Goal: Task Accomplishment & Management: Manage account settings

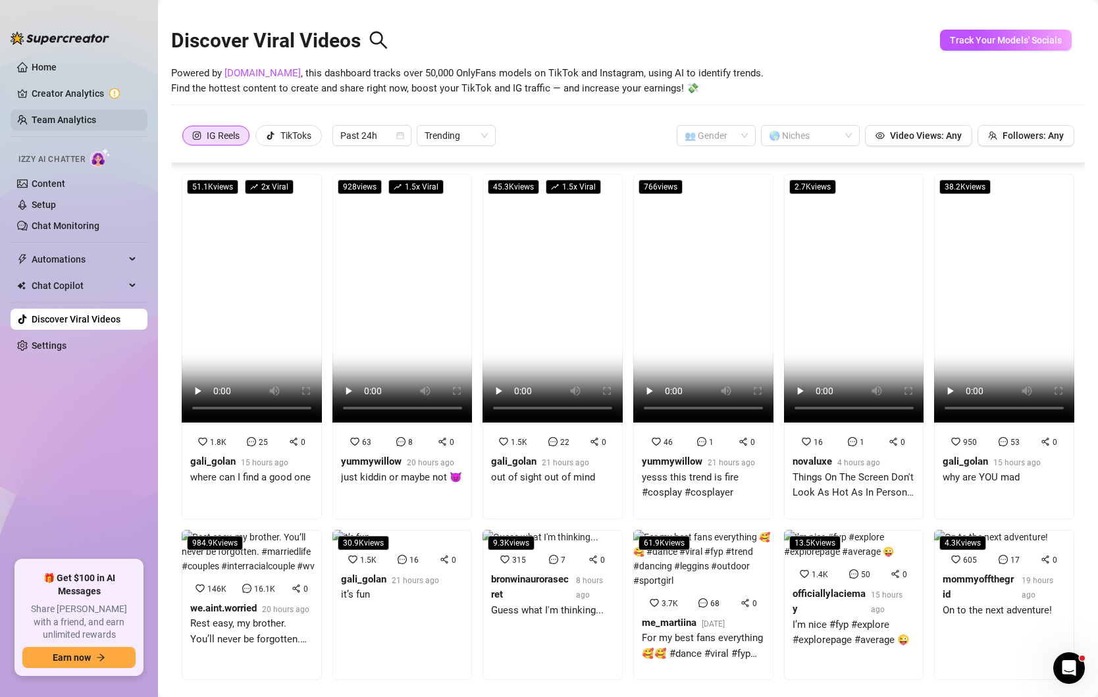
click at [41, 122] on link "Team Analytics" at bounding box center [64, 120] width 65 height 11
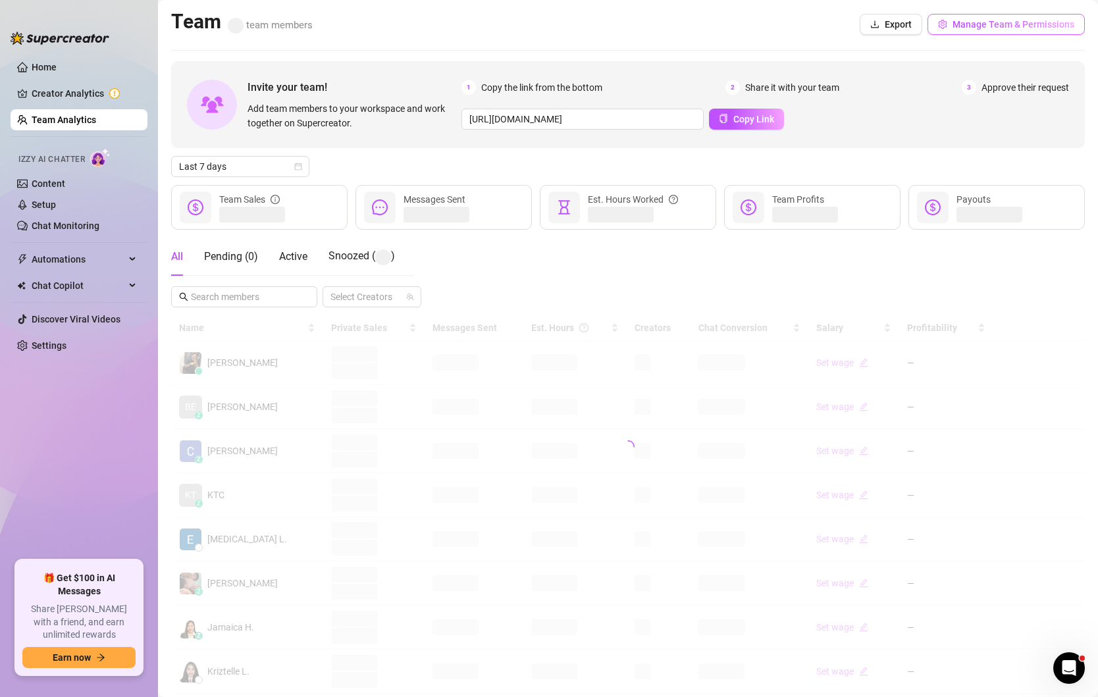
click at [1013, 22] on span "Manage Team & Permissions" at bounding box center [1013, 24] width 122 height 11
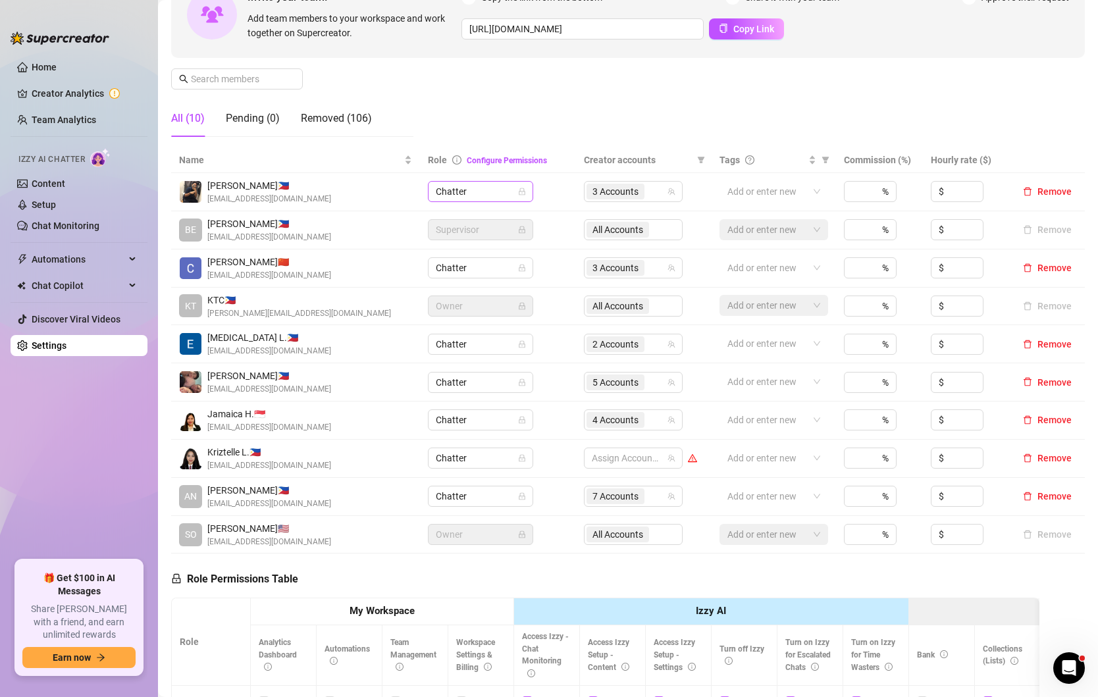
scroll to position [120, 0]
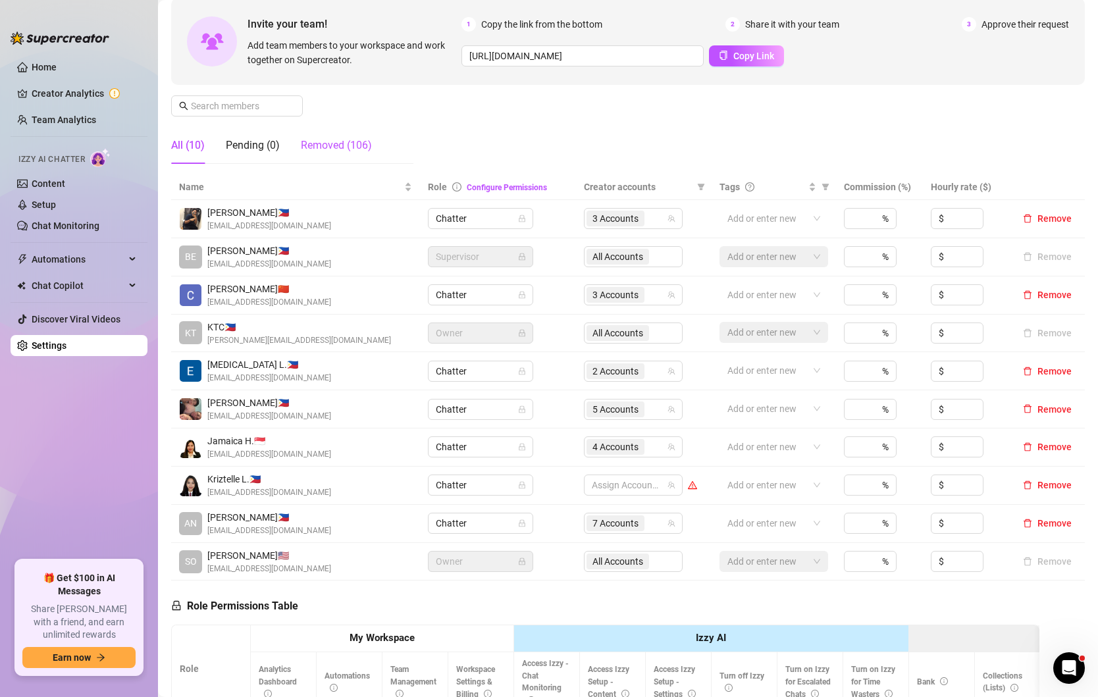
click at [342, 138] on div "Removed (106)" at bounding box center [336, 146] width 71 height 16
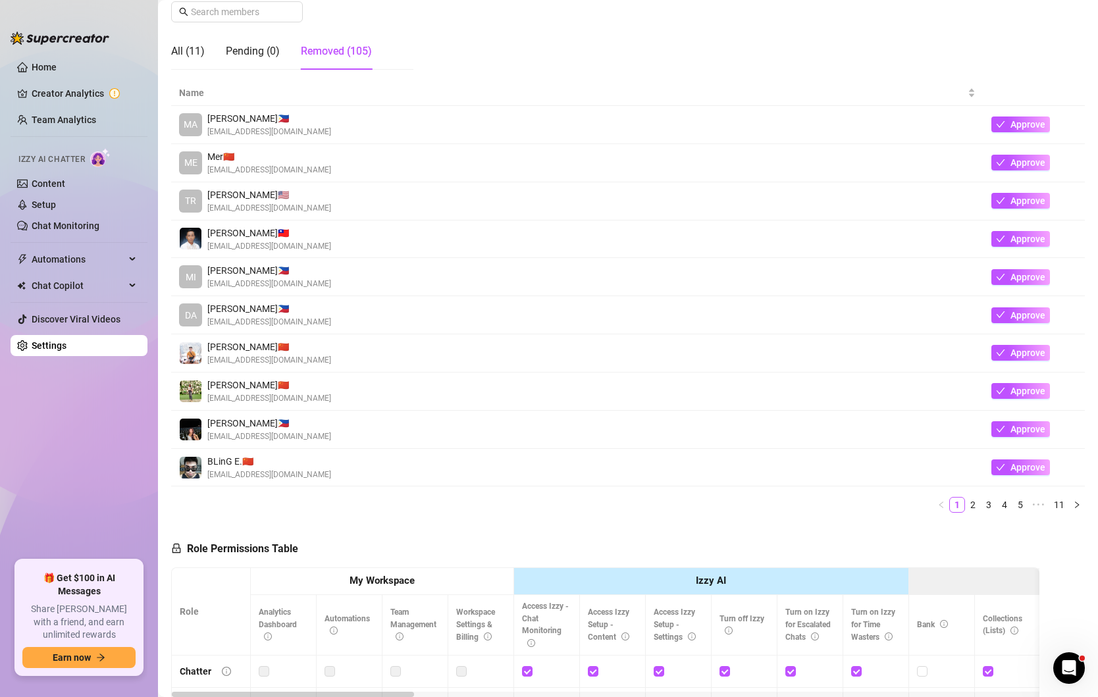
scroll to position [203, 0]
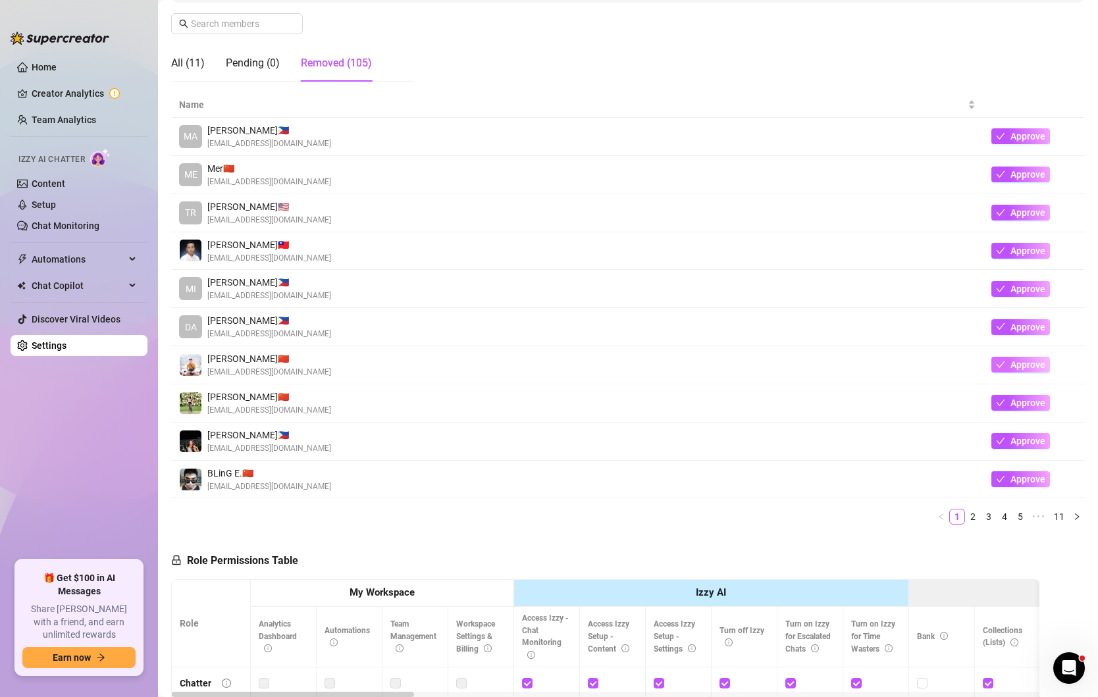
click at [1029, 359] on span "Approve" at bounding box center [1027, 364] width 35 height 11
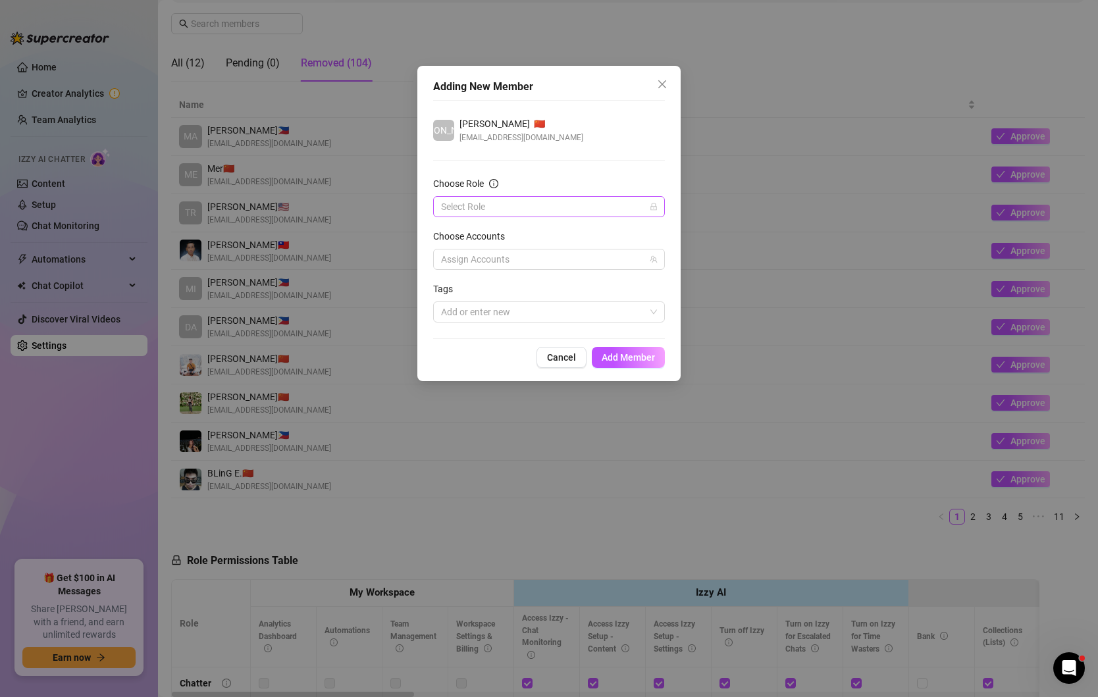
click at [561, 201] on input "Choose Role" at bounding box center [543, 207] width 204 height 20
click at [502, 234] on div "Chatter" at bounding box center [549, 232] width 211 height 14
click at [619, 357] on span "Add Member" at bounding box center [628, 357] width 53 height 11
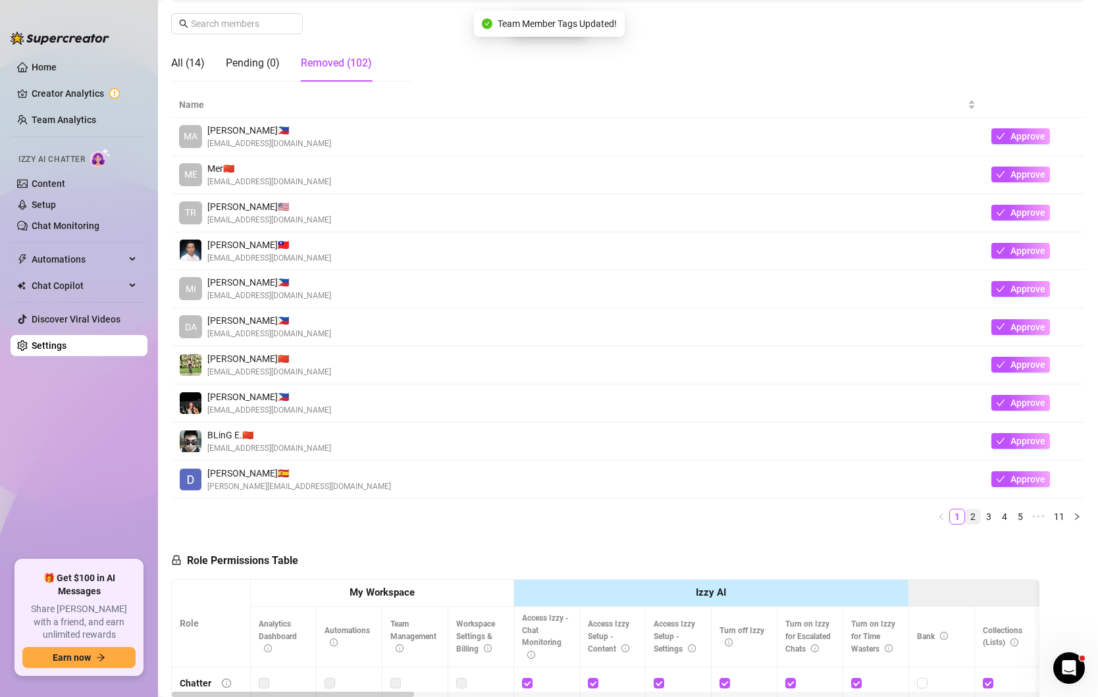
click at [974, 516] on link "2" at bounding box center [973, 516] width 14 height 14
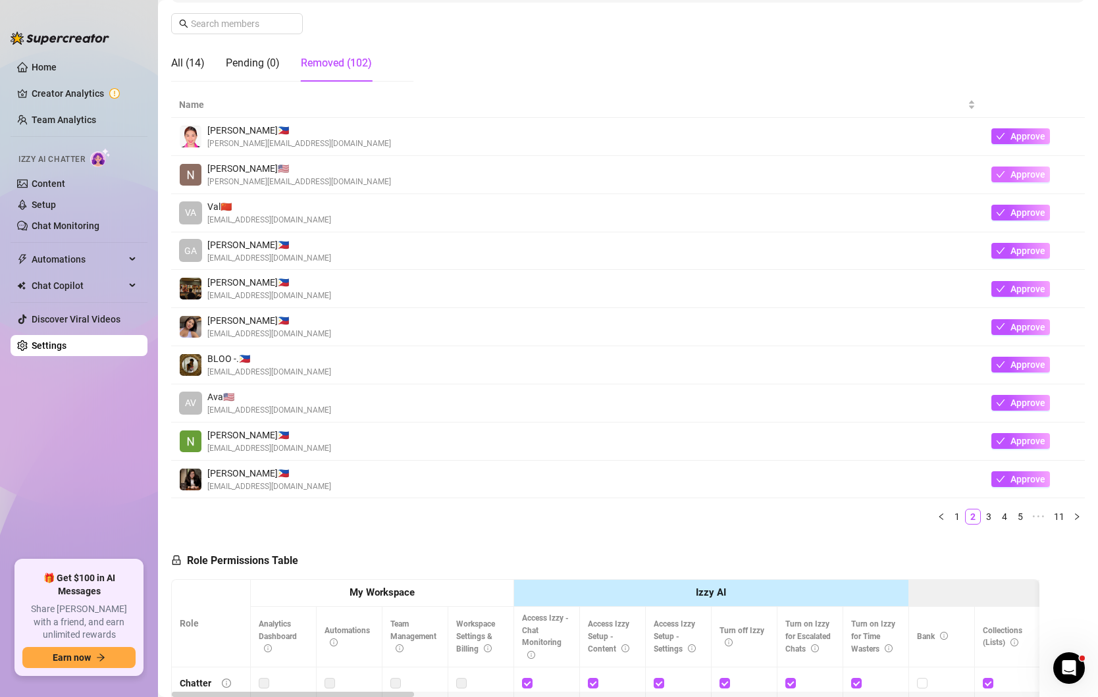
click at [1012, 174] on span "Approve" at bounding box center [1027, 174] width 35 height 11
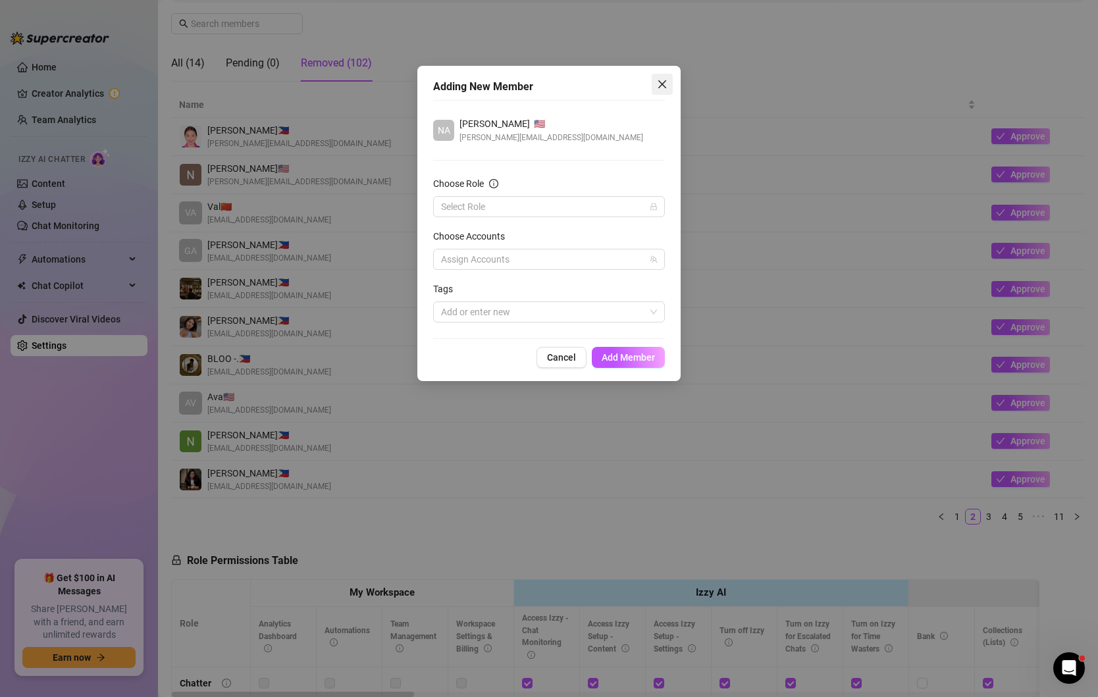
click at [665, 84] on icon "close" at bounding box center [662, 84] width 11 height 11
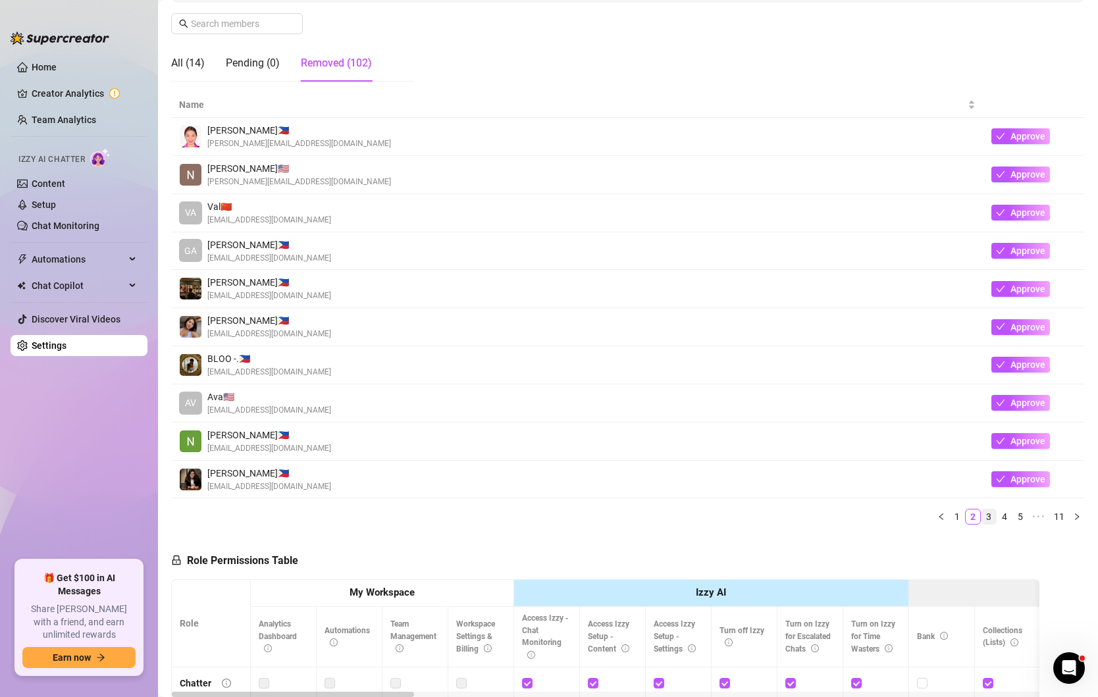
click at [988, 513] on link "3" at bounding box center [988, 516] width 14 height 14
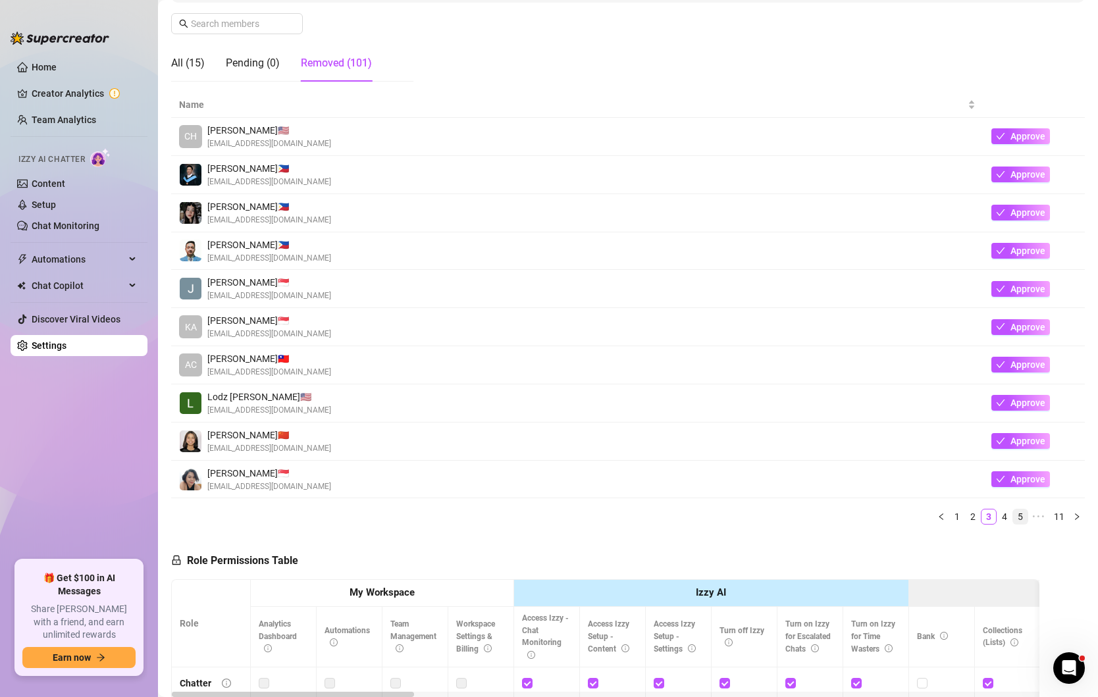
click at [1004, 513] on link "4" at bounding box center [1004, 516] width 14 height 14
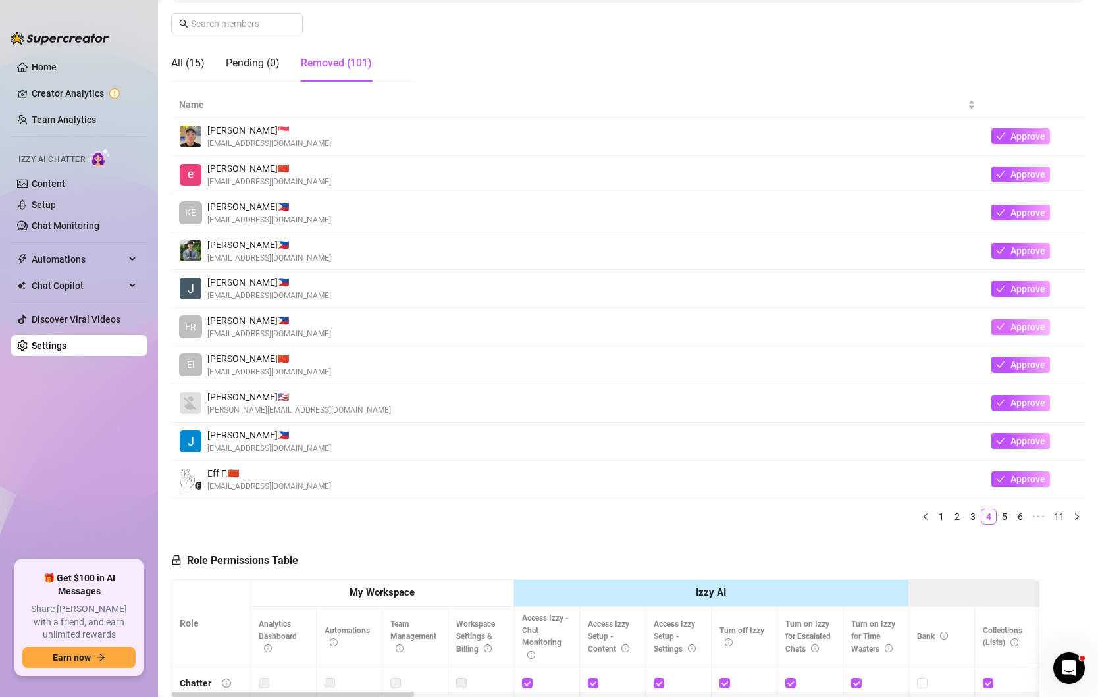
click at [1007, 322] on button "Approve" at bounding box center [1020, 327] width 59 height 16
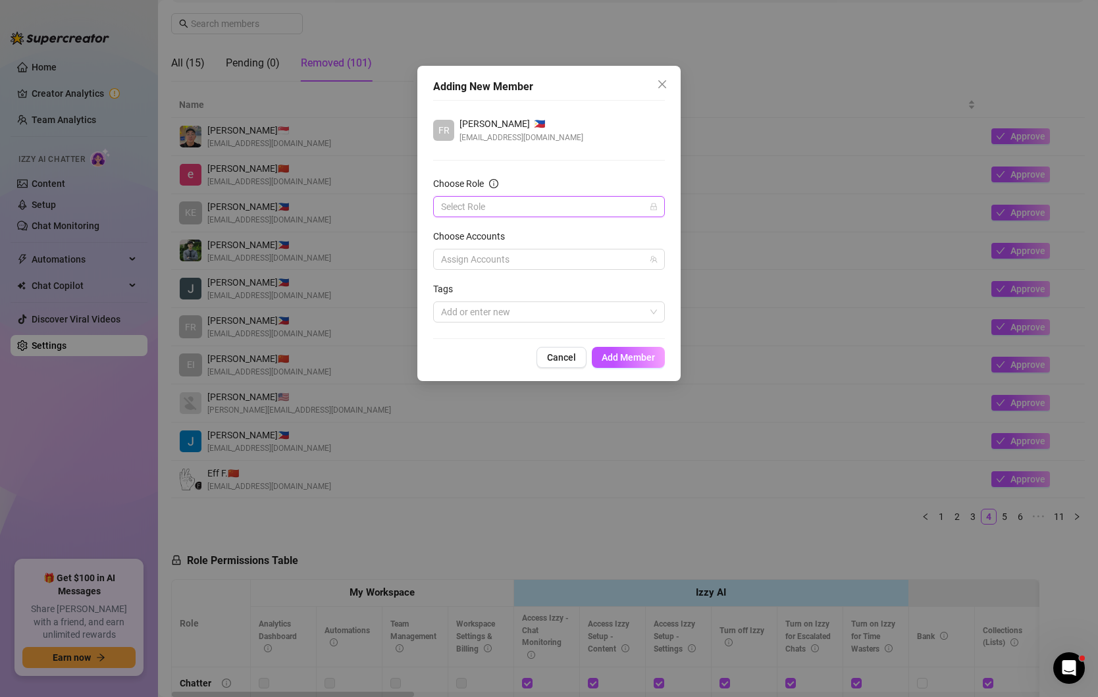
click at [525, 205] on input "Choose Role" at bounding box center [543, 207] width 204 height 20
click at [509, 235] on div "Chatter" at bounding box center [549, 232] width 211 height 14
click at [627, 359] on span "Add Member" at bounding box center [628, 357] width 53 height 11
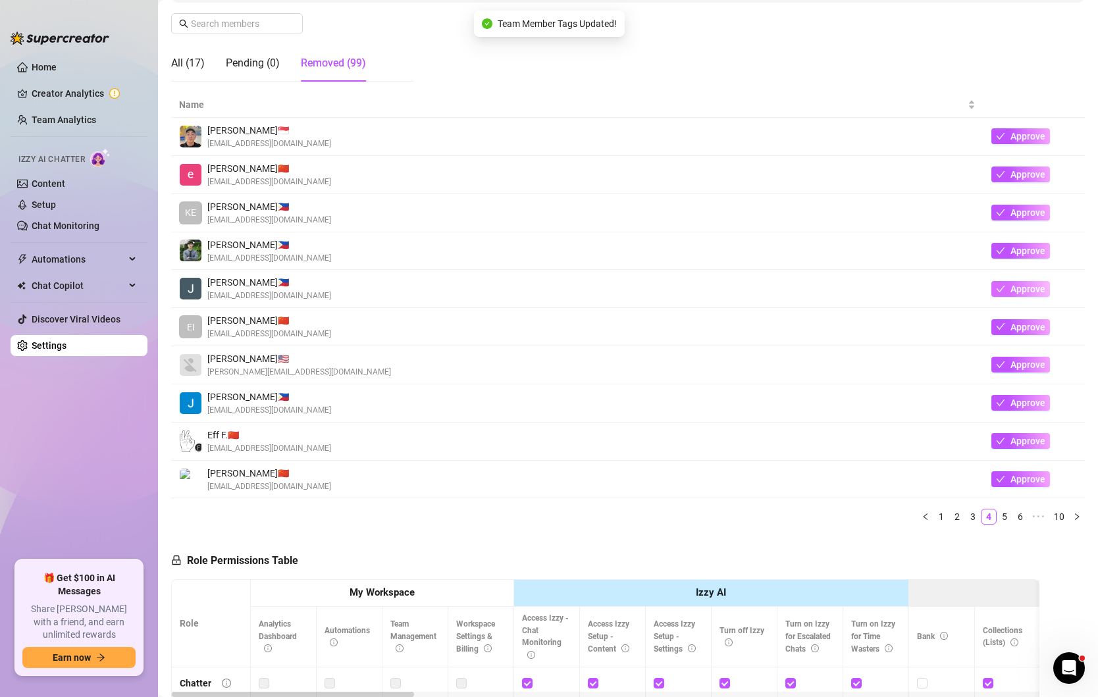
click at [1009, 286] on button "Approve" at bounding box center [1020, 289] width 59 height 16
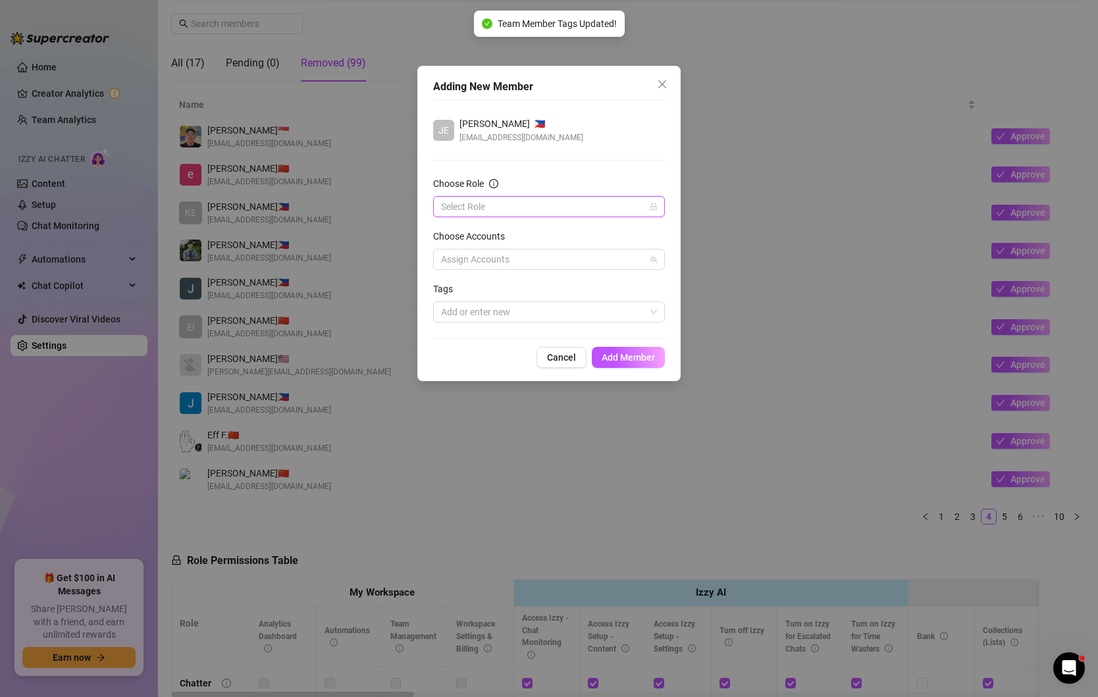
click at [571, 207] on input "Choose Role" at bounding box center [543, 207] width 204 height 20
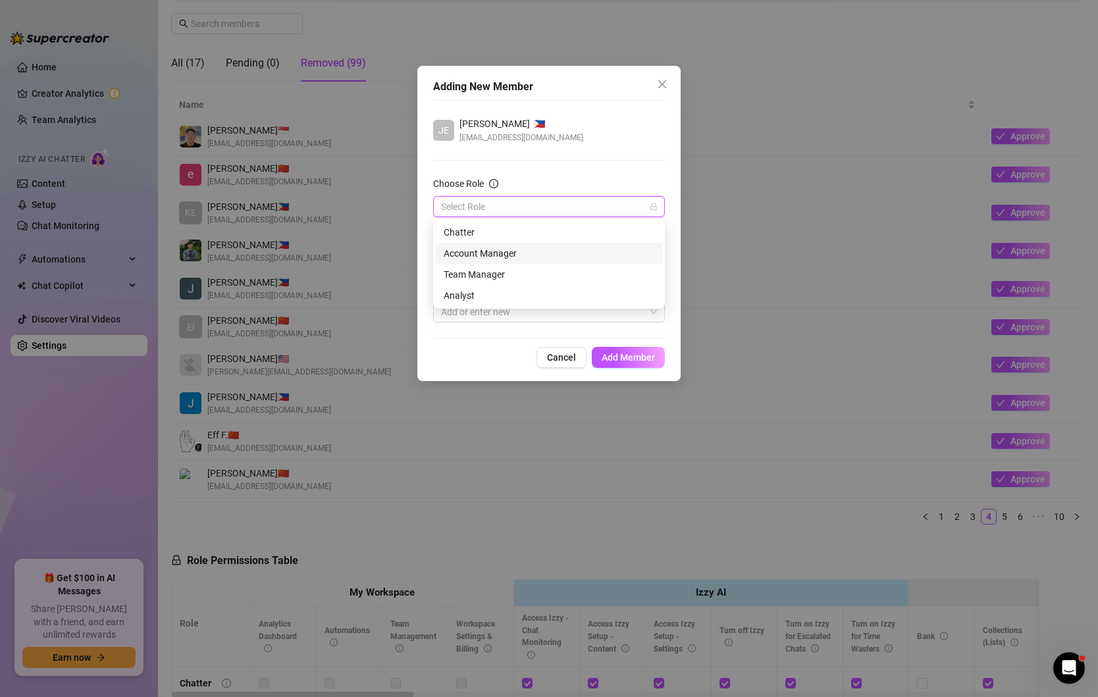
click at [511, 246] on div "Account Manager" at bounding box center [549, 253] width 211 height 14
click at [632, 363] on button "Add Member" at bounding box center [628, 357] width 73 height 21
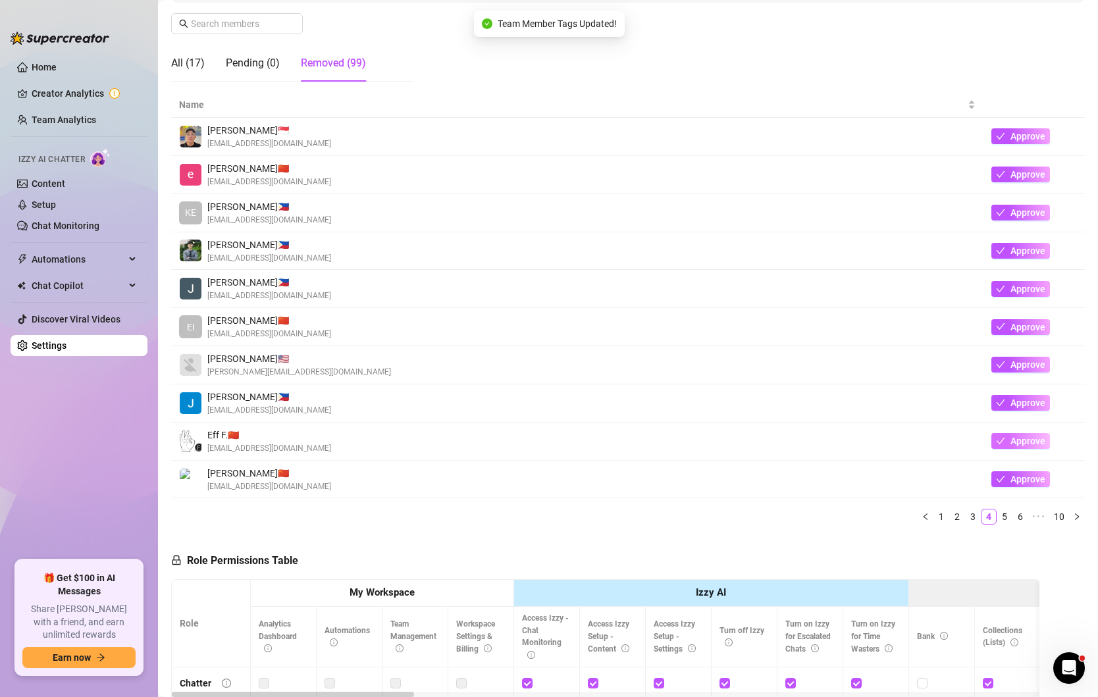
click at [1018, 436] on span "Approve" at bounding box center [1027, 441] width 35 height 11
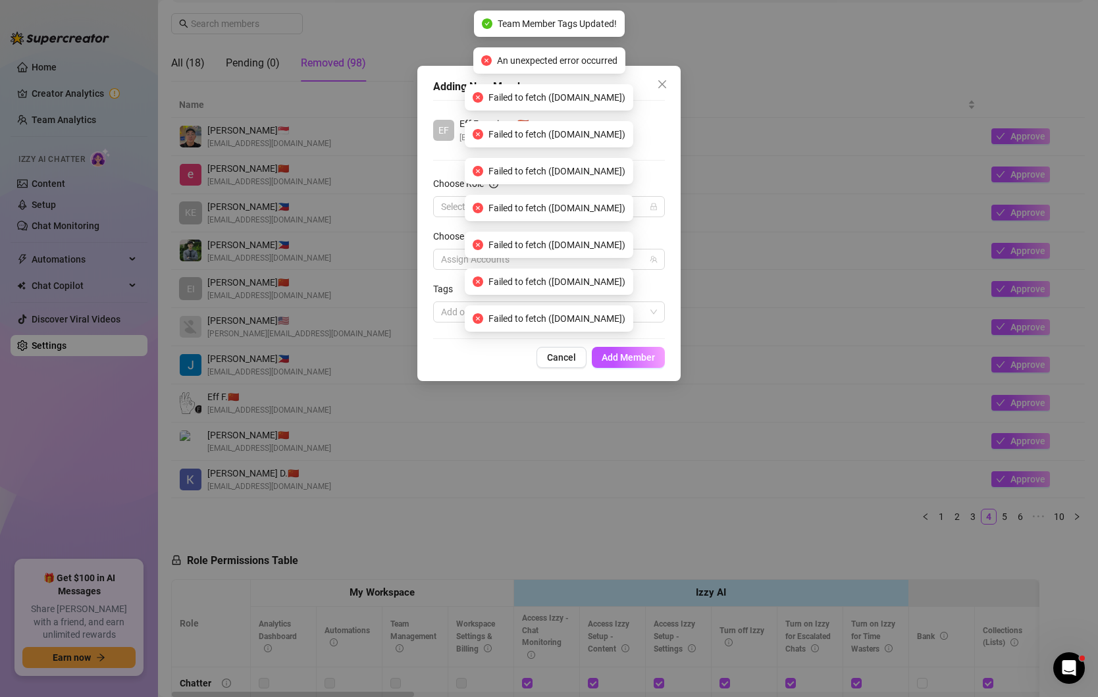
click at [490, 365] on div "Cancel Add Member" at bounding box center [549, 357] width 232 height 21
click at [696, 51] on body "Home Creator Analytics Team Analytics Izzy AI Chatter Content Setup Chat Monito…" at bounding box center [549, 348] width 1098 height 697
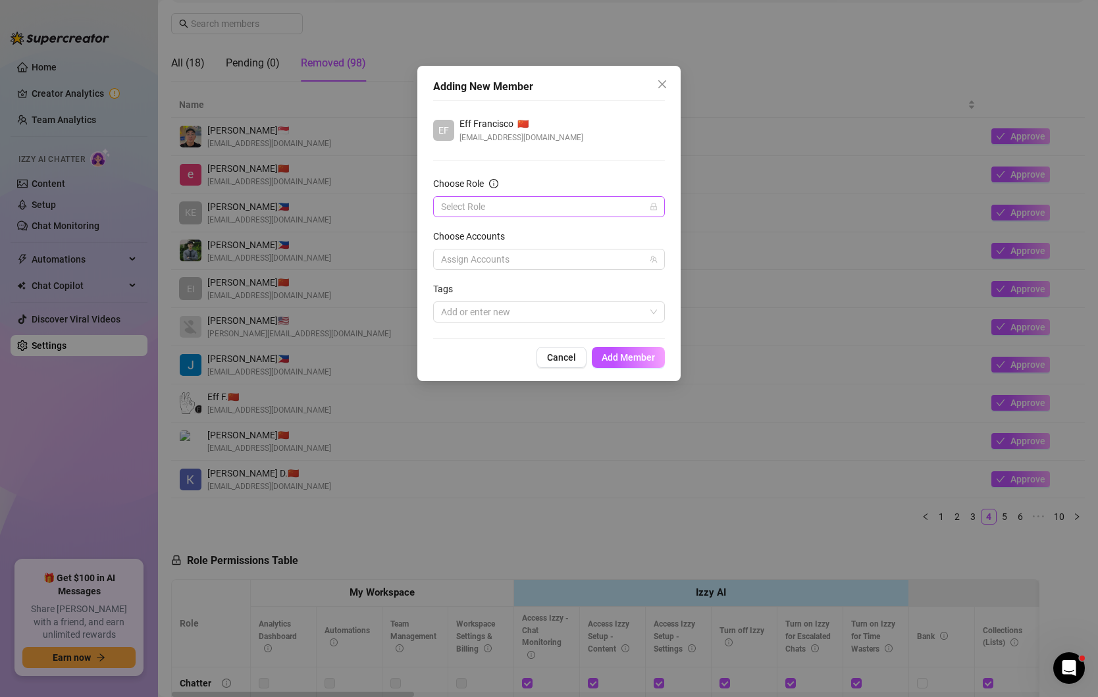
click at [604, 205] on input "Choose Role" at bounding box center [543, 207] width 204 height 20
click at [510, 234] on div "Chatter" at bounding box center [549, 232] width 211 height 14
click at [618, 356] on span "Add Member" at bounding box center [628, 357] width 53 height 11
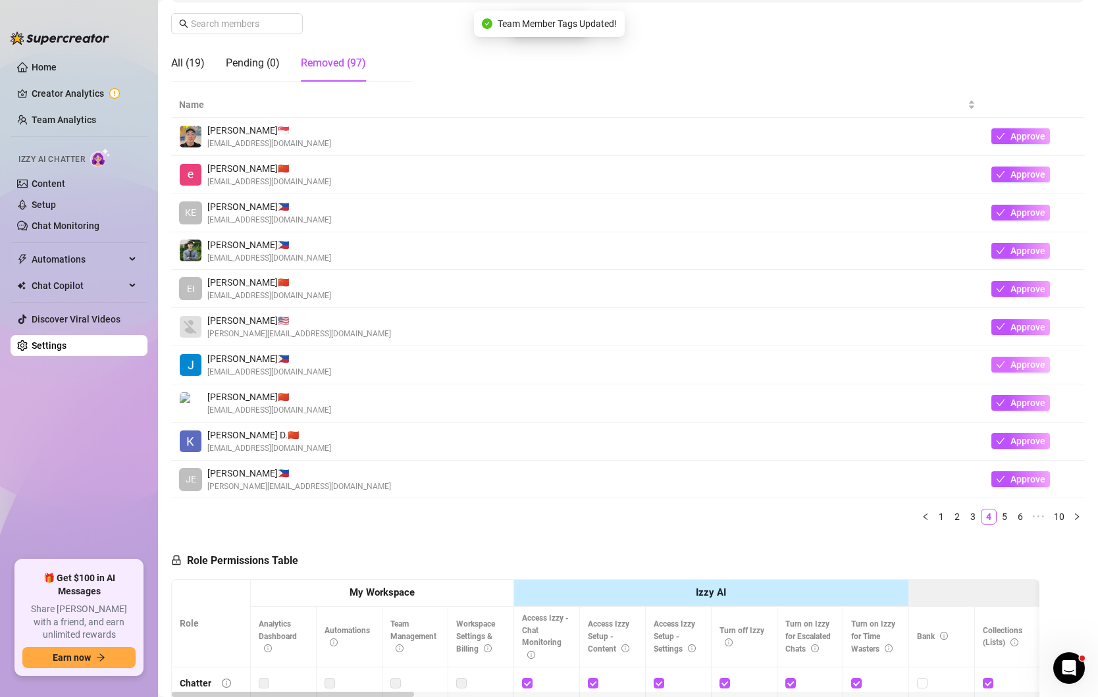
click at [1020, 361] on span "Approve" at bounding box center [1027, 364] width 35 height 11
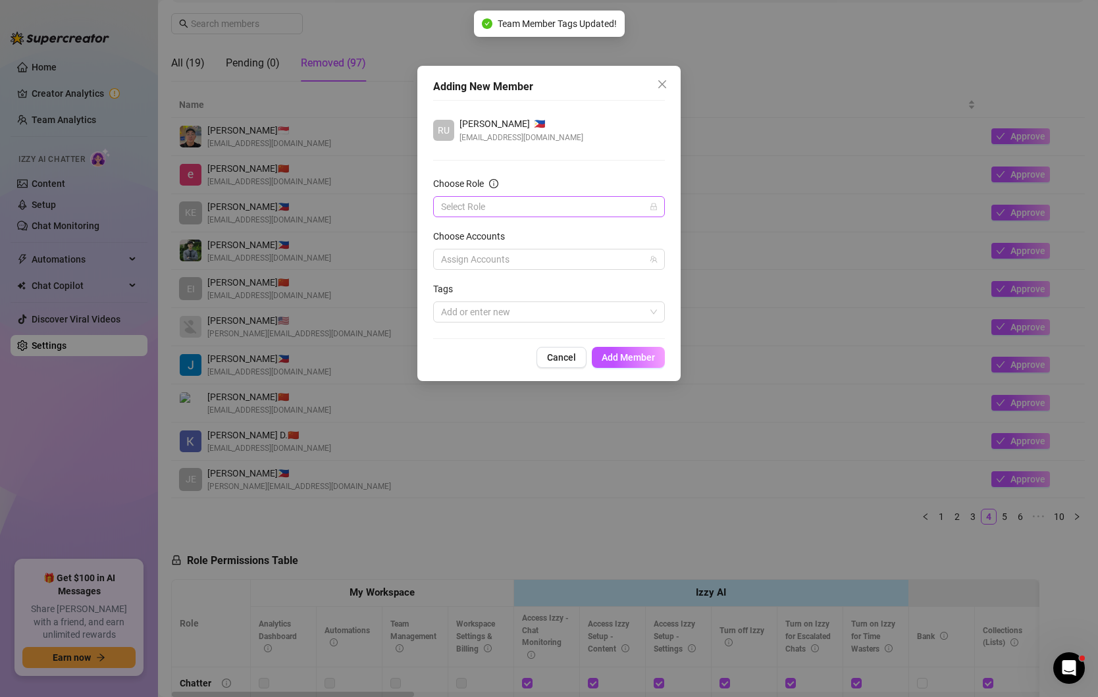
click at [527, 210] on input "Choose Role" at bounding box center [543, 207] width 204 height 20
click at [517, 227] on div "Chatter" at bounding box center [549, 232] width 211 height 14
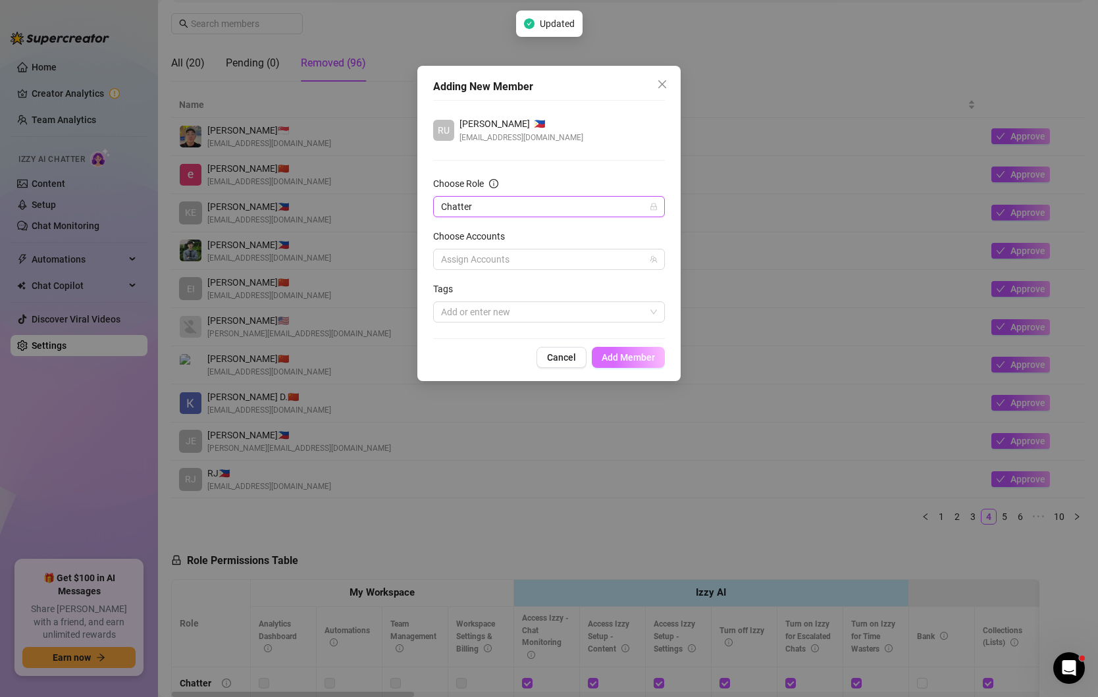
click at [629, 350] on button "Add Member" at bounding box center [628, 357] width 73 height 21
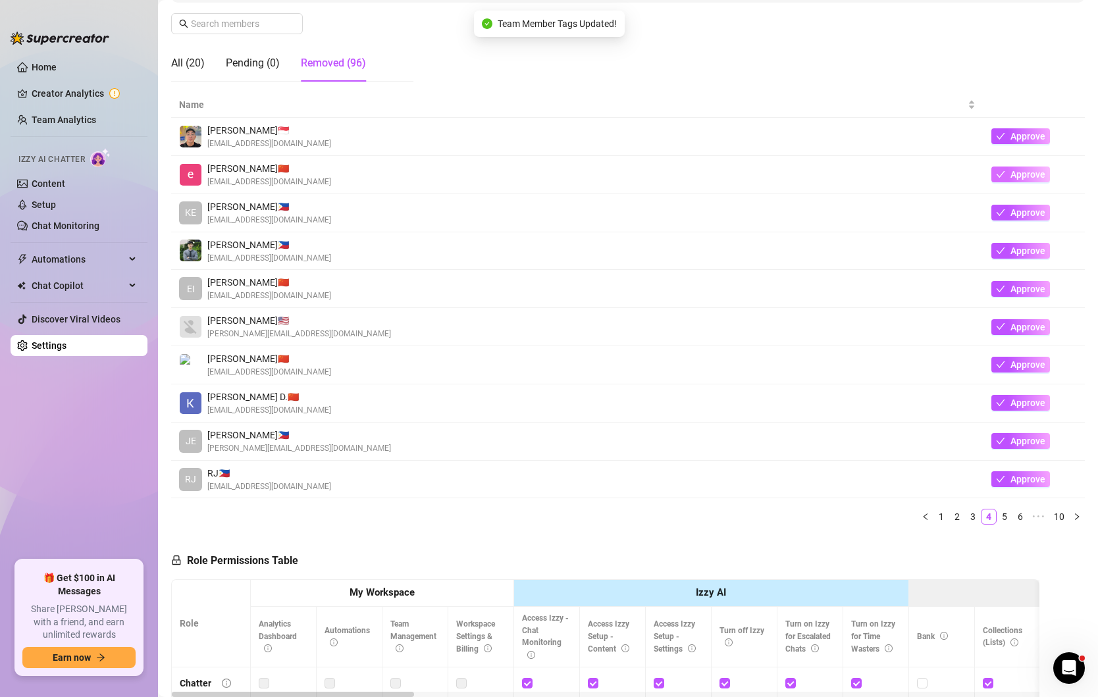
click at [1003, 173] on icon "check" at bounding box center [1000, 174] width 9 height 9
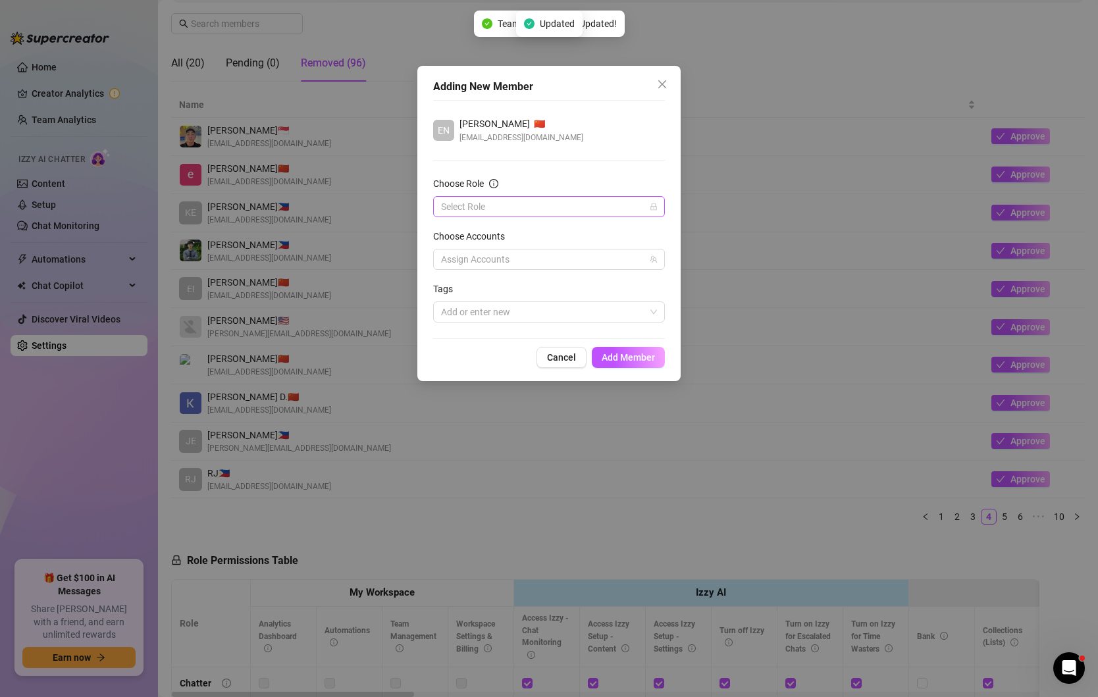
click at [580, 202] on input "Choose Role" at bounding box center [543, 207] width 204 height 20
click at [553, 239] on div "Chatter" at bounding box center [549, 232] width 211 height 14
click at [621, 355] on span "Add Member" at bounding box center [628, 357] width 53 height 11
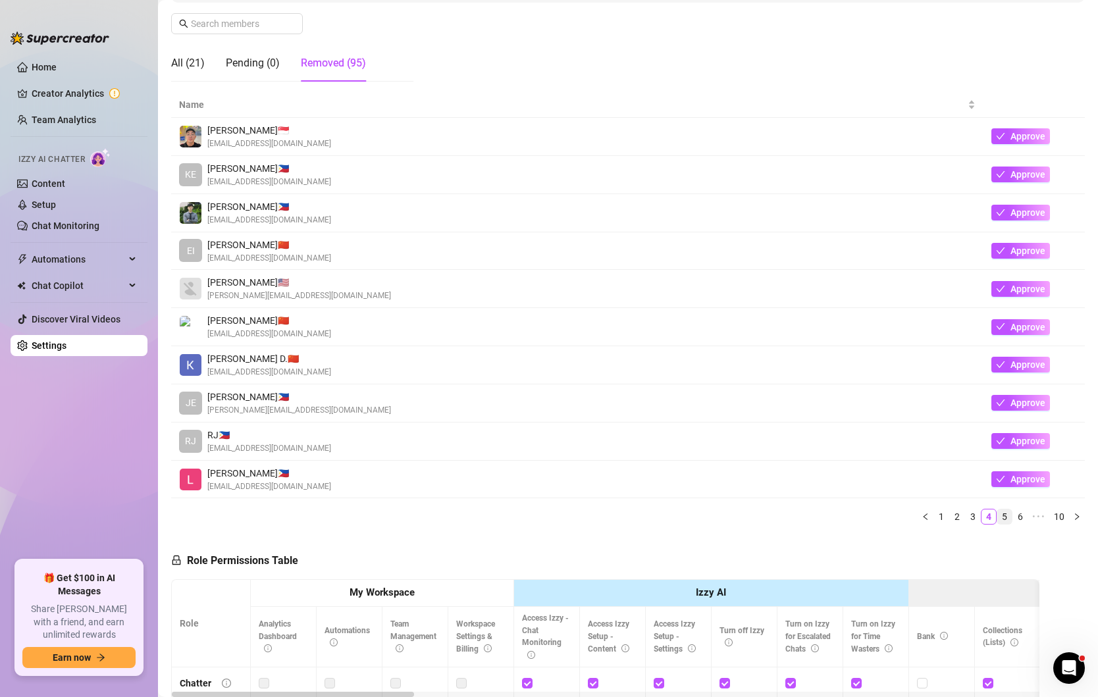
click at [1004, 518] on link "5" at bounding box center [1004, 516] width 14 height 14
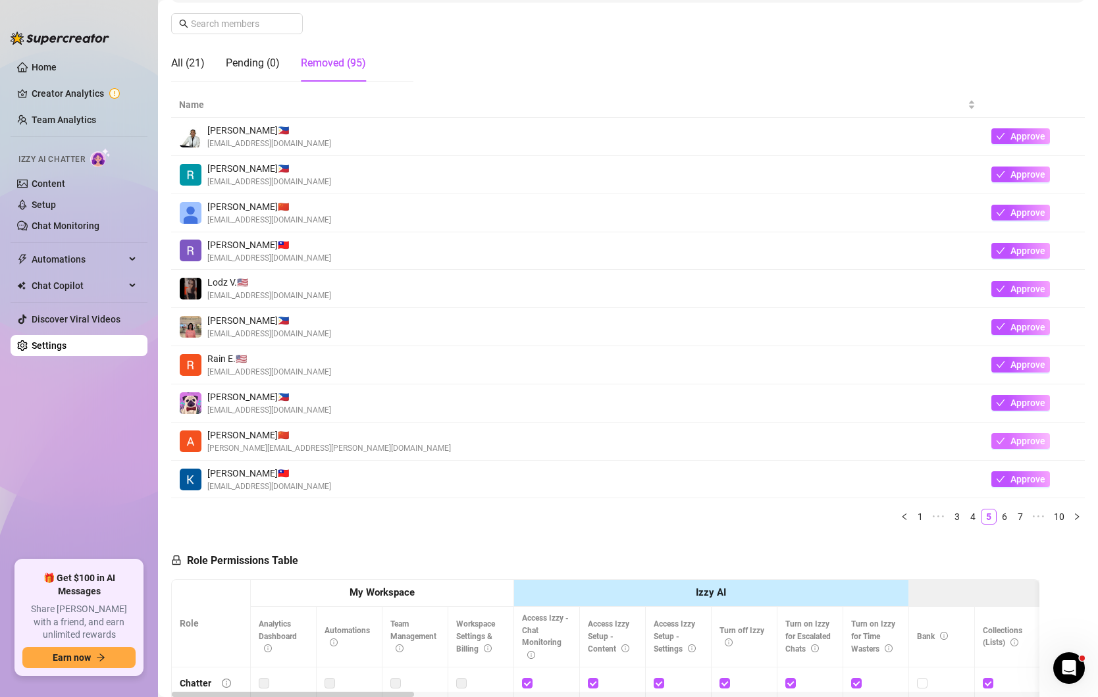
click at [1008, 434] on button "Approve" at bounding box center [1020, 441] width 59 height 16
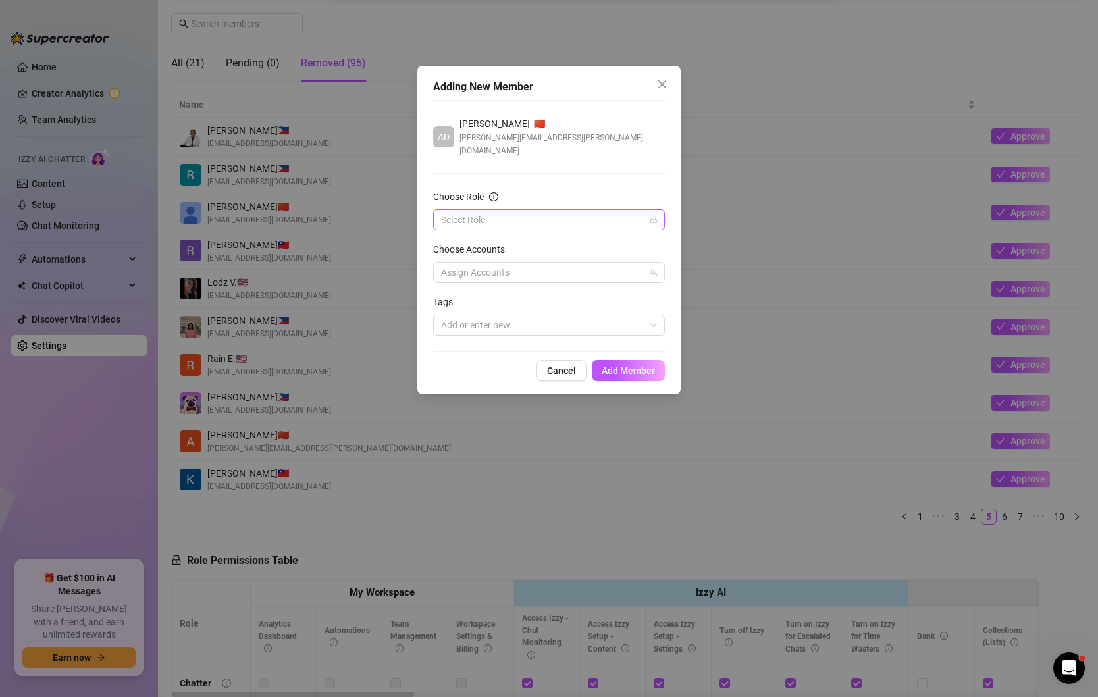
click at [510, 210] on input "Choose Role" at bounding box center [543, 220] width 204 height 20
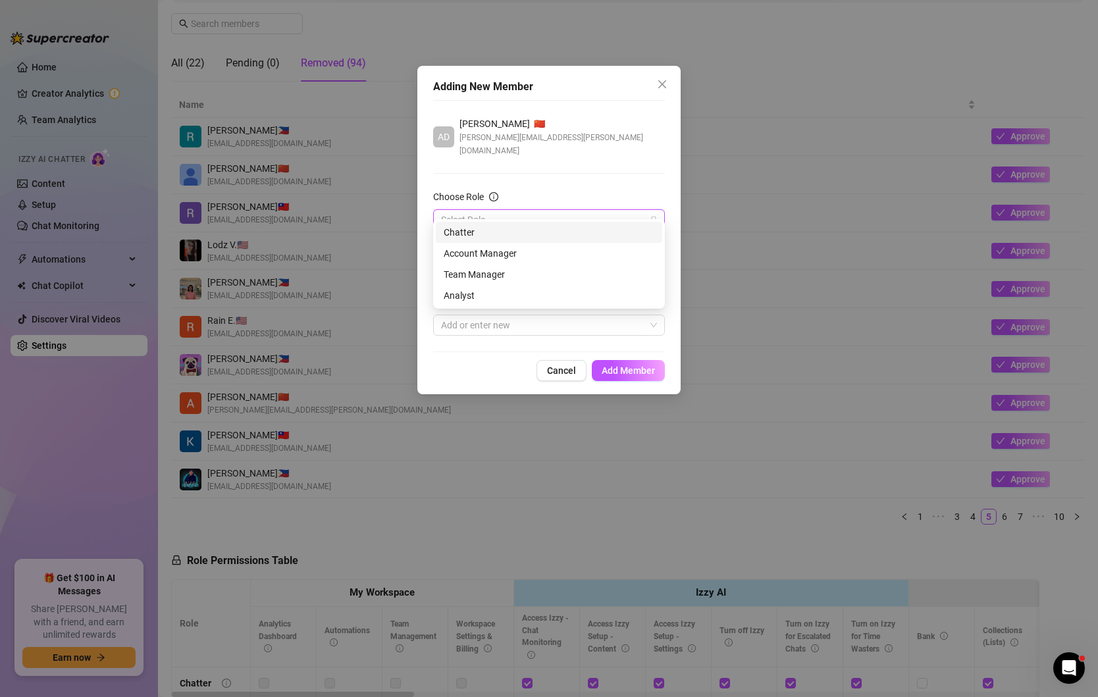
click at [496, 235] on div "Chatter" at bounding box center [549, 232] width 211 height 14
click at [537, 263] on div at bounding box center [542, 272] width 213 height 18
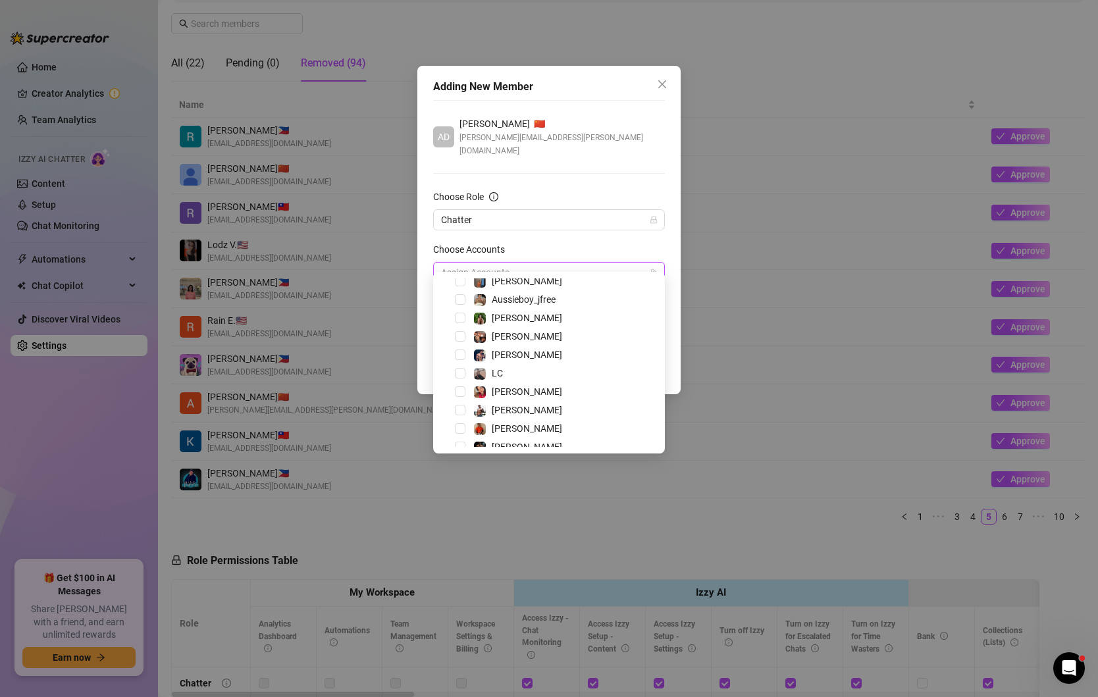
scroll to position [310, 0]
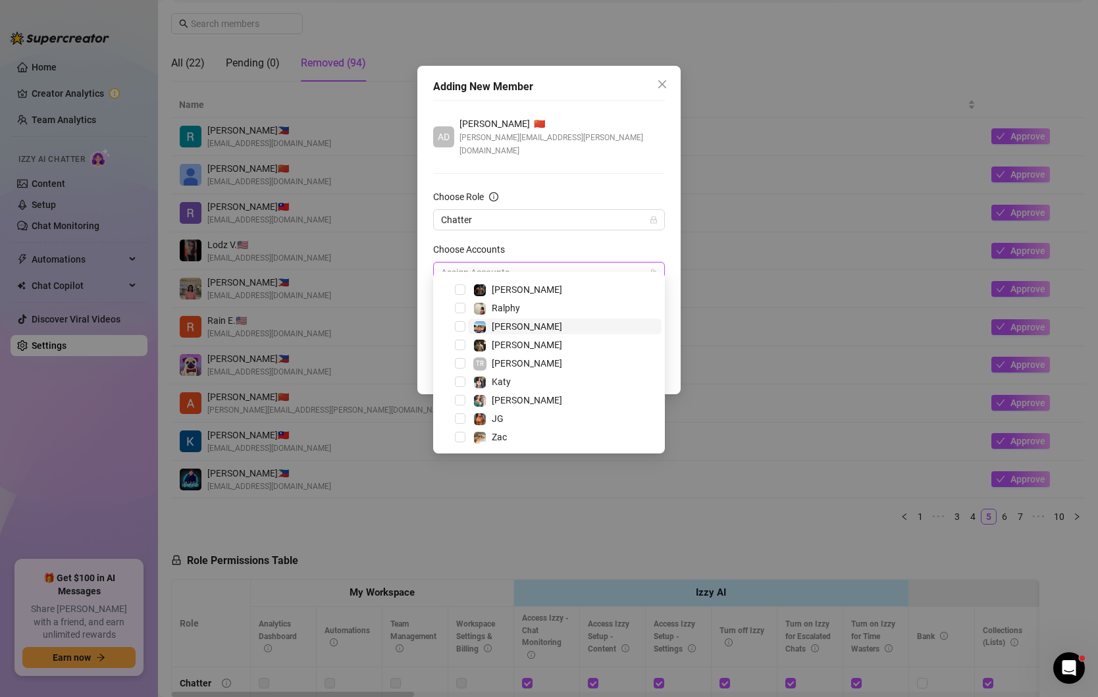
click at [525, 328] on span "[PERSON_NAME]" at bounding box center [565, 327] width 194 height 16
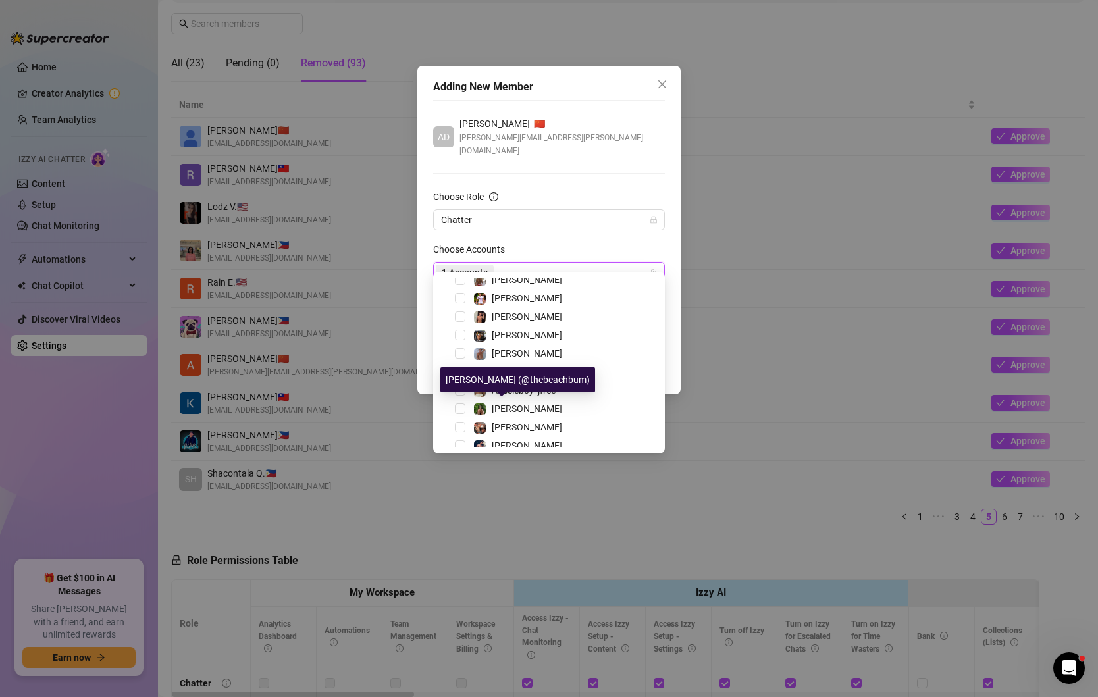
scroll to position [47, 0]
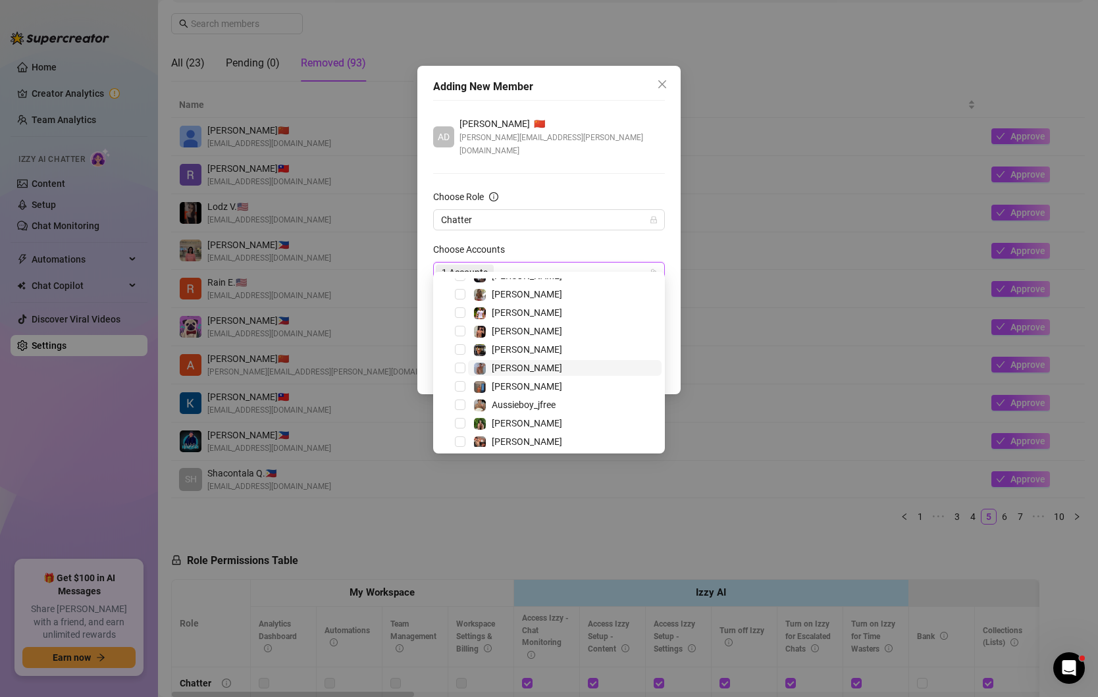
click at [517, 368] on span "[PERSON_NAME]" at bounding box center [565, 368] width 194 height 16
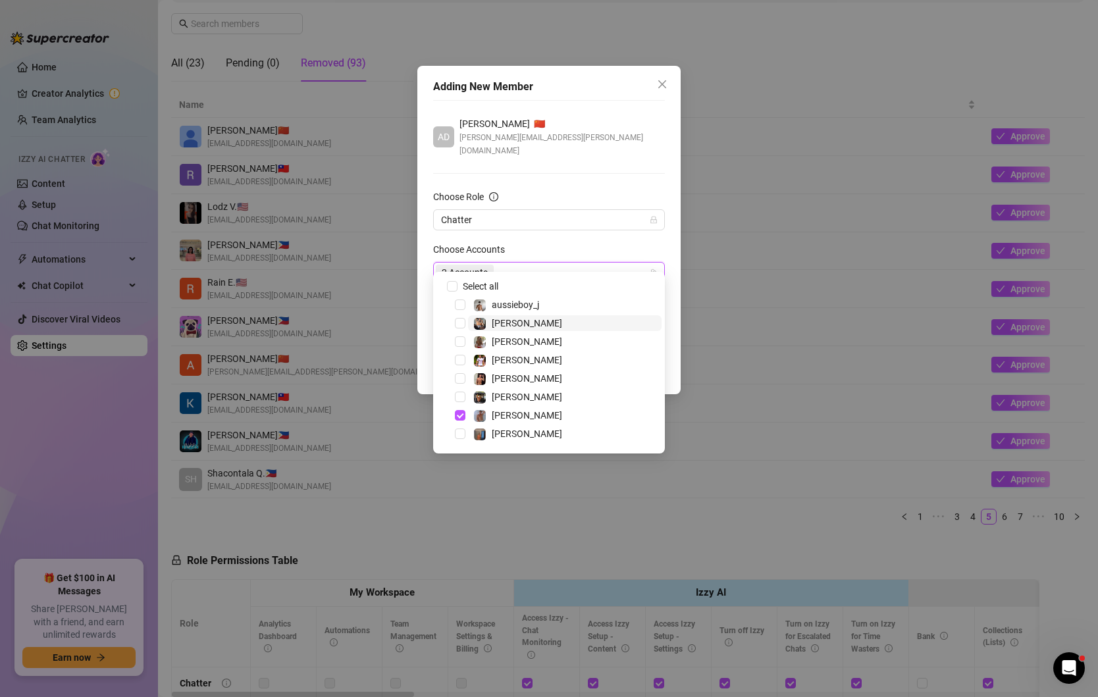
click at [518, 323] on span "[PERSON_NAME]" at bounding box center [527, 323] width 70 height 11
click at [613, 143] on div "AD [PERSON_NAME] 🇨🇳 [PERSON_NAME][EMAIL_ADDRESS][PERSON_NAME][DOMAIN_NAME]" at bounding box center [549, 137] width 232 height 41
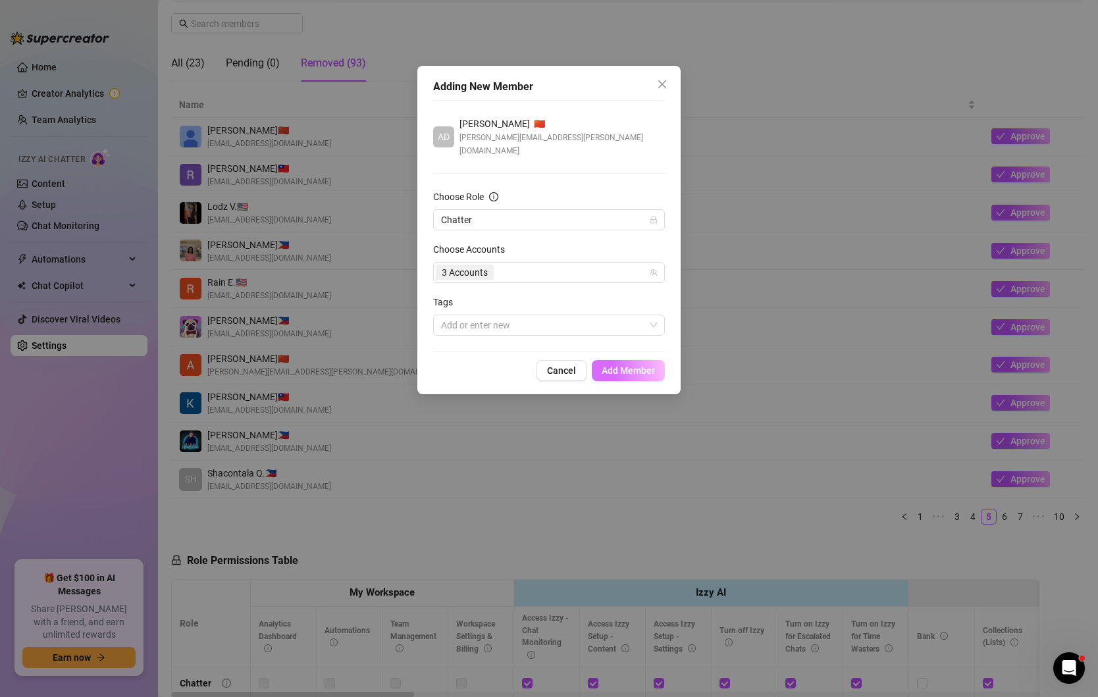
click at [626, 365] on span "Add Member" at bounding box center [628, 370] width 53 height 11
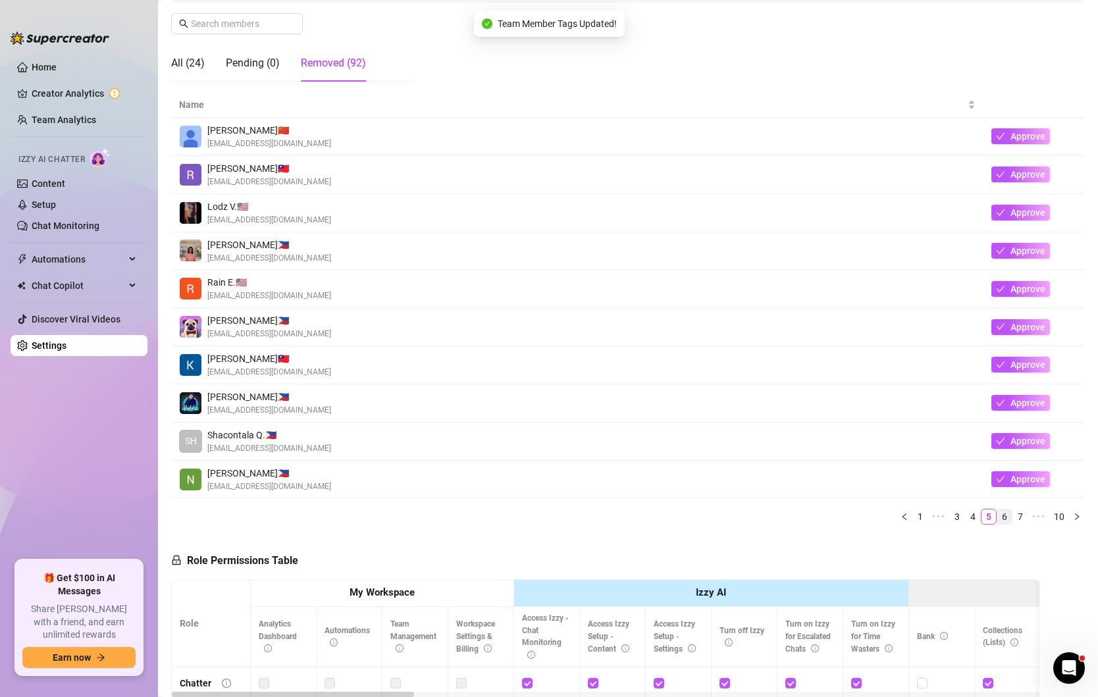
click at [1006, 515] on link "6" at bounding box center [1004, 516] width 14 height 14
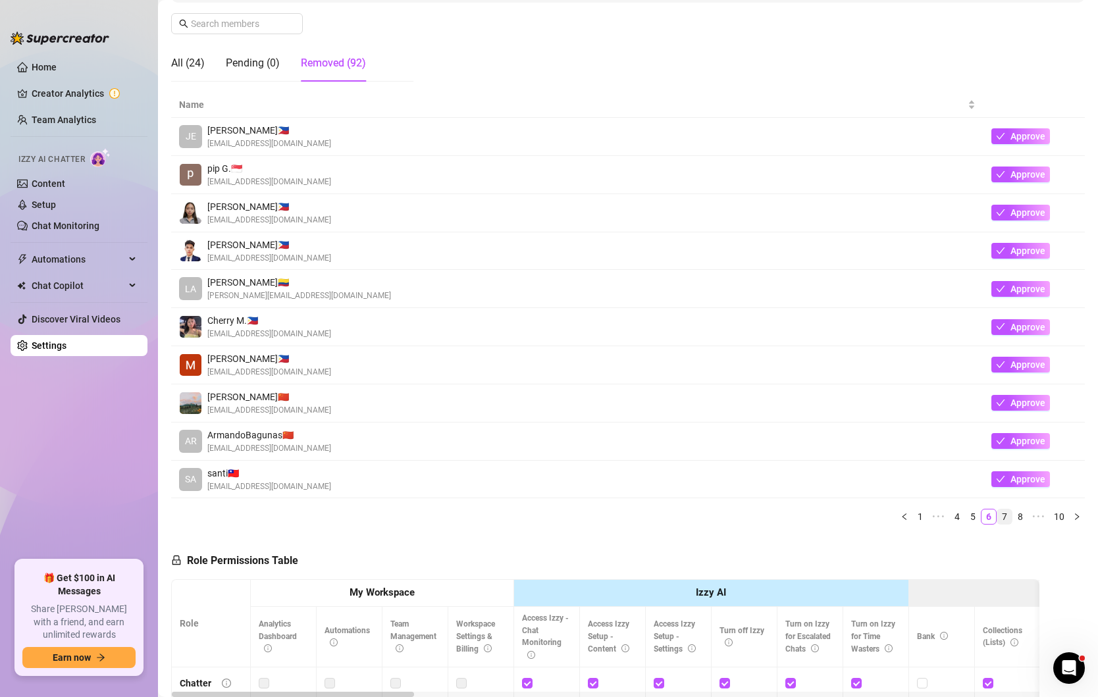
click at [1006, 515] on link "7" at bounding box center [1004, 516] width 14 height 14
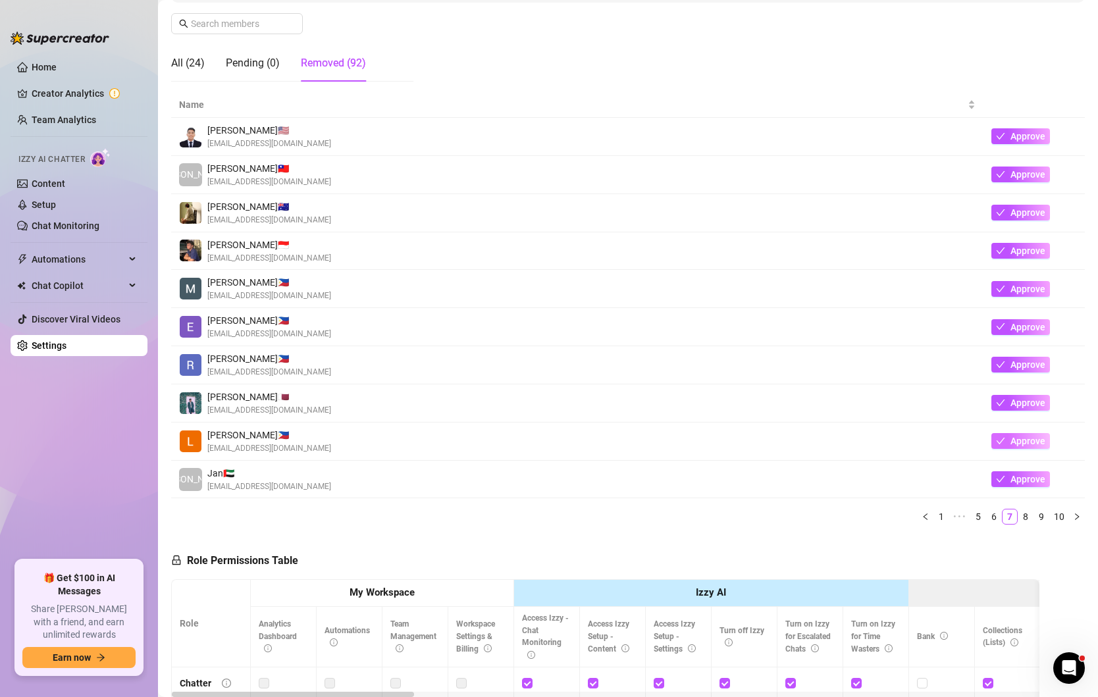
click at [1016, 438] on span "Approve" at bounding box center [1027, 441] width 35 height 11
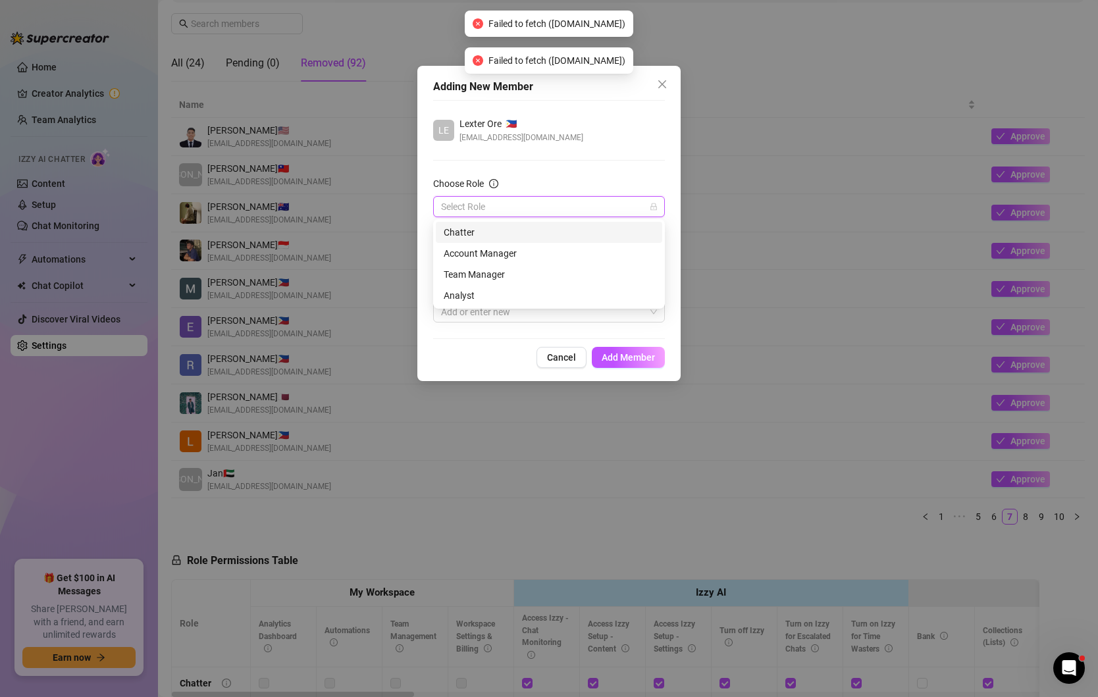
click at [563, 203] on input "Choose Role" at bounding box center [543, 207] width 204 height 20
click at [509, 230] on div "Chatter" at bounding box center [549, 232] width 211 height 14
click at [623, 358] on span "Add Member" at bounding box center [628, 357] width 53 height 11
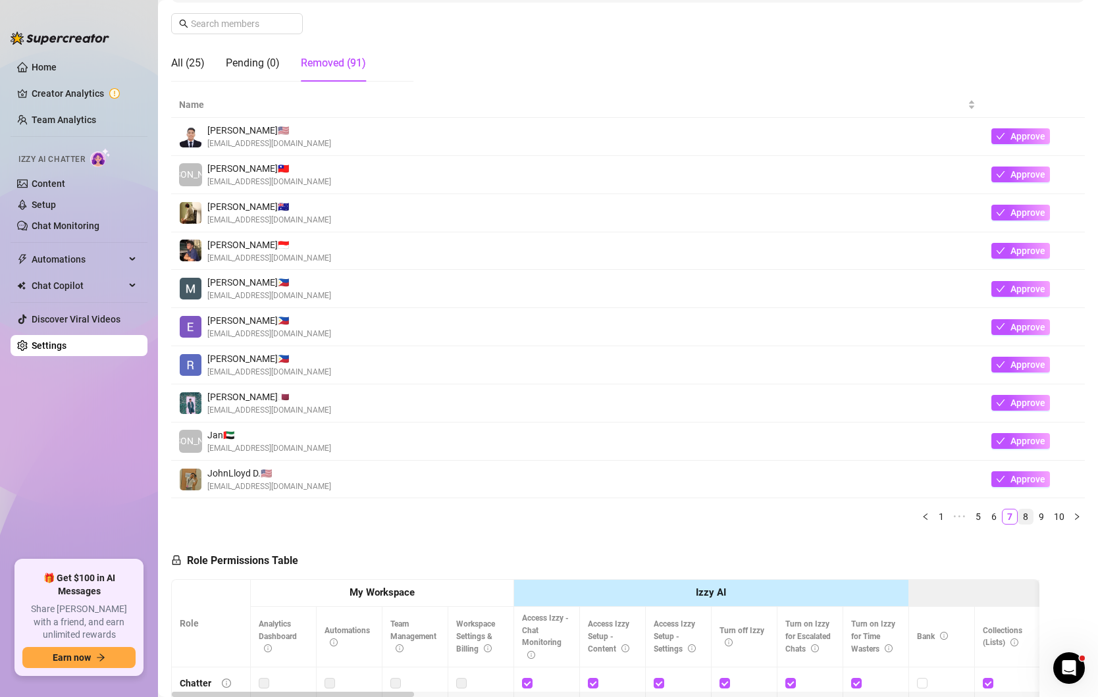
click at [1028, 511] on link "8" at bounding box center [1025, 516] width 14 height 14
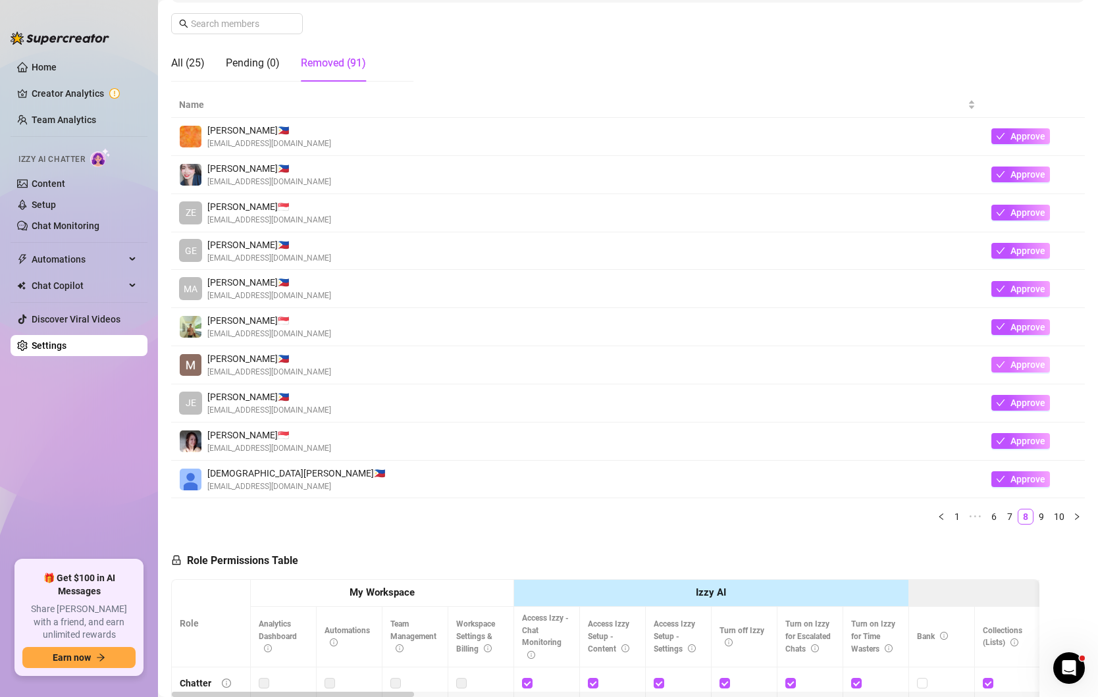
click at [1014, 360] on span "Approve" at bounding box center [1027, 364] width 35 height 11
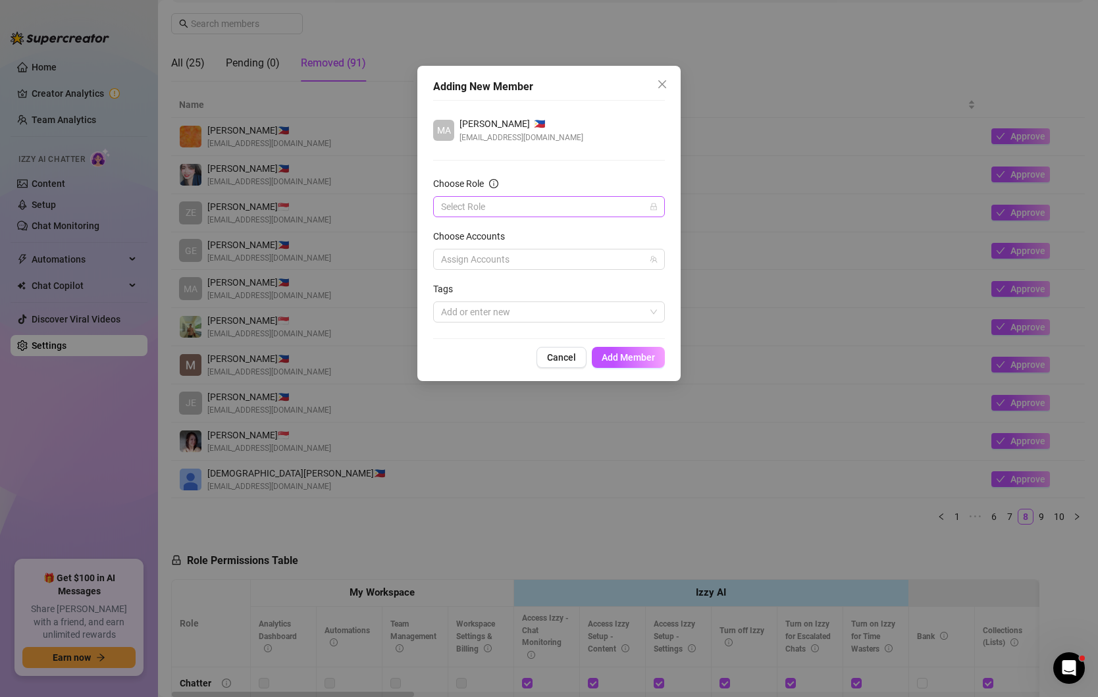
click at [509, 201] on input "Choose Role" at bounding box center [543, 207] width 204 height 20
click at [496, 229] on div "Chatter" at bounding box center [549, 232] width 211 height 14
click at [617, 357] on span "Add Member" at bounding box center [628, 357] width 53 height 11
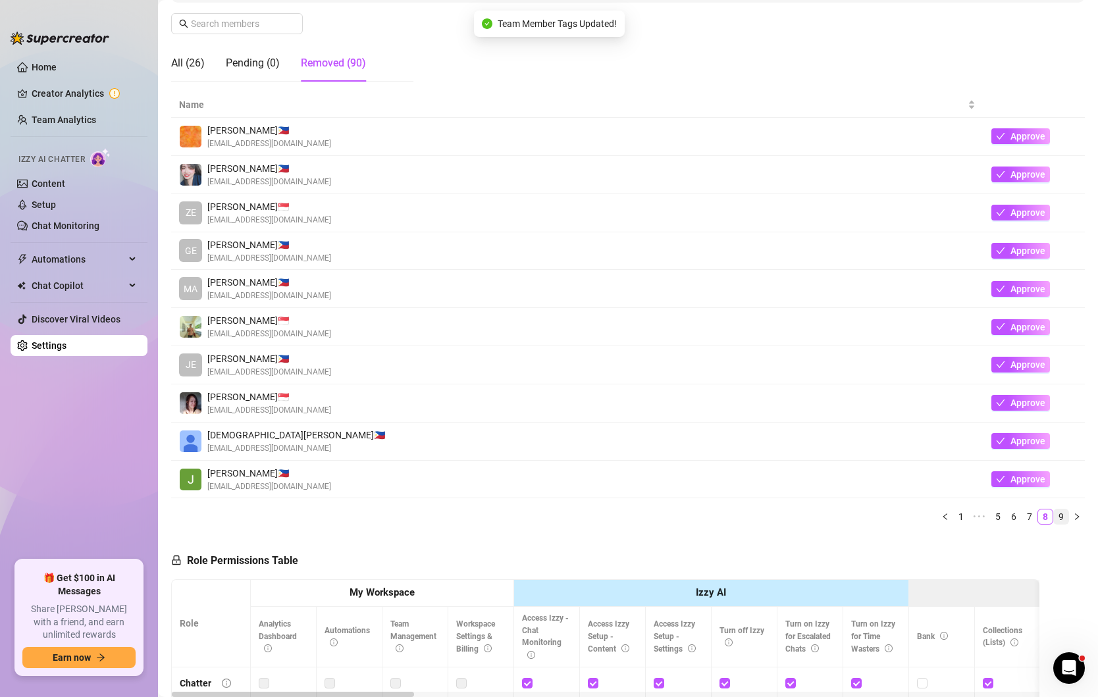
click at [1062, 511] on link "9" at bounding box center [1061, 516] width 14 height 14
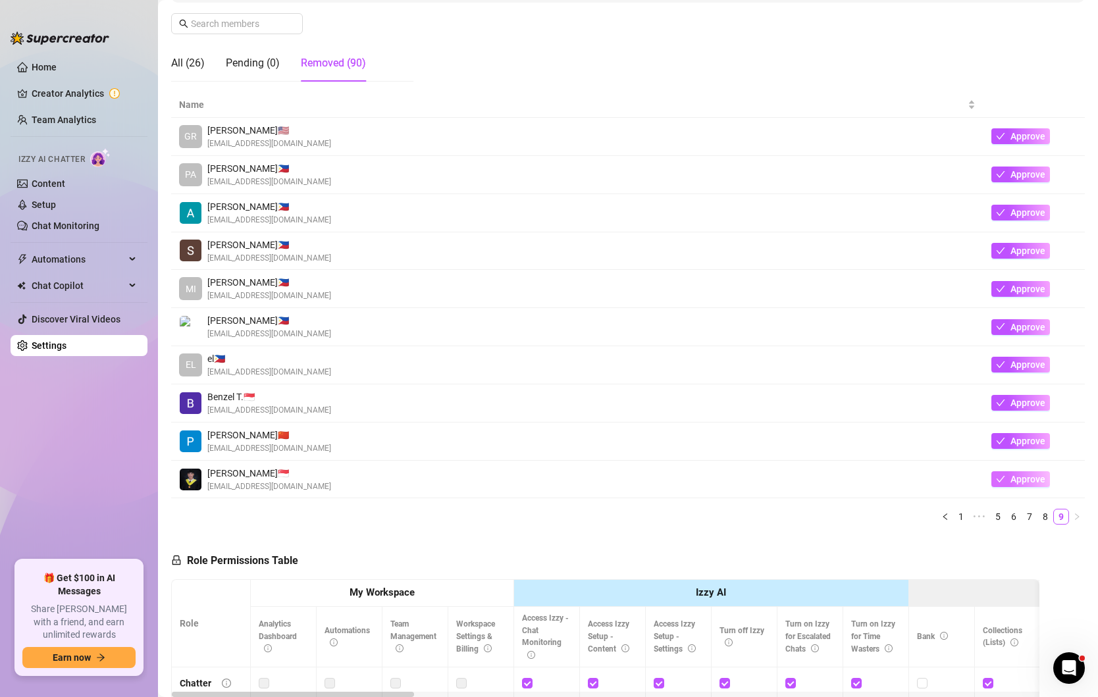
click at [1012, 477] on span "Approve" at bounding box center [1027, 479] width 35 height 11
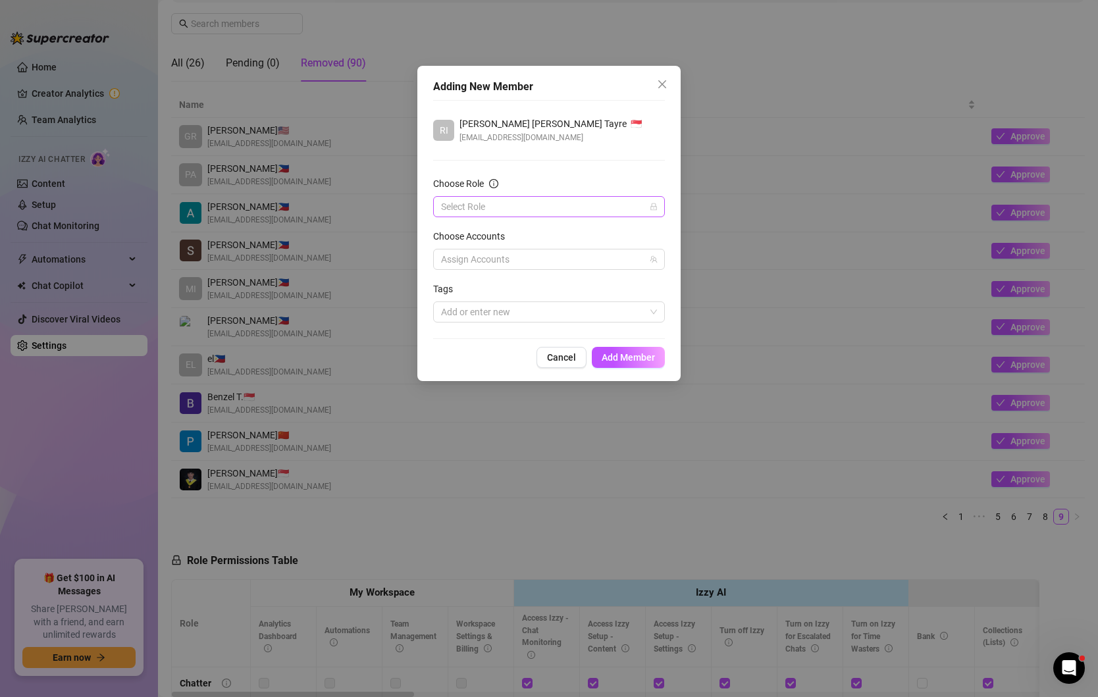
click at [508, 202] on input "Choose Role" at bounding box center [543, 207] width 204 height 20
click at [508, 230] on div "Chatter" at bounding box center [549, 232] width 211 height 14
click at [619, 355] on span "Add Member" at bounding box center [628, 357] width 53 height 11
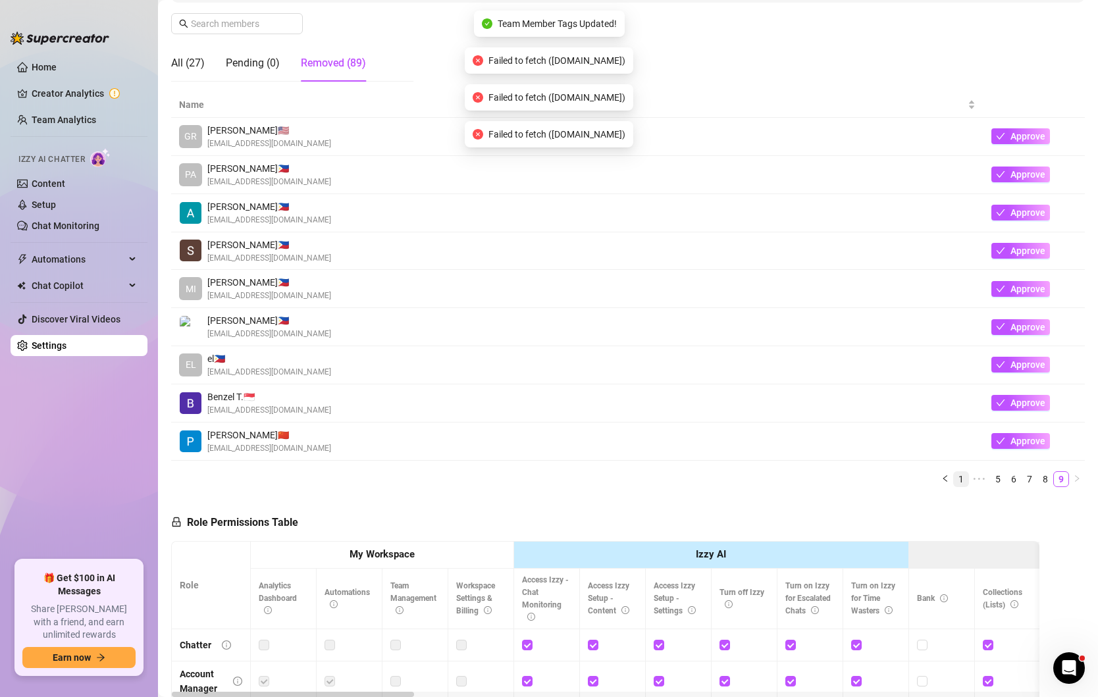
click at [962, 475] on link "1" at bounding box center [961, 479] width 14 height 14
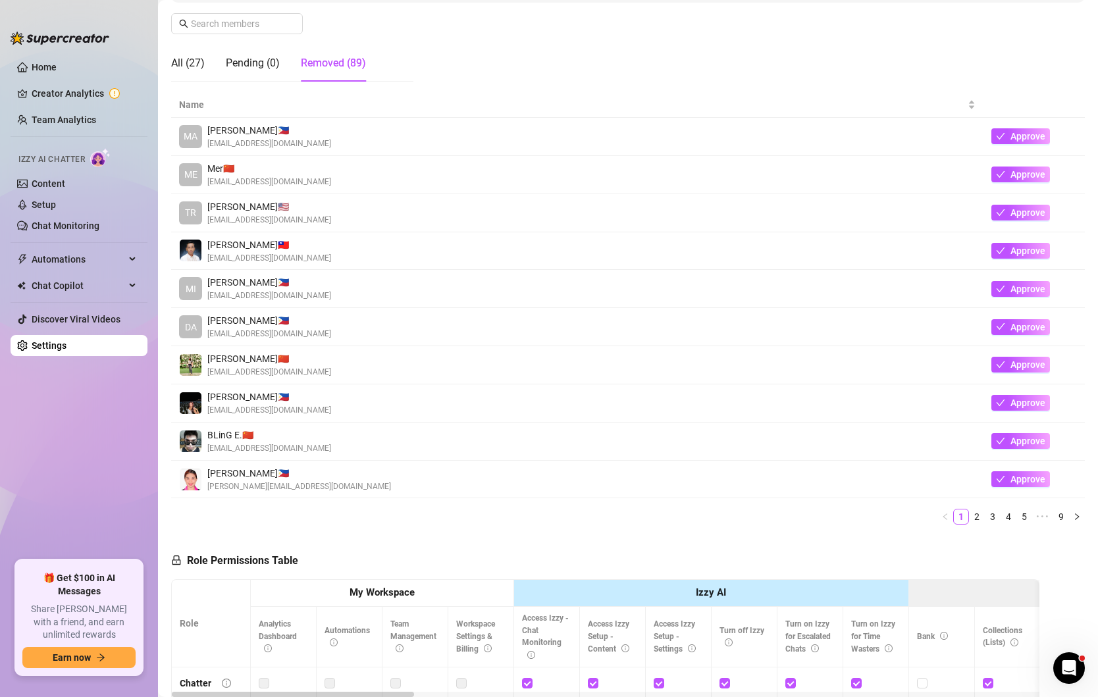
scroll to position [174, 0]
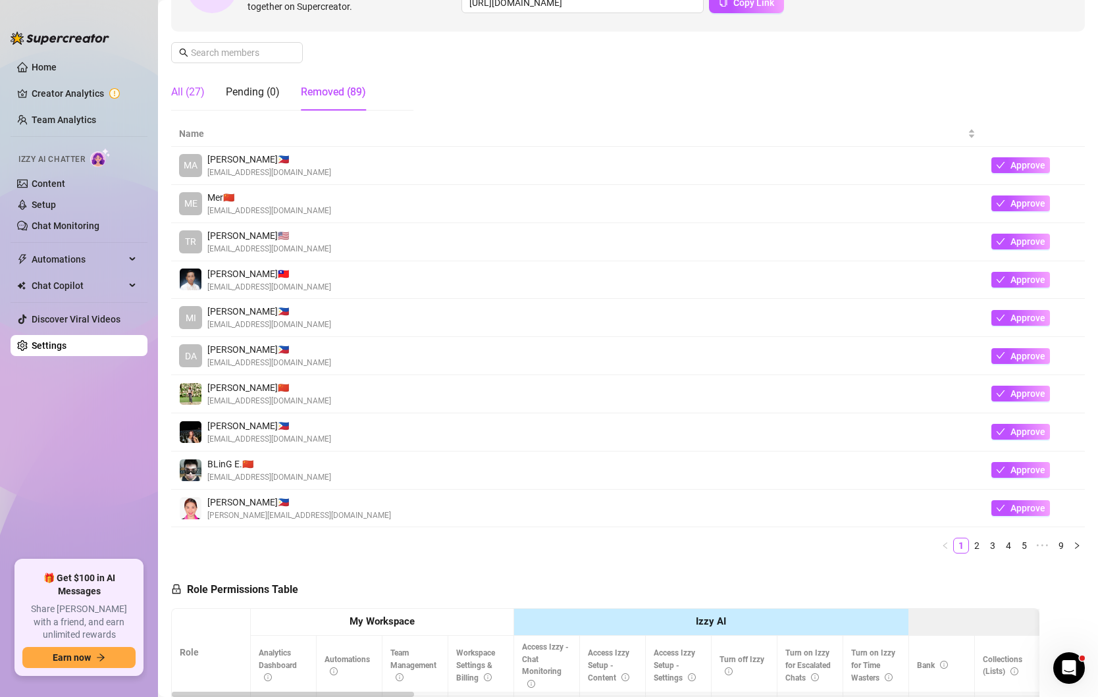
click at [189, 84] on div "All (27)" at bounding box center [188, 92] width 34 height 16
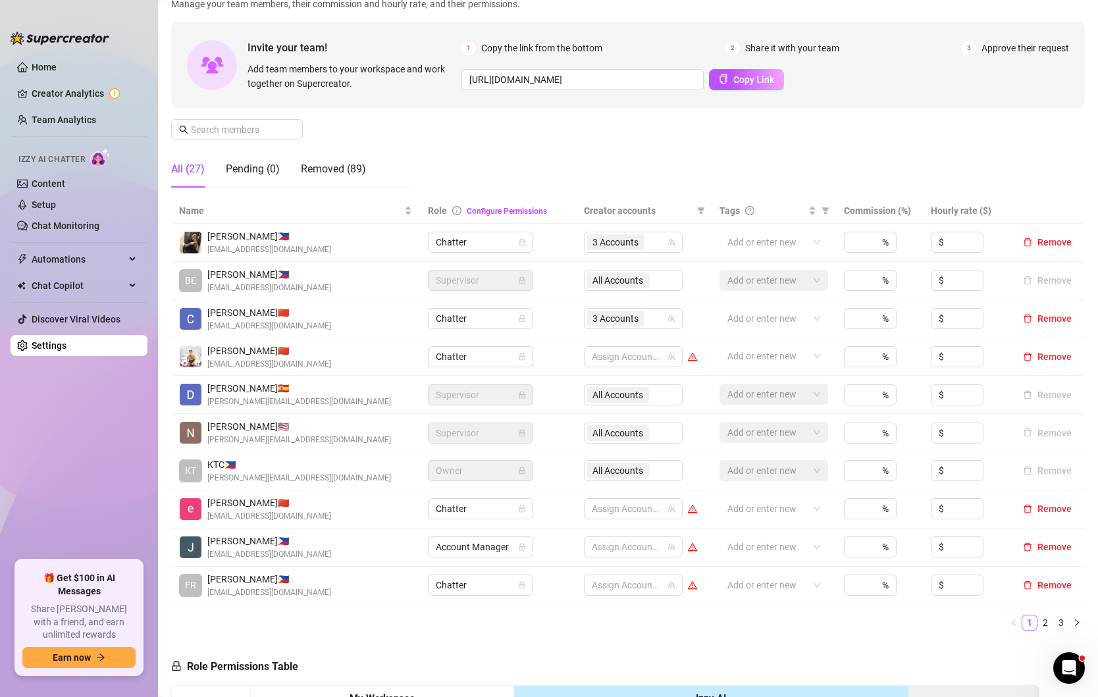
scroll to position [145, 0]
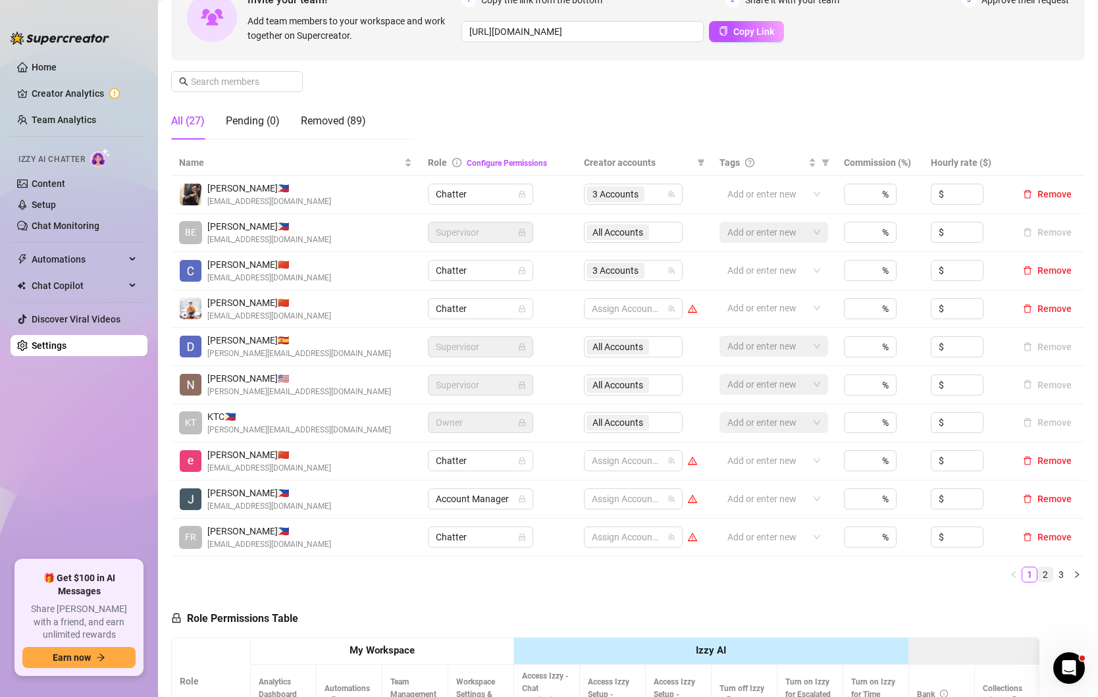
click at [1046, 574] on link "2" at bounding box center [1045, 574] width 14 height 14
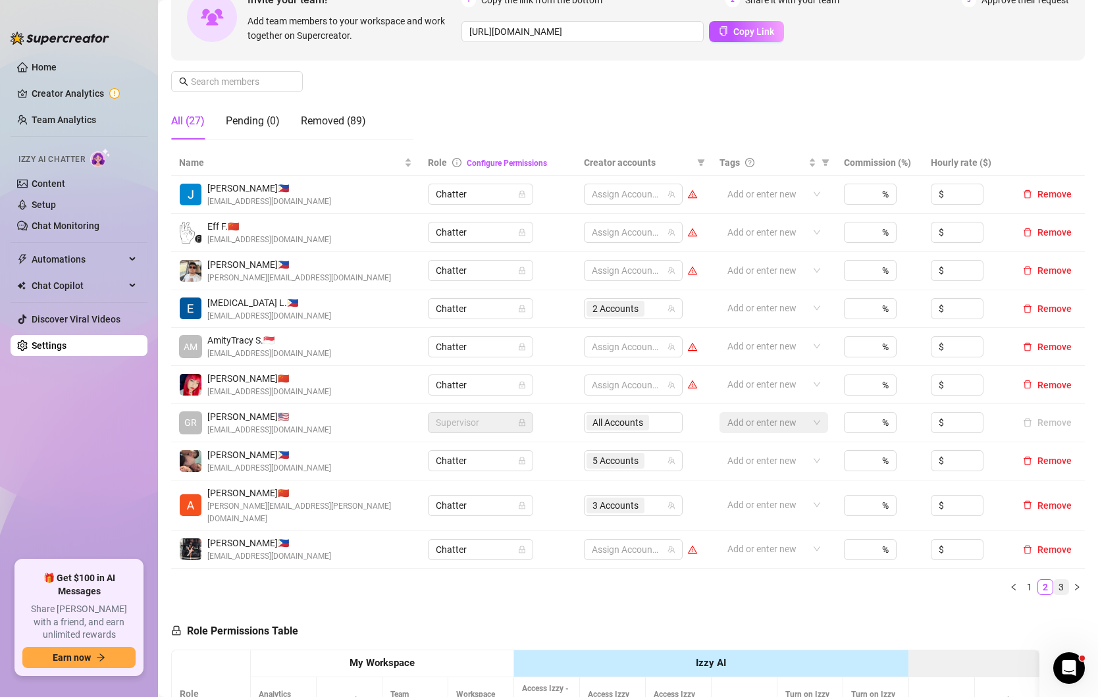
click at [1058, 580] on link "3" at bounding box center [1061, 587] width 14 height 14
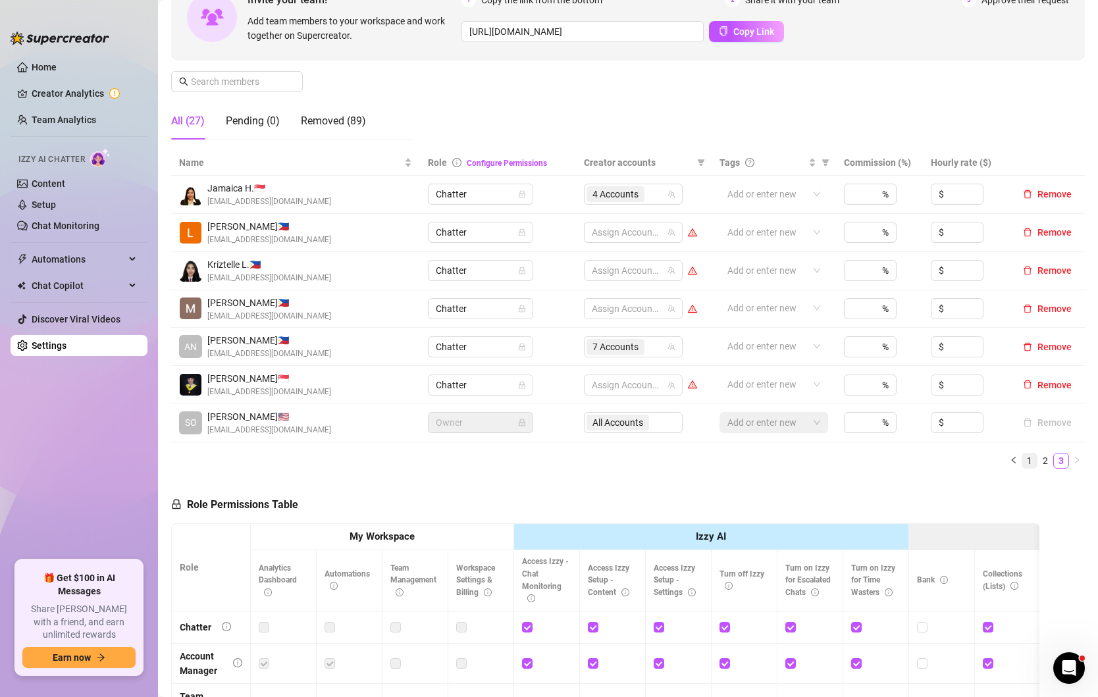
click at [1028, 457] on link "1" at bounding box center [1029, 461] width 14 height 14
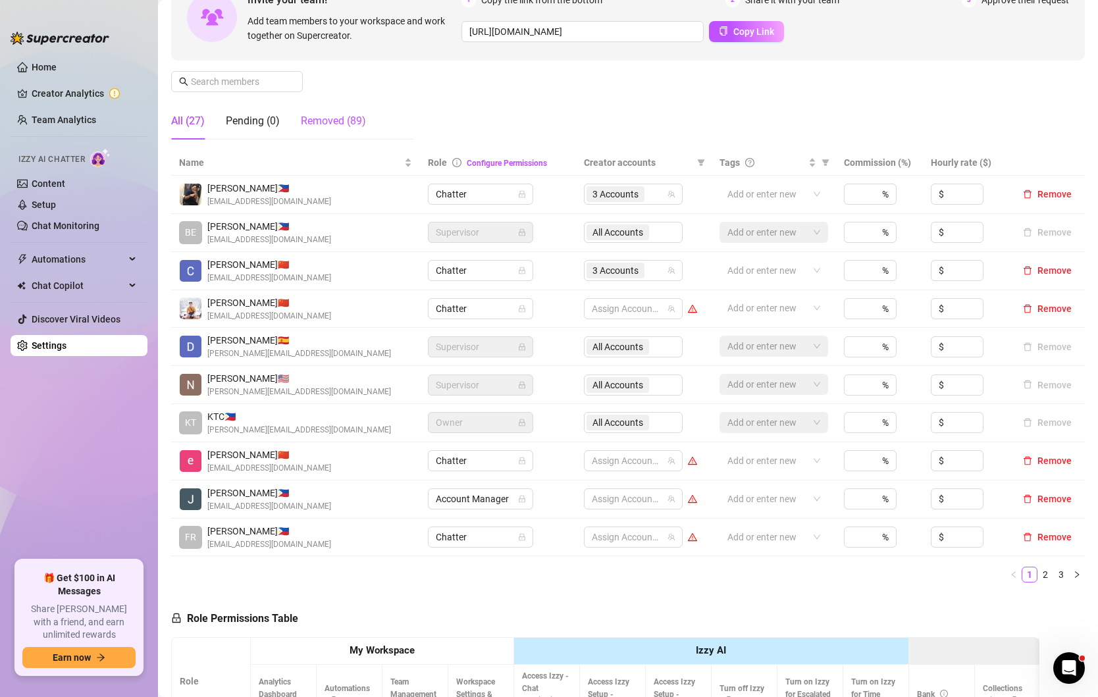
click at [338, 126] on div "Removed (89)" at bounding box center [333, 121] width 65 height 16
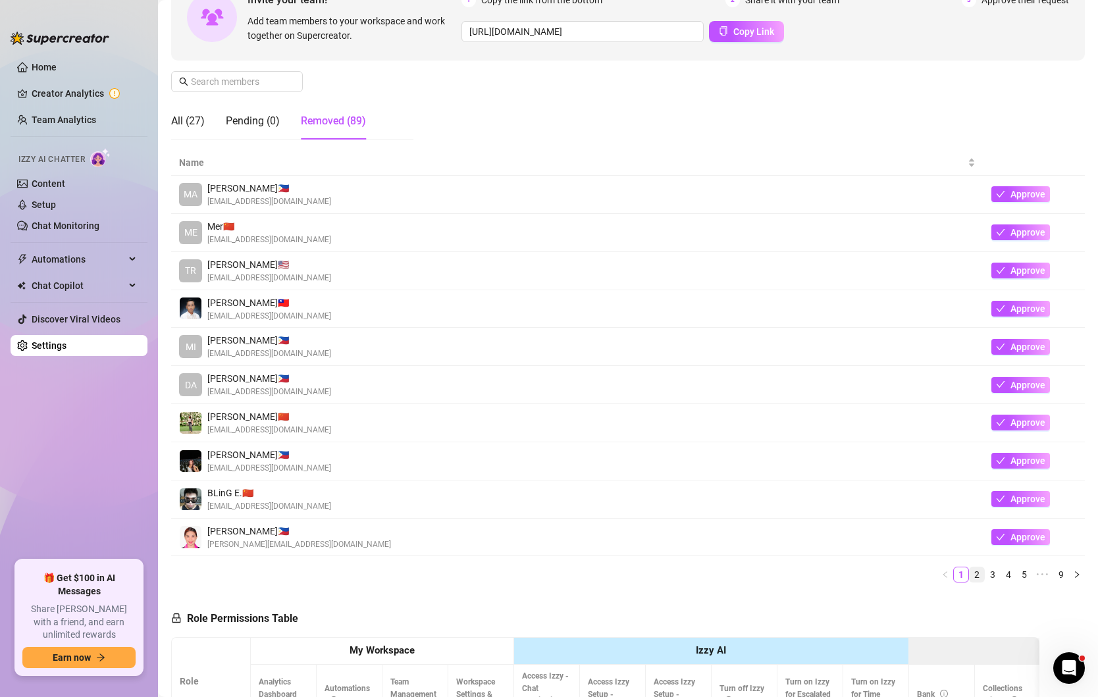
click at [978, 570] on link "2" at bounding box center [977, 574] width 14 height 14
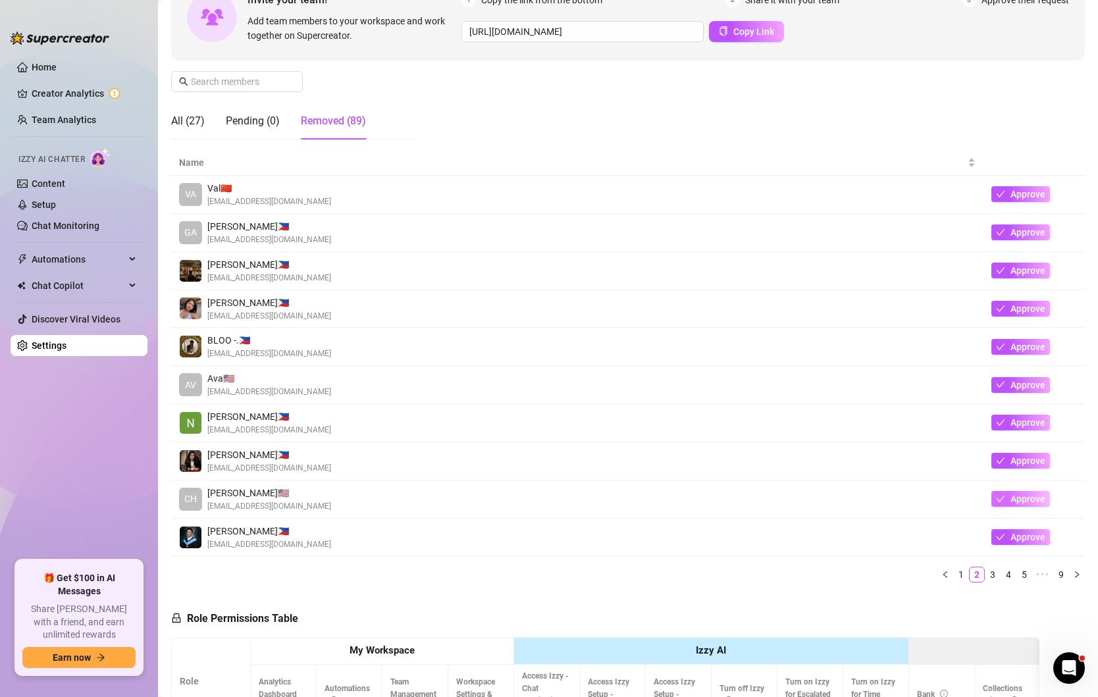
click at [1014, 498] on span "Approve" at bounding box center [1027, 499] width 35 height 11
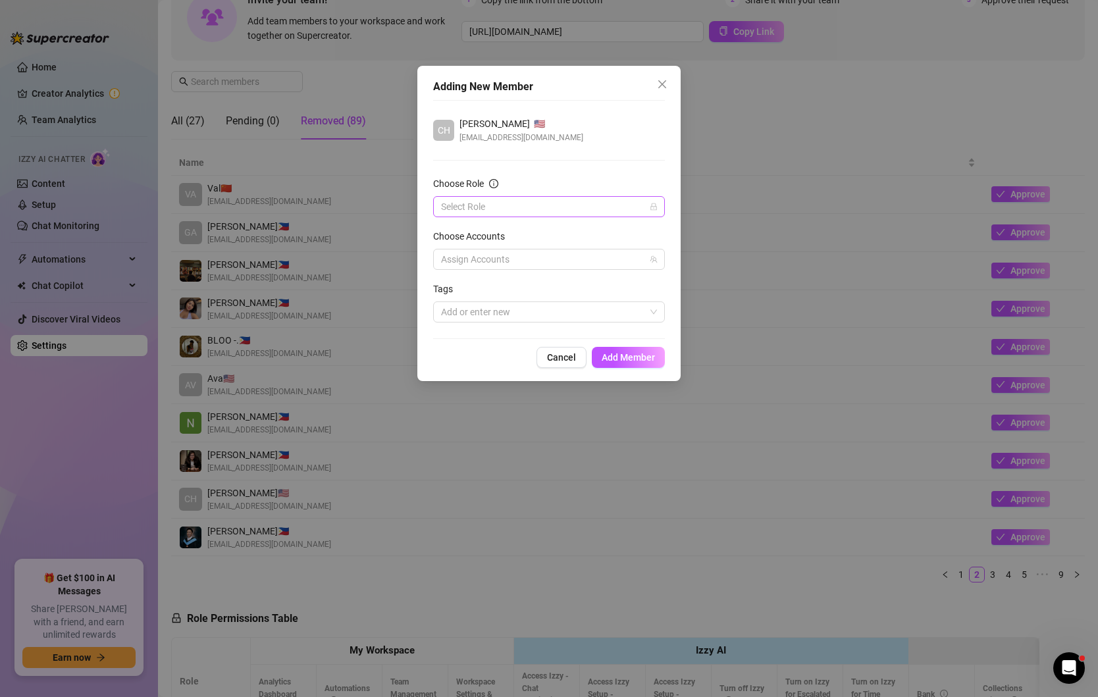
click at [559, 201] on input "Choose Role" at bounding box center [543, 207] width 204 height 20
click at [502, 230] on div "Chatter" at bounding box center [549, 232] width 211 height 14
click at [550, 261] on div at bounding box center [542, 259] width 213 height 18
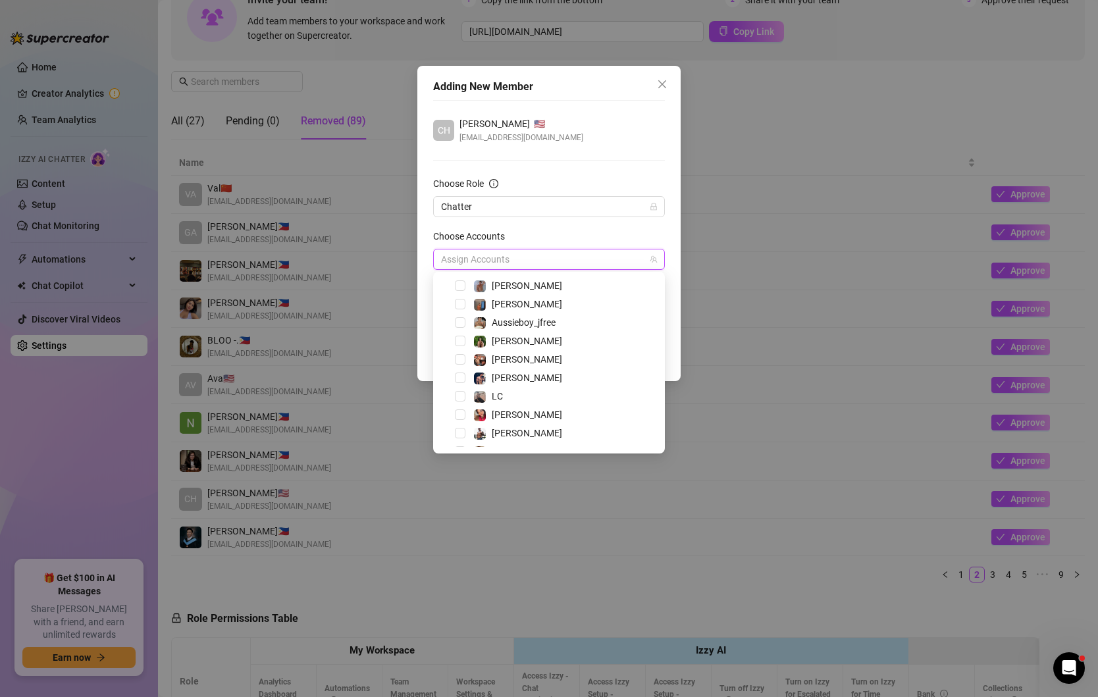
scroll to position [0, 0]
click at [565, 210] on span "Chatter" at bounding box center [549, 207] width 216 height 20
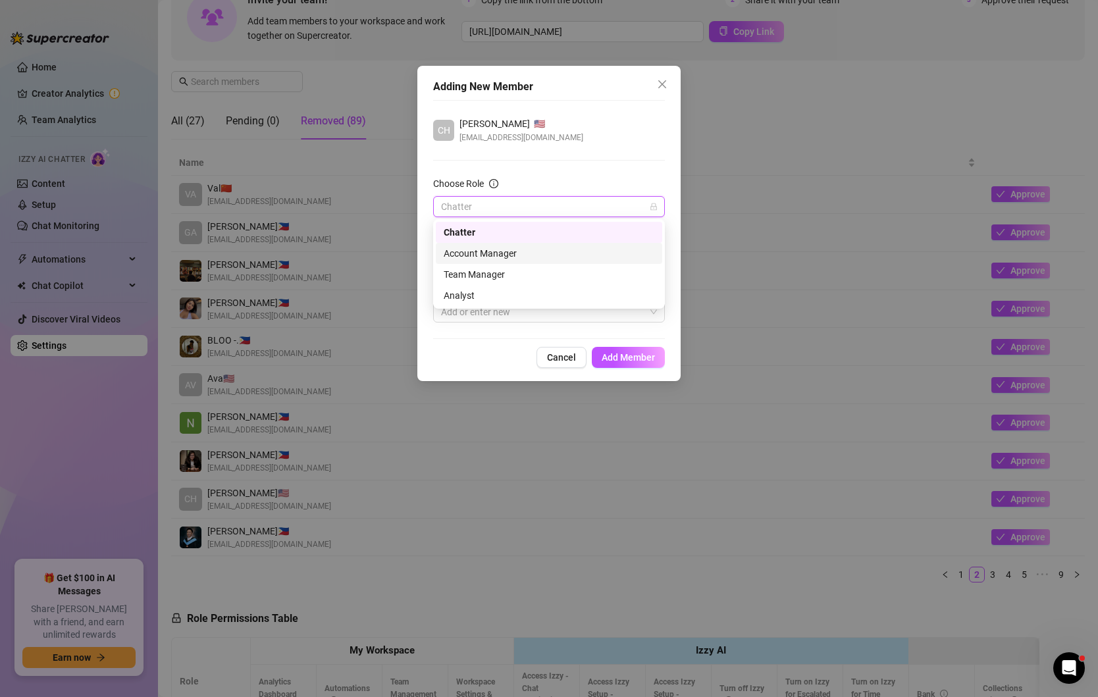
click at [496, 249] on div "Account Manager" at bounding box center [549, 253] width 211 height 14
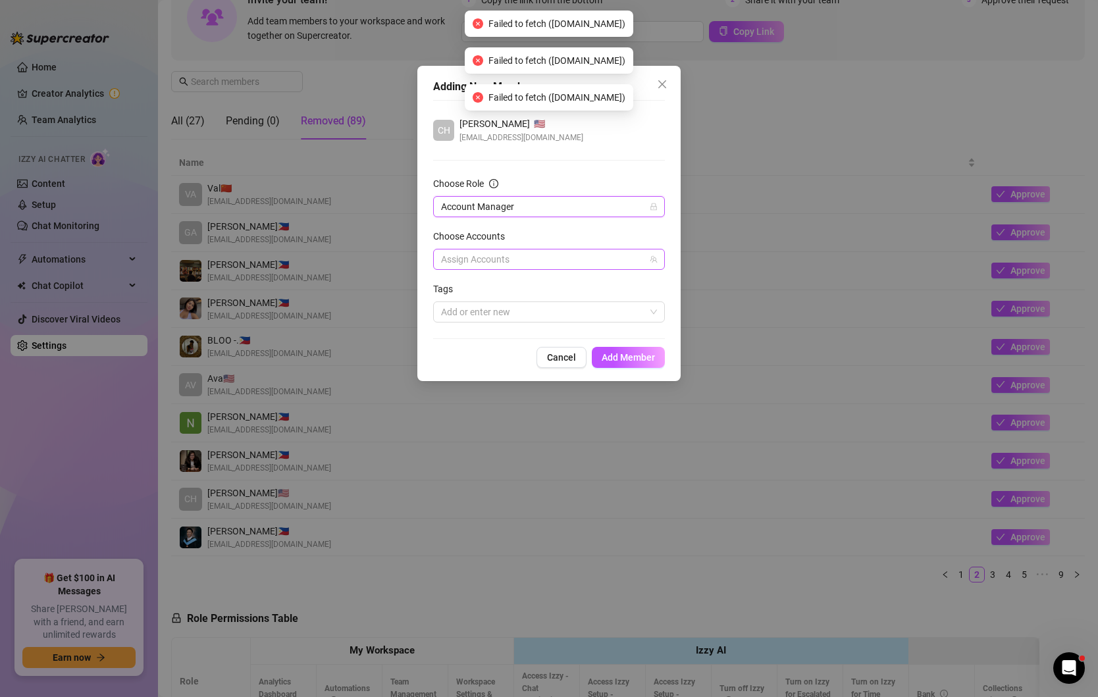
click at [600, 262] on div at bounding box center [542, 259] width 213 height 18
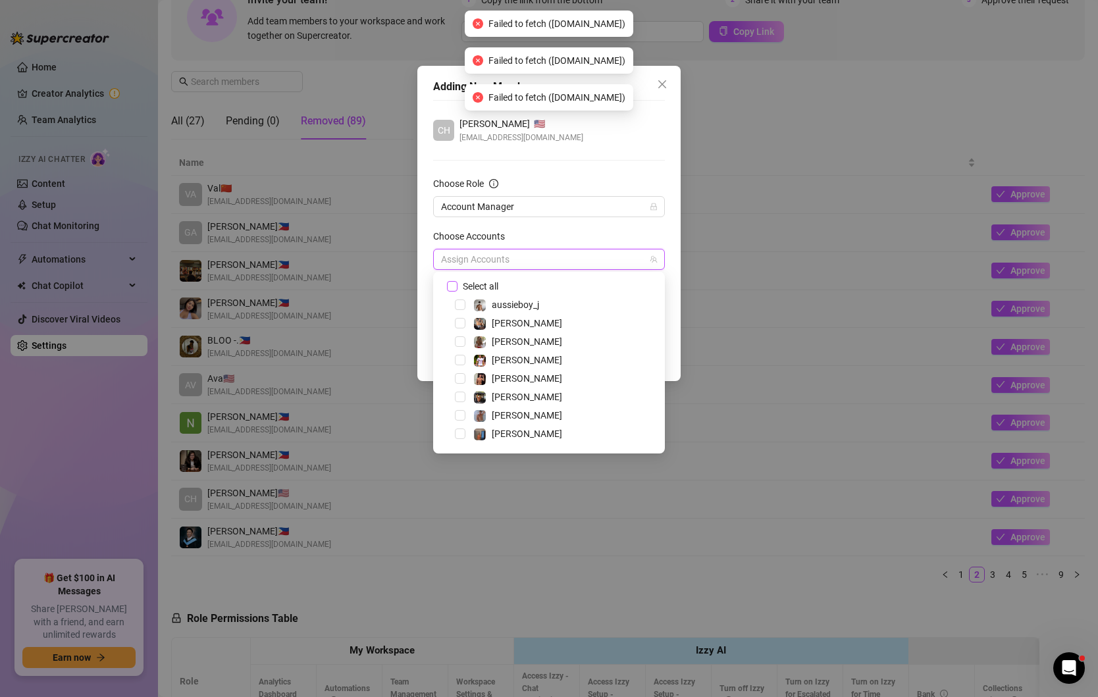
click at [456, 281] on span at bounding box center [452, 286] width 11 height 11
click at [456, 281] on input "Select all" at bounding box center [451, 285] width 9 height 9
checkbox input "true"
click at [547, 227] on form "Choose Role Account Manager Choose Accounts All Accounts Tags Add or enter new" at bounding box center [549, 249] width 232 height 146
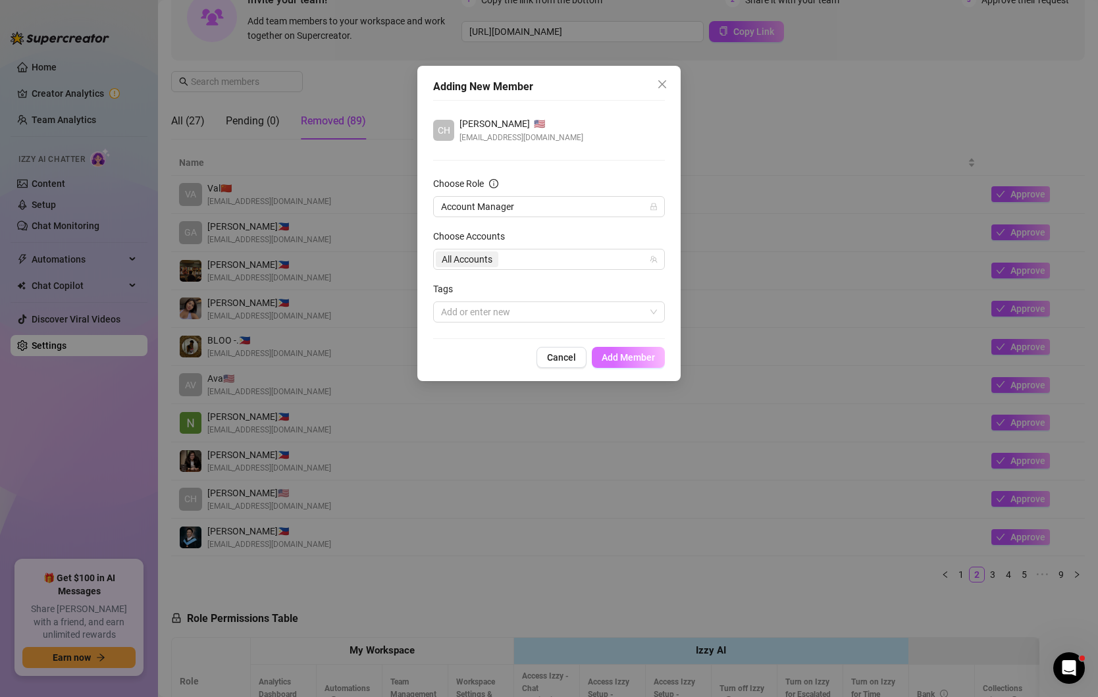
click at [627, 357] on span "Add Member" at bounding box center [628, 357] width 53 height 11
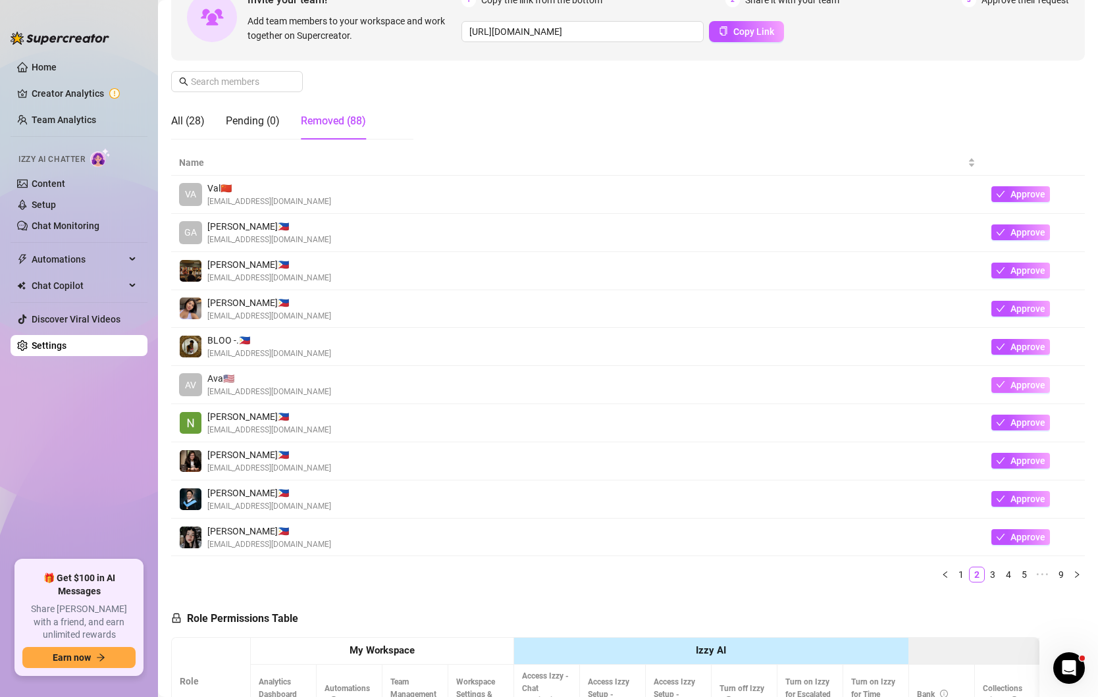
click at [1021, 383] on span "Approve" at bounding box center [1027, 385] width 35 height 11
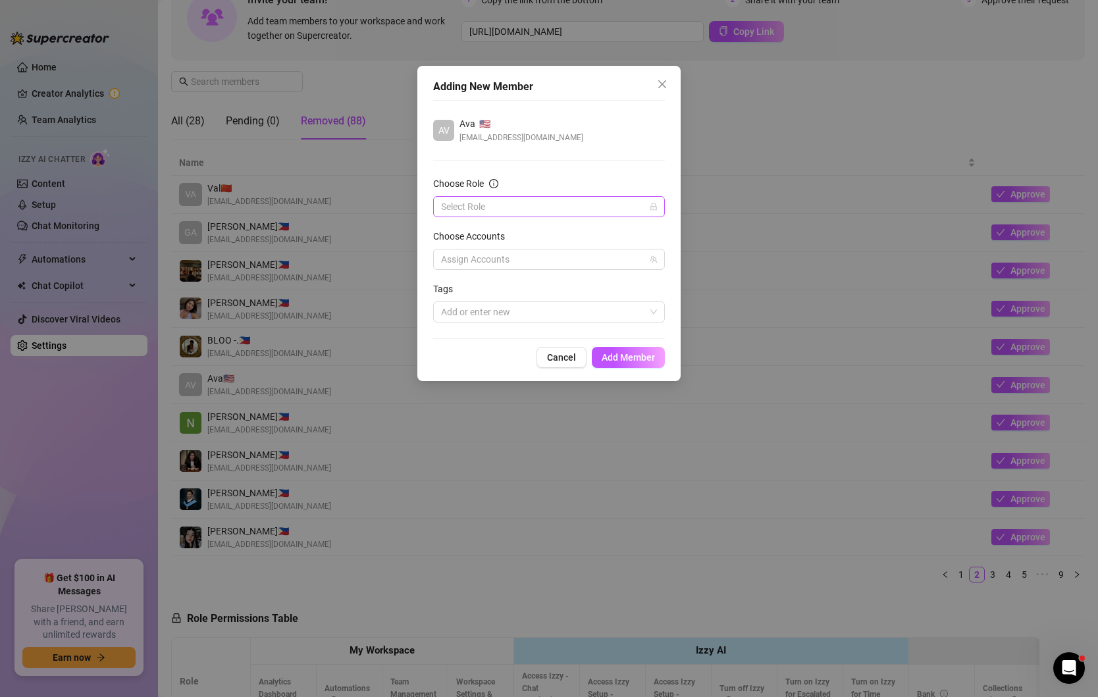
click at [602, 203] on input "Choose Role" at bounding box center [543, 207] width 204 height 20
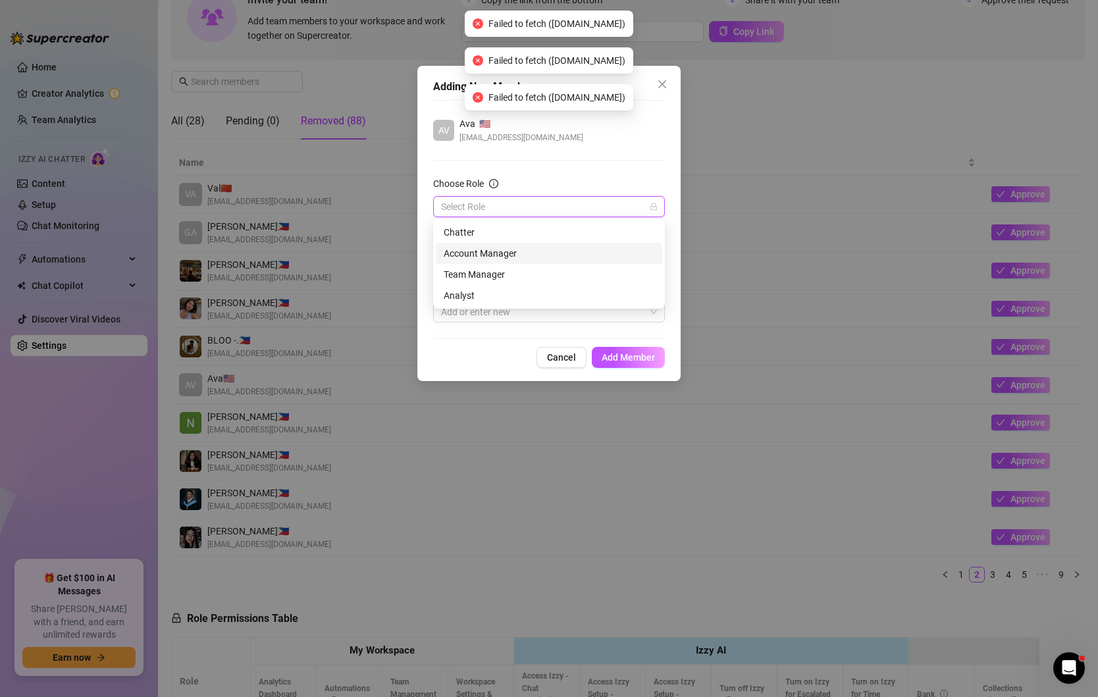
click at [496, 252] on div "Account Manager" at bounding box center [549, 253] width 211 height 14
click at [504, 264] on div at bounding box center [542, 259] width 213 height 18
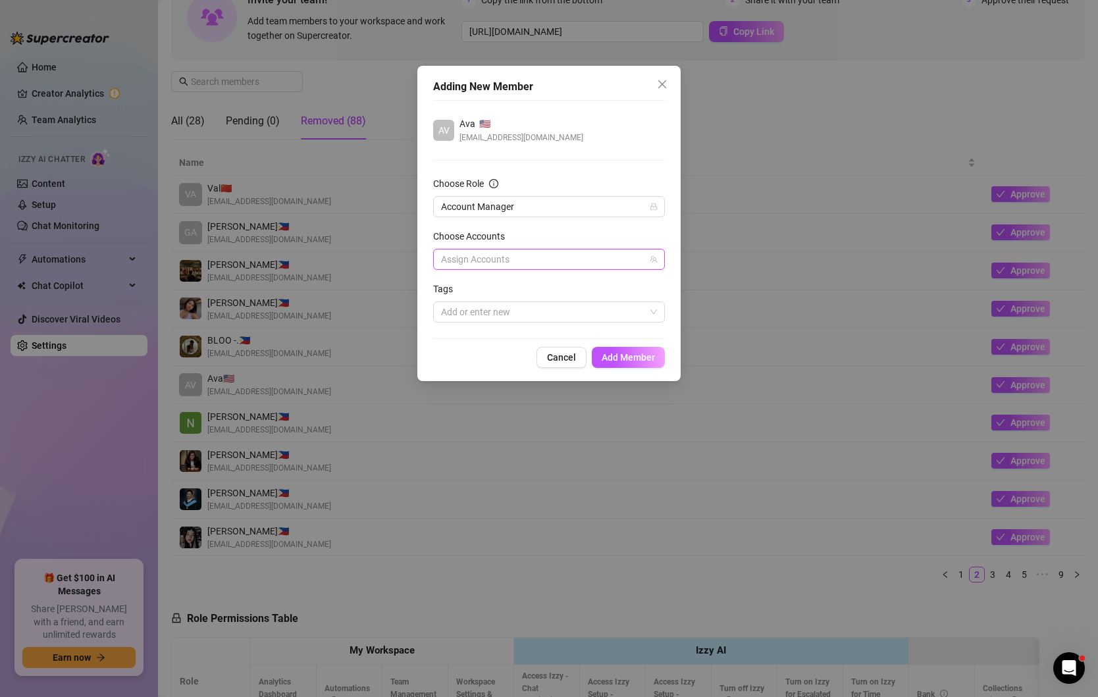
click at [567, 165] on div "AV Ava 🇺🇸 [EMAIL_ADDRESS][DOMAIN_NAME] Choose Role Account Manager Choose Accou…" at bounding box center [549, 219] width 232 height 239
click at [623, 359] on span "Add Member" at bounding box center [628, 357] width 53 height 11
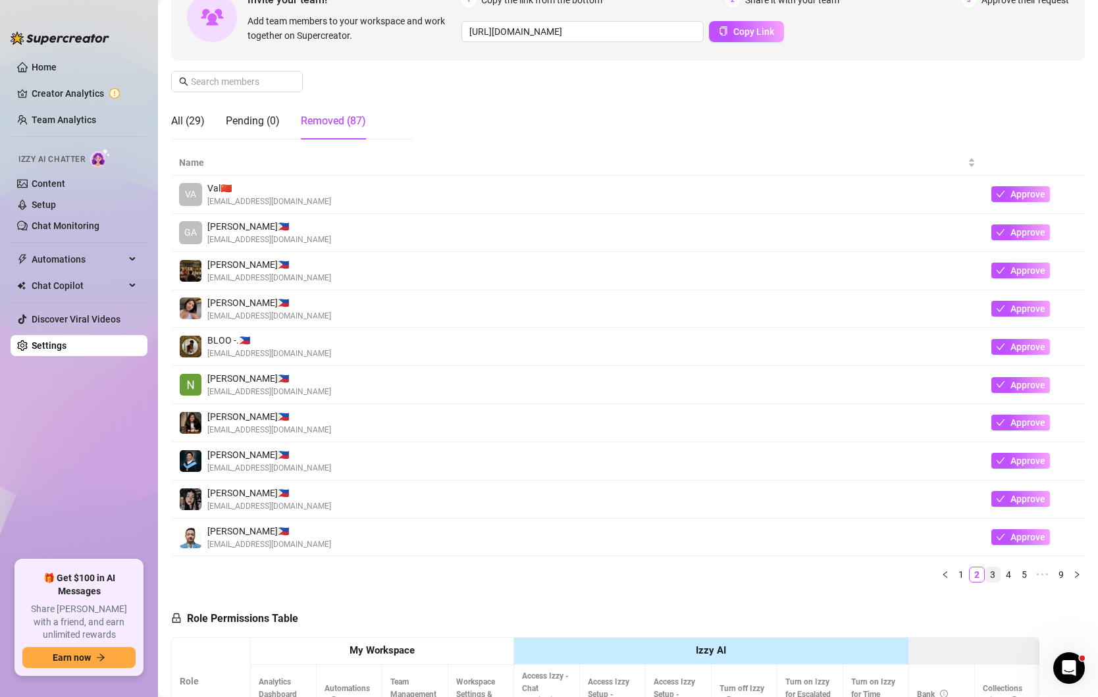
click at [994, 569] on link "3" at bounding box center [992, 574] width 14 height 14
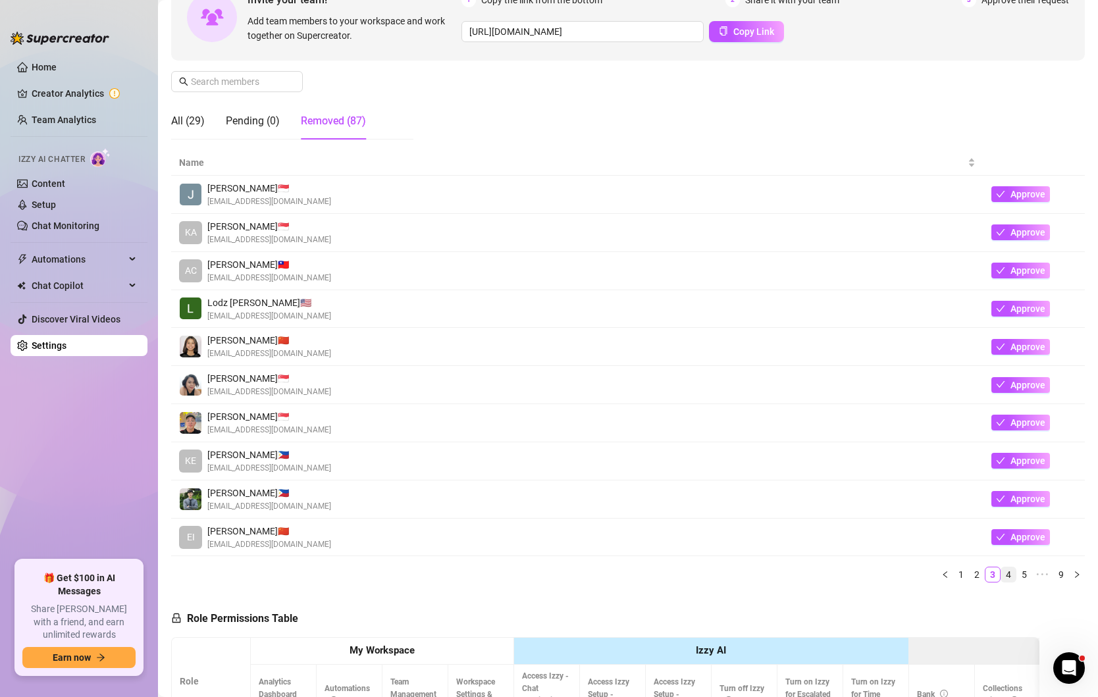
click at [1006, 573] on link "4" at bounding box center [1008, 574] width 14 height 14
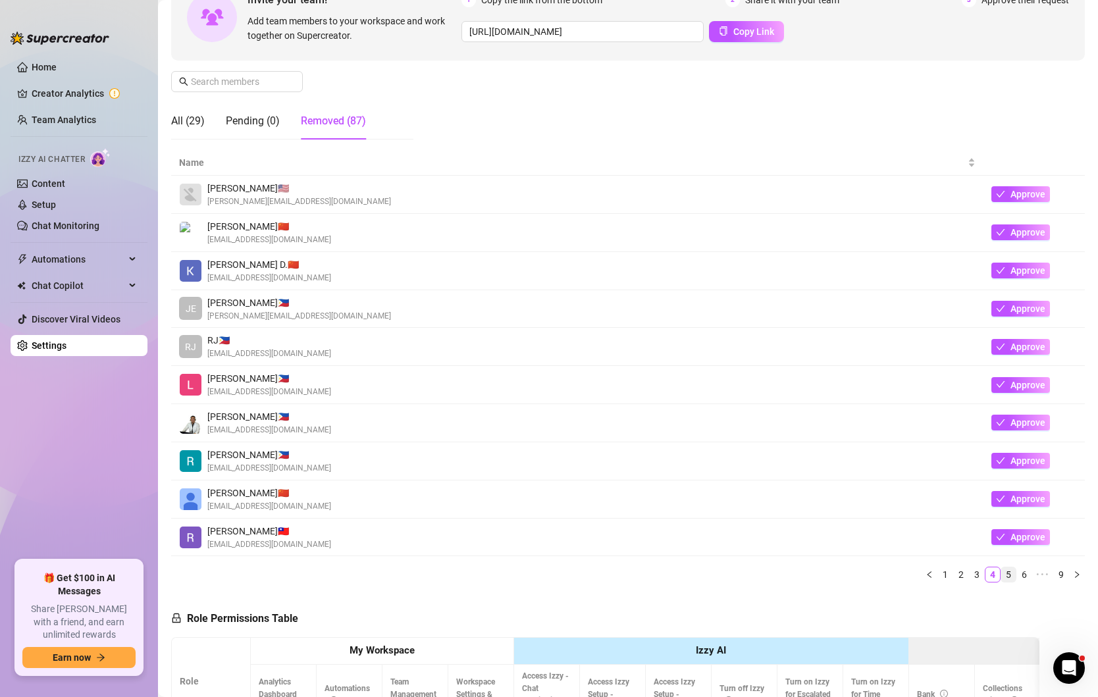
click at [1008, 571] on link "5" at bounding box center [1008, 574] width 14 height 14
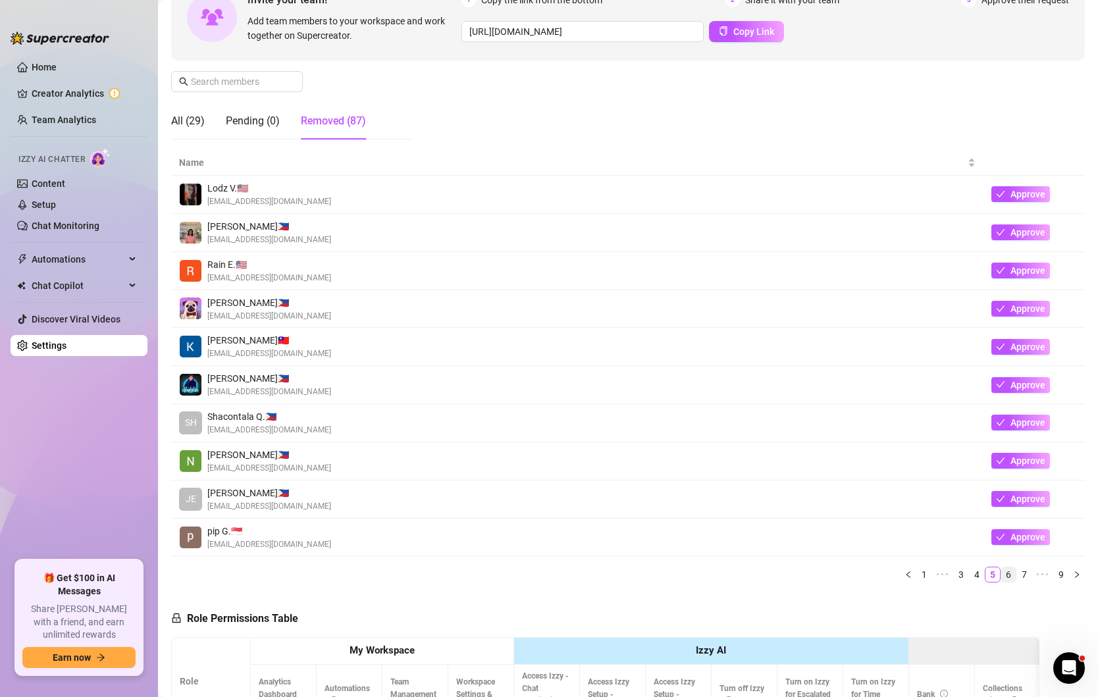
click at [1013, 573] on link "6" at bounding box center [1008, 574] width 14 height 14
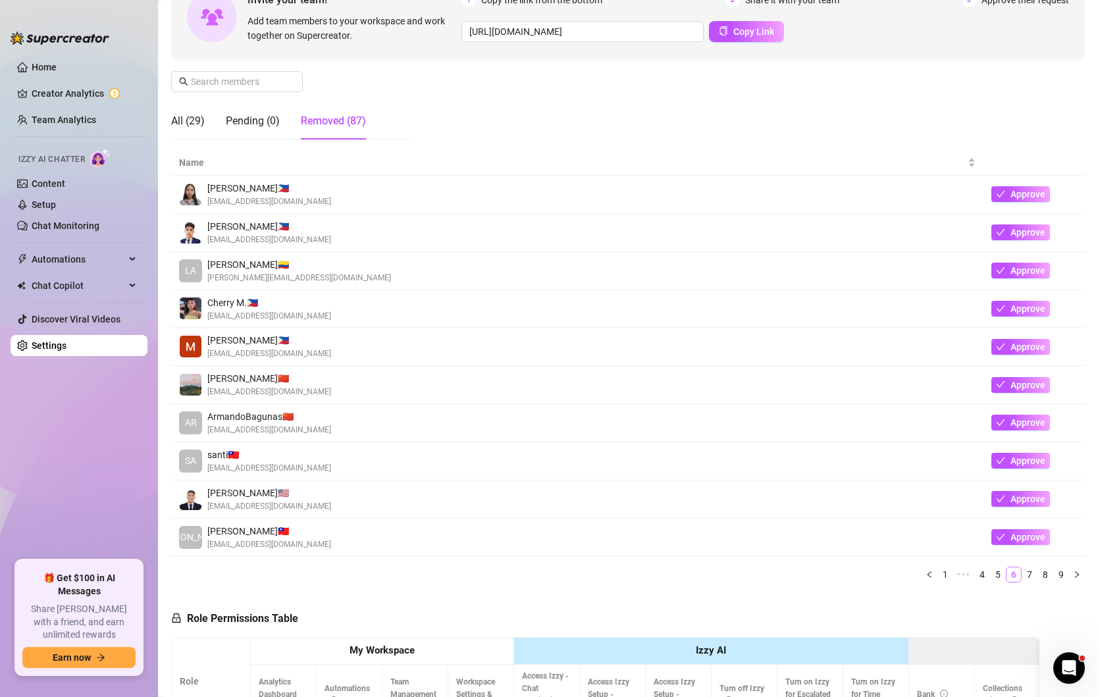
click at [1014, 572] on link "6" at bounding box center [1013, 574] width 14 height 14
click at [1026, 572] on link "7" at bounding box center [1029, 574] width 14 height 14
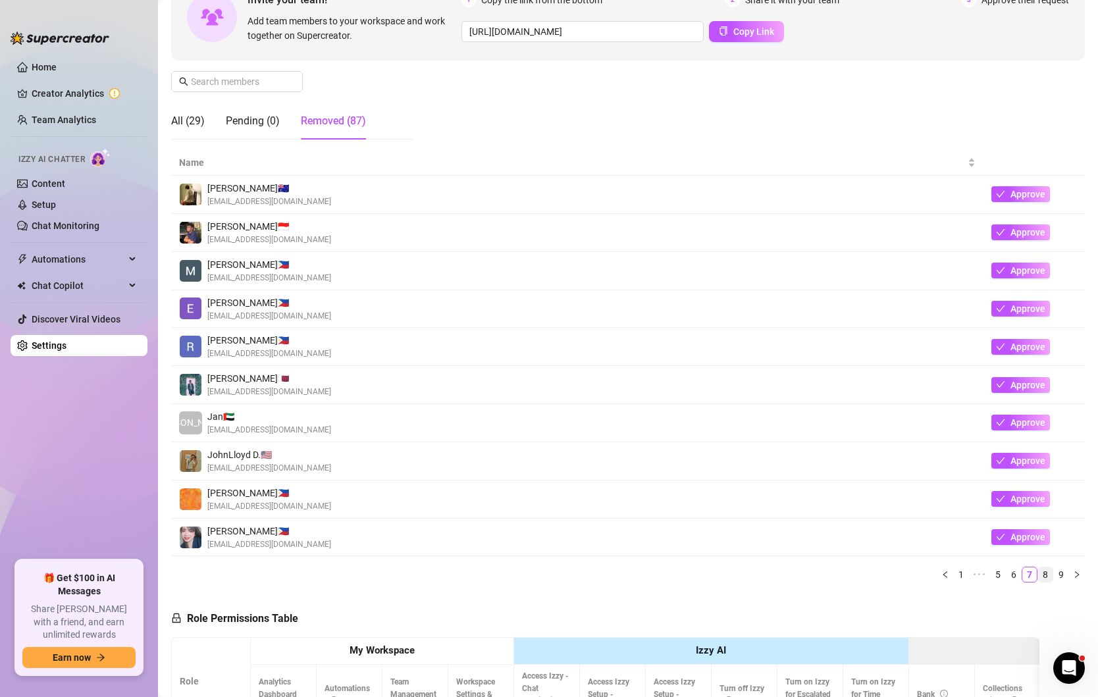
click at [1040, 573] on link "8" at bounding box center [1045, 574] width 14 height 14
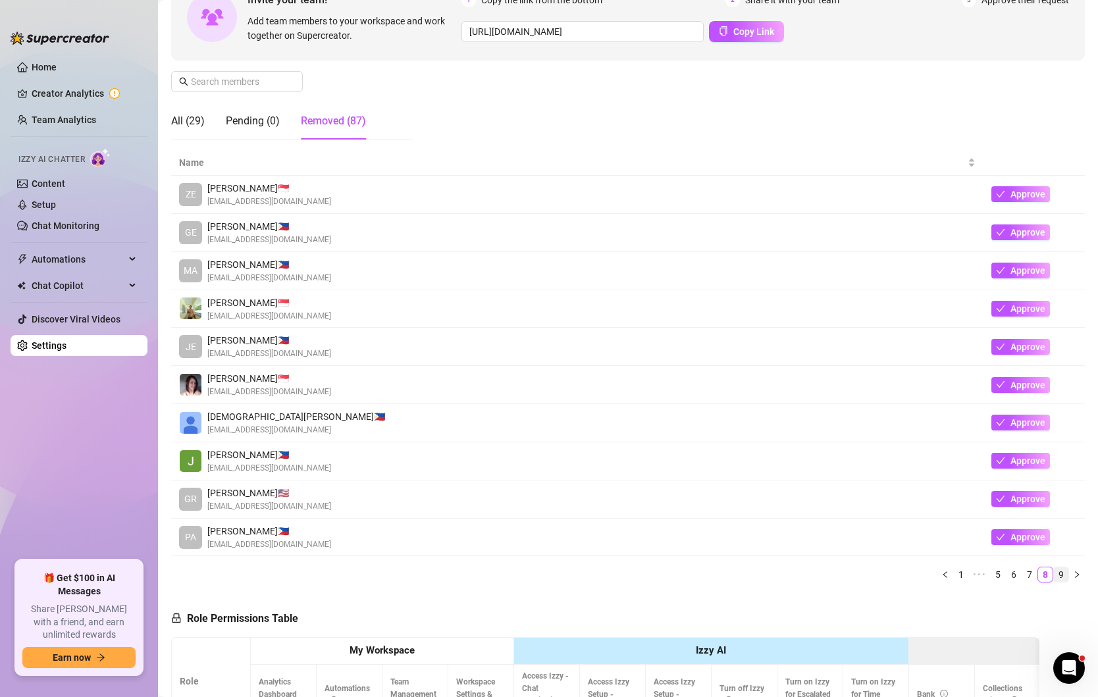
click at [1062, 571] on link "9" at bounding box center [1061, 574] width 14 height 14
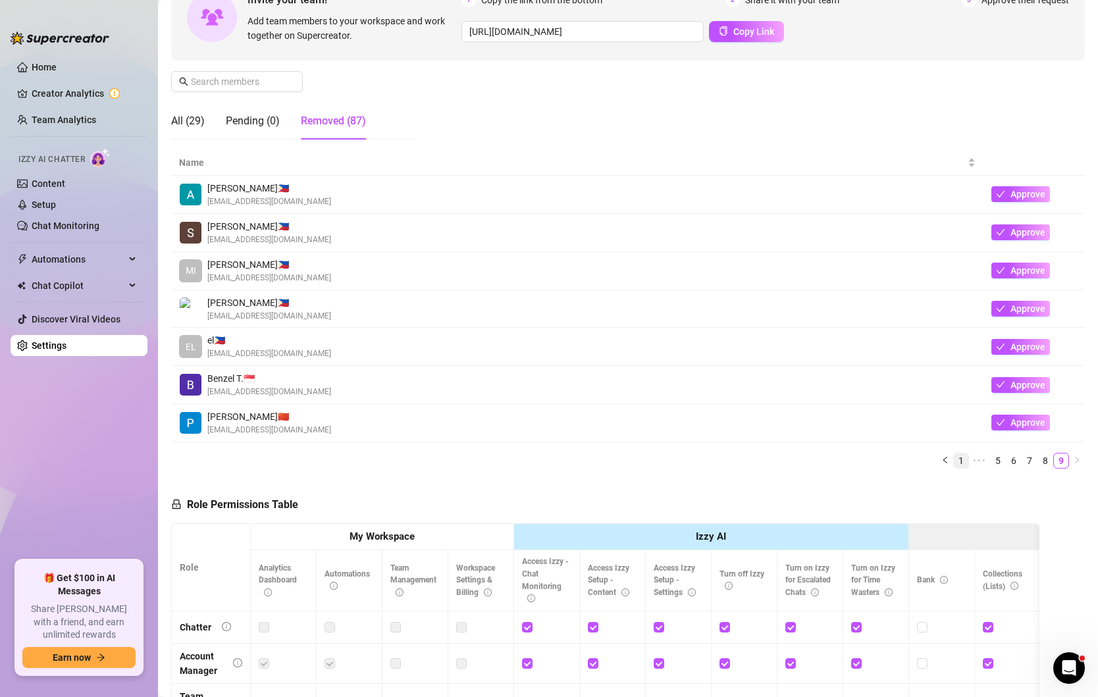
click at [963, 463] on link "1" at bounding box center [961, 461] width 14 height 14
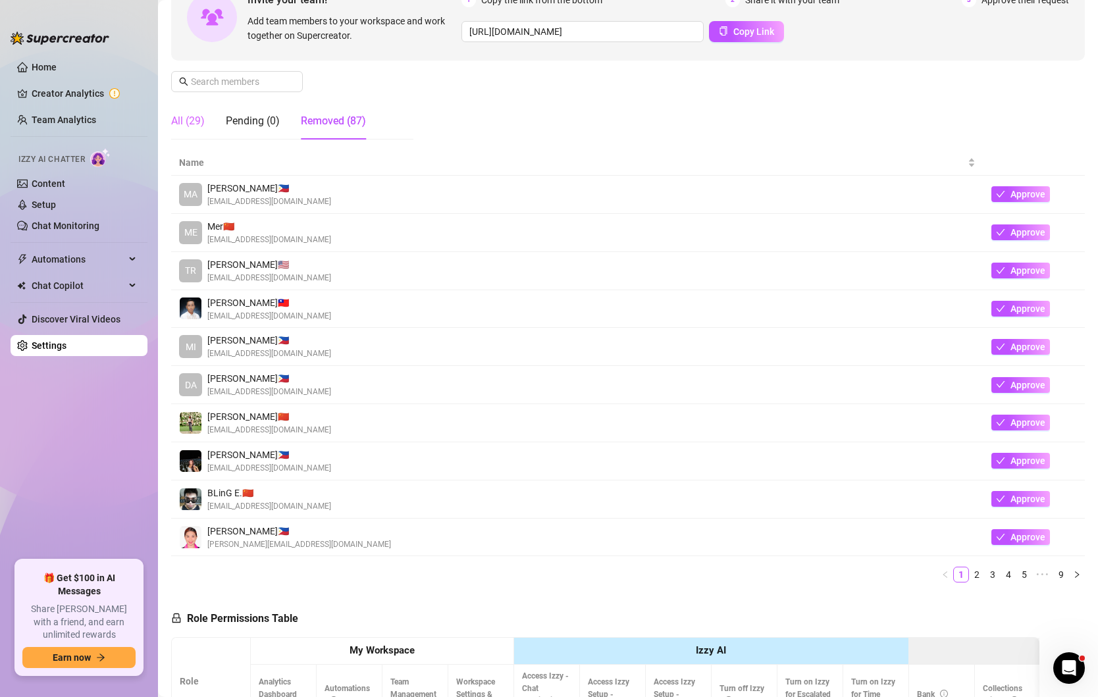
click at [198, 110] on div "All (29)" at bounding box center [188, 121] width 34 height 37
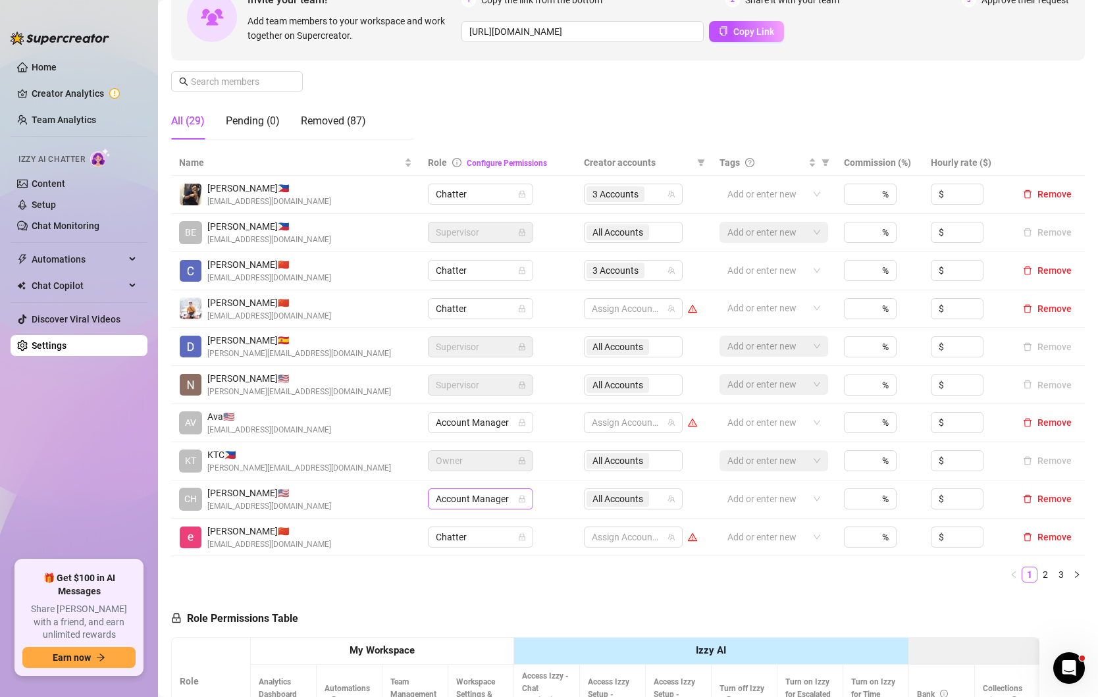
click at [527, 493] on div "Account Manager" at bounding box center [480, 498] width 105 height 21
click at [475, 513] on div "Chatter" at bounding box center [481, 521] width 100 height 21
click at [515, 493] on span "Account Manager" at bounding box center [481, 499] width 90 height 20
click at [486, 543] on div "Account Manager" at bounding box center [481, 543] width 84 height 14
click at [612, 496] on span "All Accounts" at bounding box center [617, 499] width 51 height 14
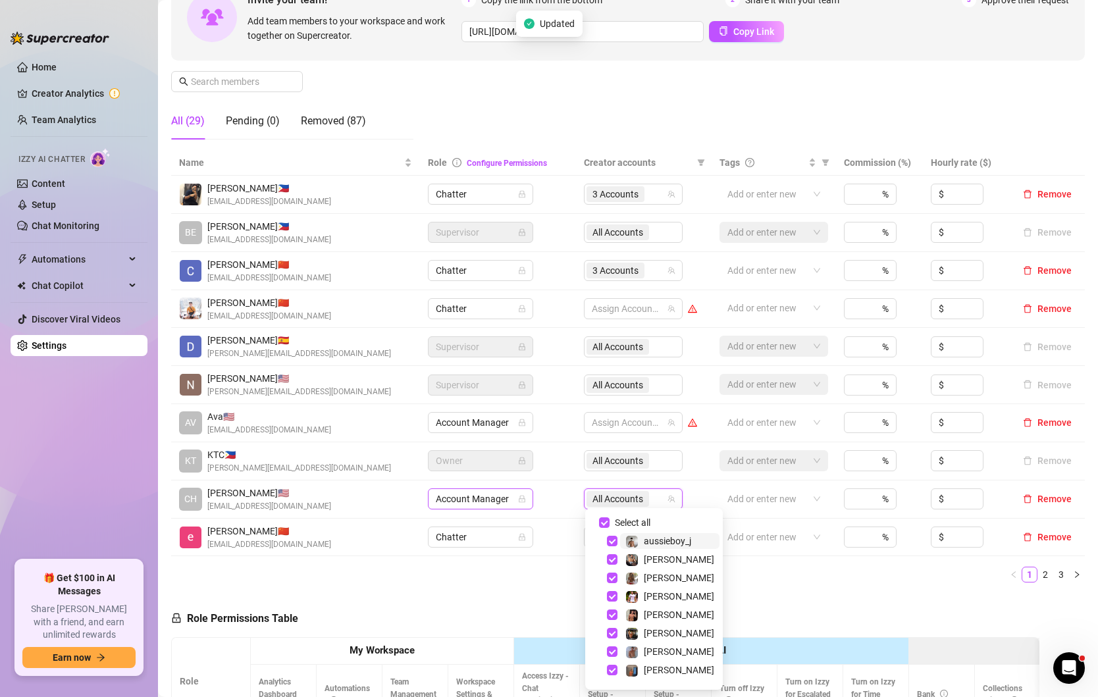
click at [489, 500] on span "Account Manager" at bounding box center [481, 499] width 90 height 20
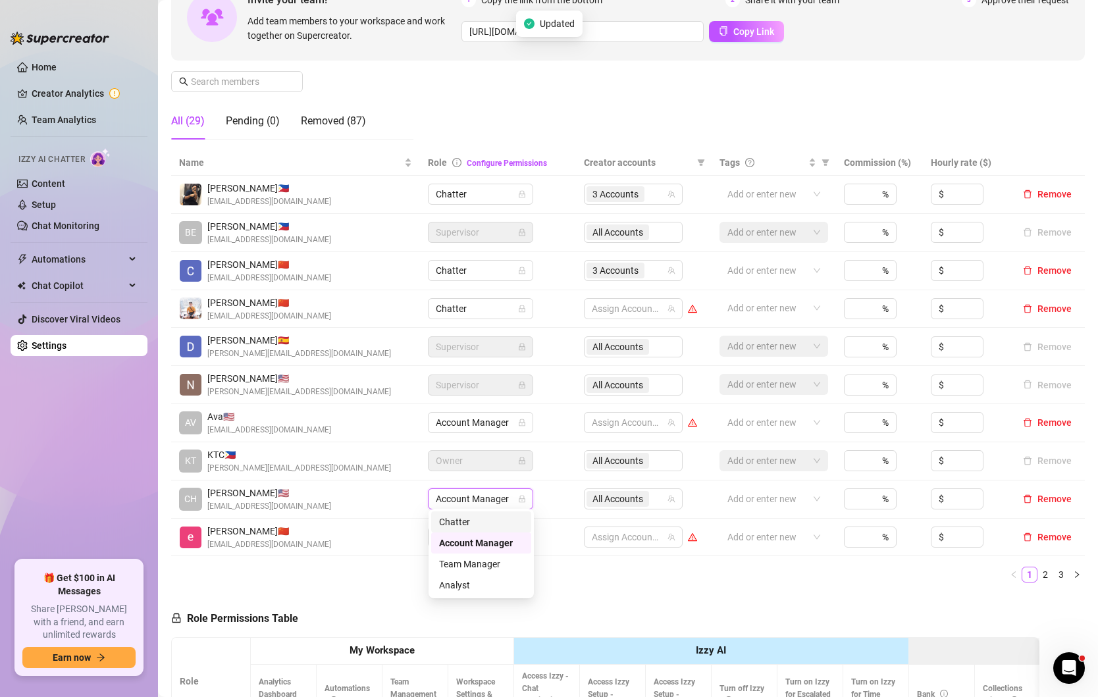
click at [1046, 569] on link "2" at bounding box center [1045, 574] width 14 height 14
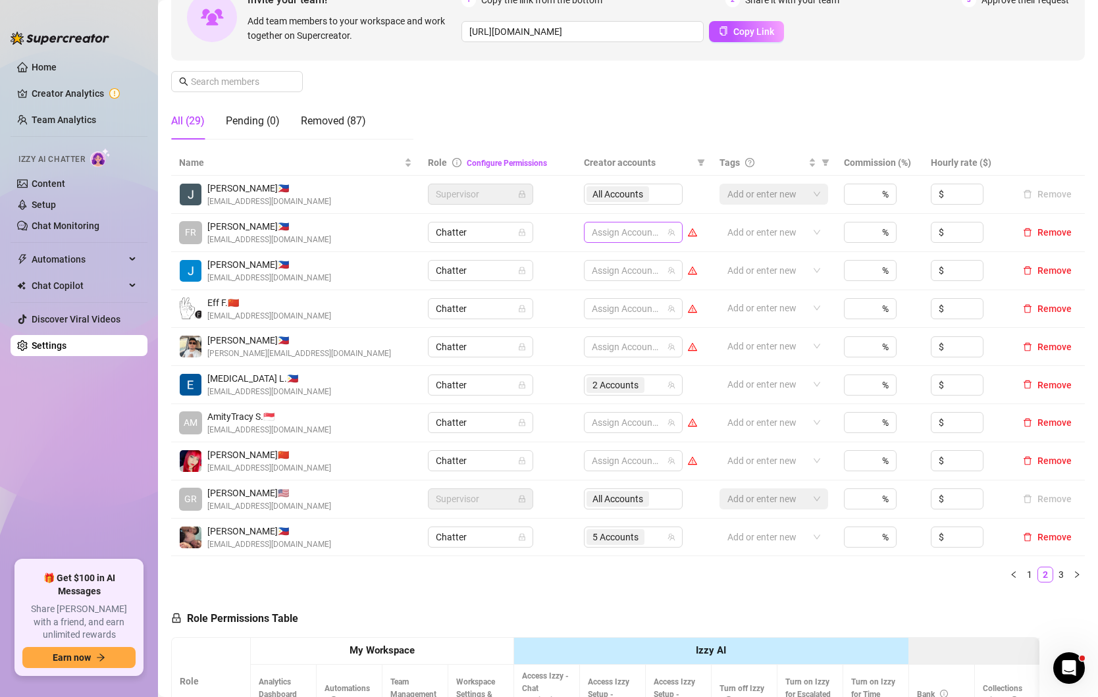
click at [633, 234] on div at bounding box center [627, 232] width 80 height 18
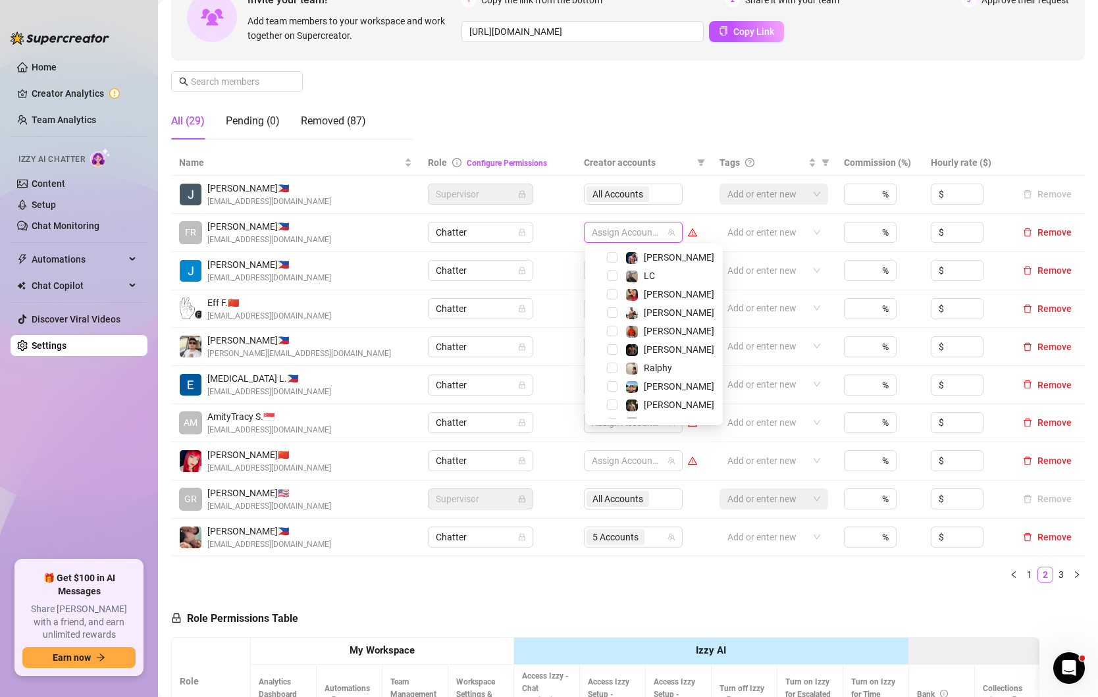
scroll to position [310, 0]
click at [614, 388] on span "Select tree node" at bounding box center [612, 390] width 11 height 11
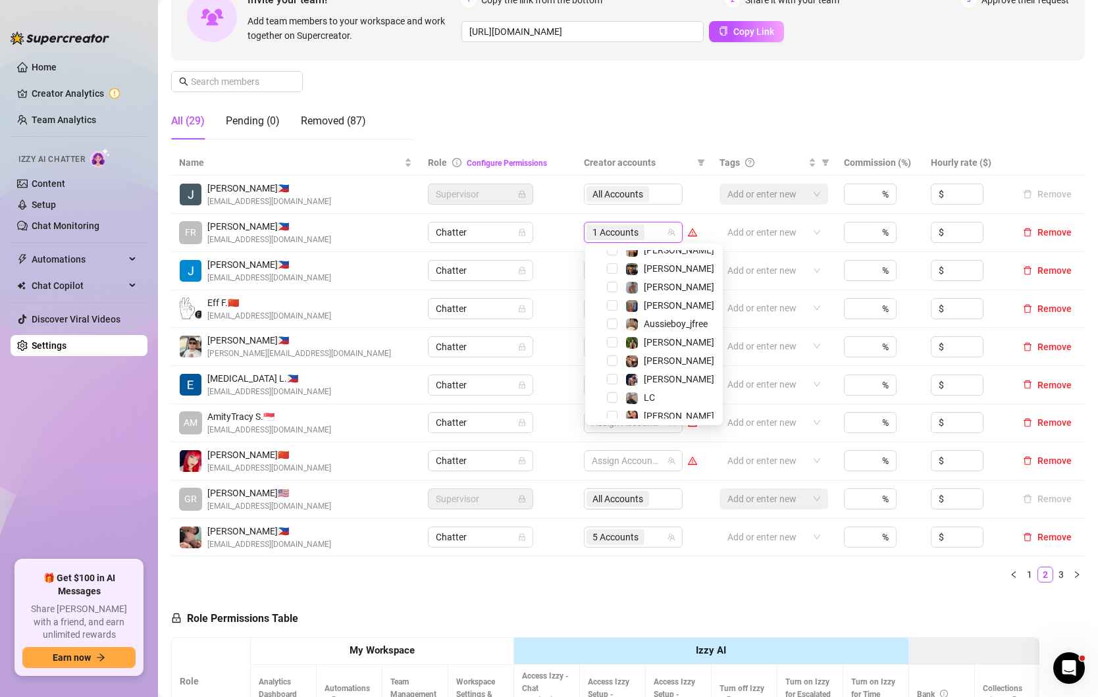
scroll to position [107, 0]
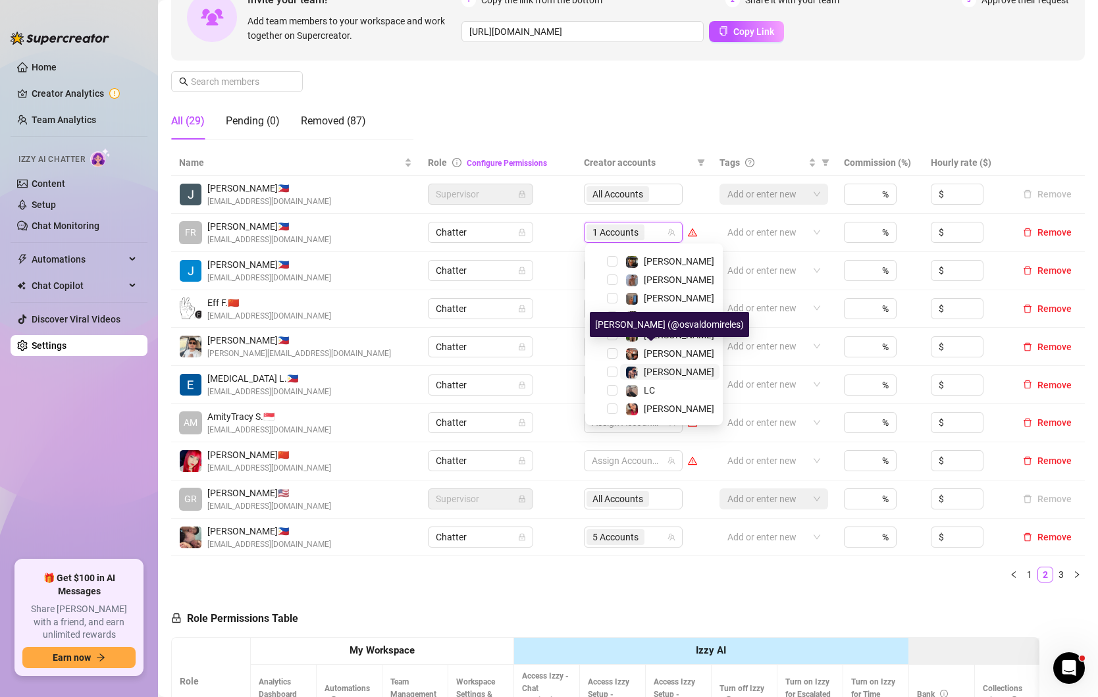
click at [658, 373] on span "[PERSON_NAME]" at bounding box center [679, 372] width 70 height 11
click at [510, 561] on div "Name Role Configure Permissions Creator accounts Tags Commission (%) Hourly rat…" at bounding box center [628, 366] width 914 height 432
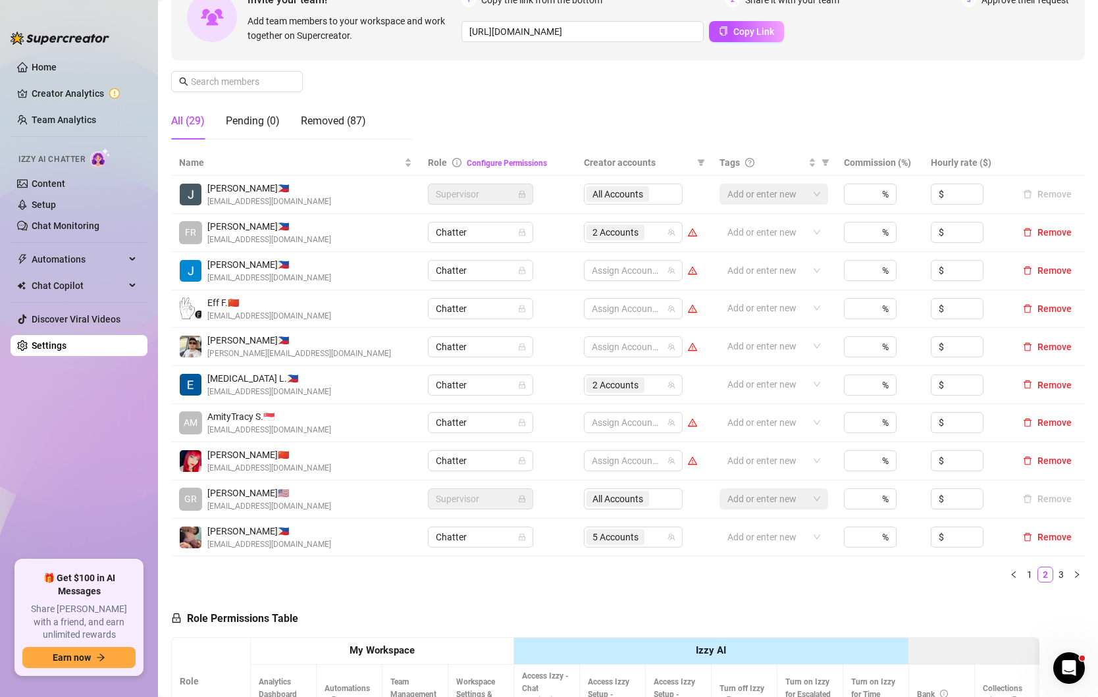
click at [47, 43] on img at bounding box center [60, 38] width 99 height 13
click at [106, 431] on ul "Home Creator Analytics Team Analytics Izzy AI Chatter Content Setup Chat Monito…" at bounding box center [79, 303] width 137 height 504
click at [1032, 572] on link "1" at bounding box center [1029, 574] width 14 height 14
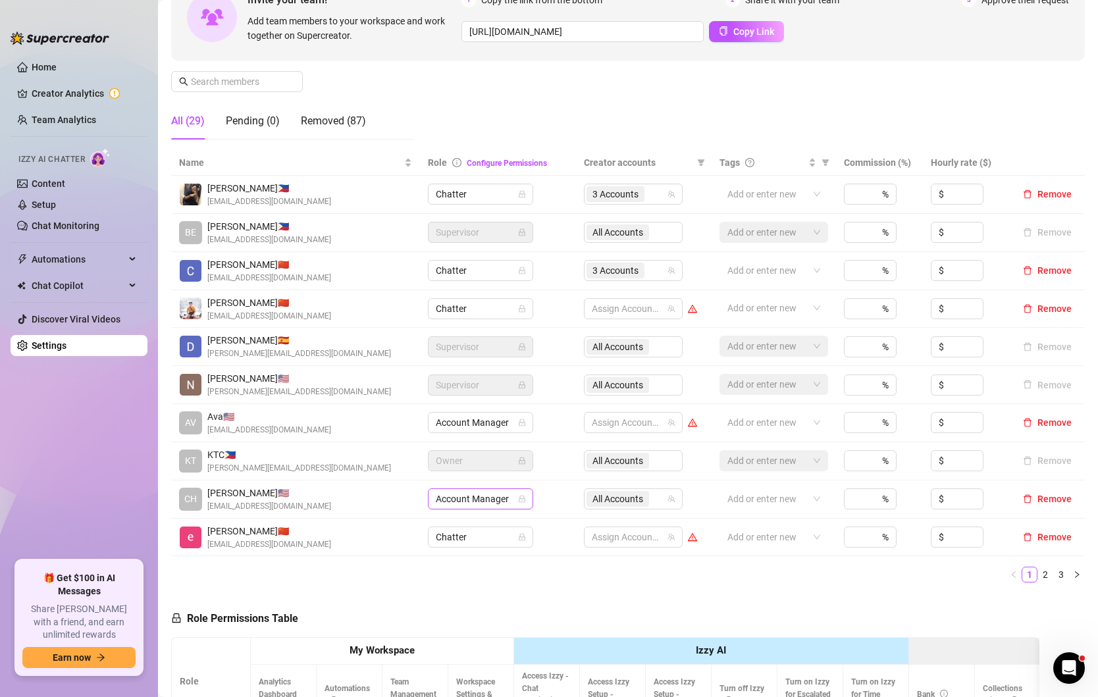
click at [511, 494] on span "Account Manager" at bounding box center [481, 499] width 90 height 20
click at [470, 523] on div "Chatter" at bounding box center [481, 522] width 84 height 14
click at [617, 501] on span "All Accounts" at bounding box center [617, 499] width 51 height 14
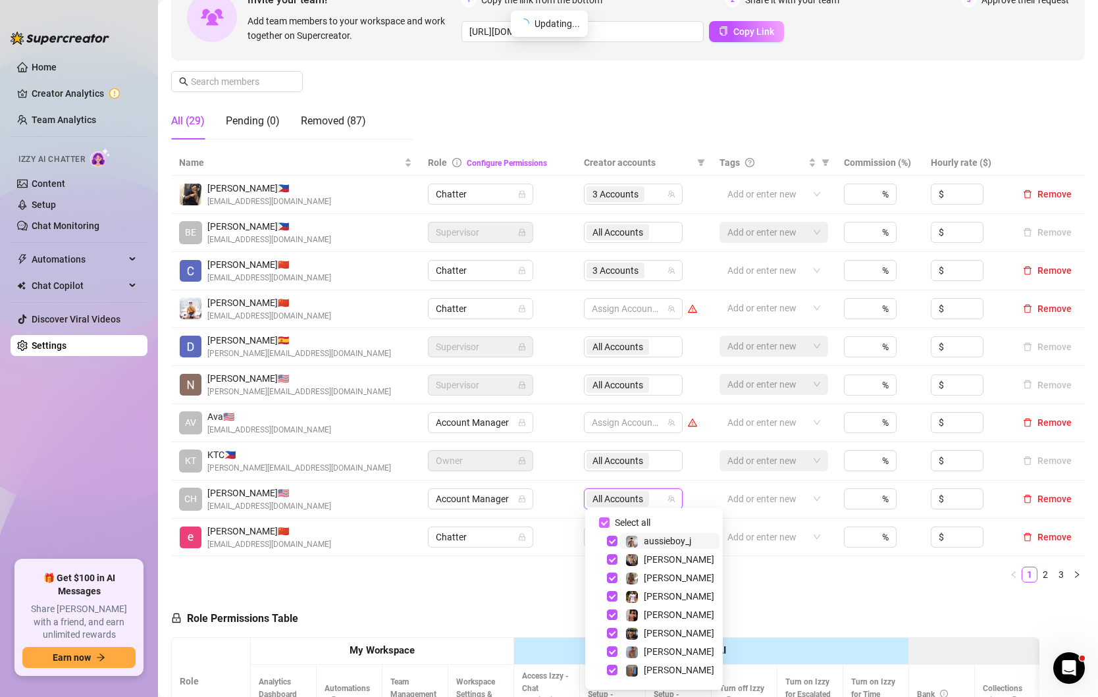
click at [600, 523] on input "Select all" at bounding box center [604, 522] width 11 height 11
click at [601, 523] on input "Select all" at bounding box center [604, 522] width 11 height 11
checkbox input "true"
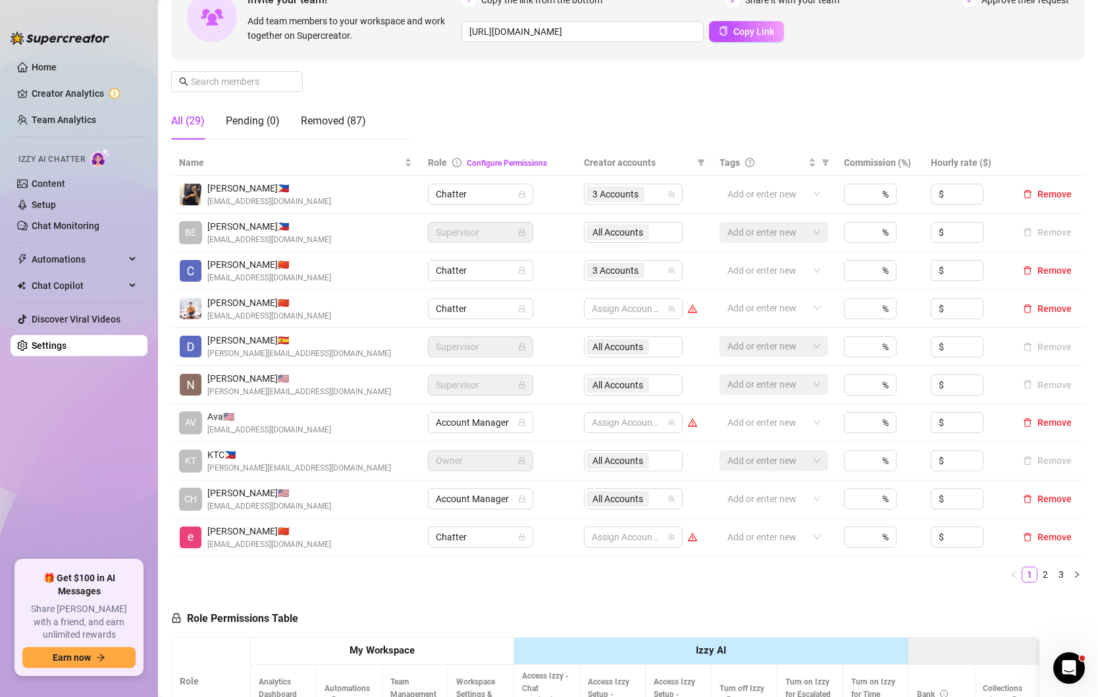
click at [325, 571] on ul "1 2 3" at bounding box center [628, 575] width 914 height 16
click at [656, 310] on div at bounding box center [627, 309] width 80 height 18
click at [480, 305] on span "Chatter" at bounding box center [481, 309] width 90 height 20
click at [461, 336] on div "Chatter" at bounding box center [481, 333] width 84 height 14
click at [606, 309] on div at bounding box center [627, 309] width 80 height 18
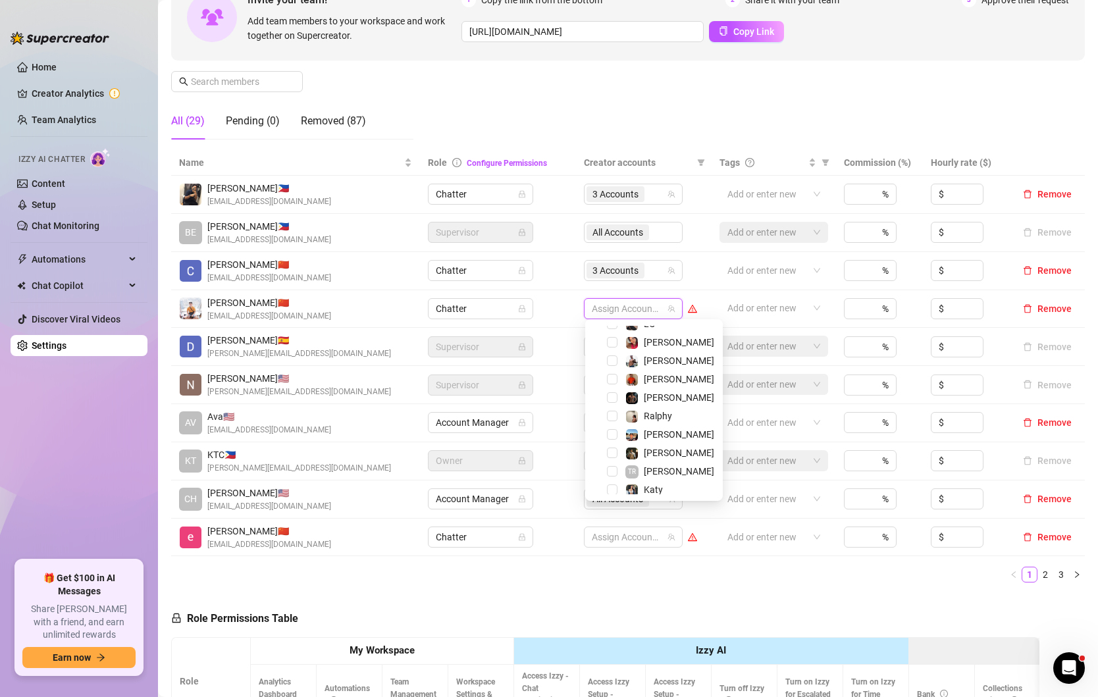
scroll to position [310, 0]
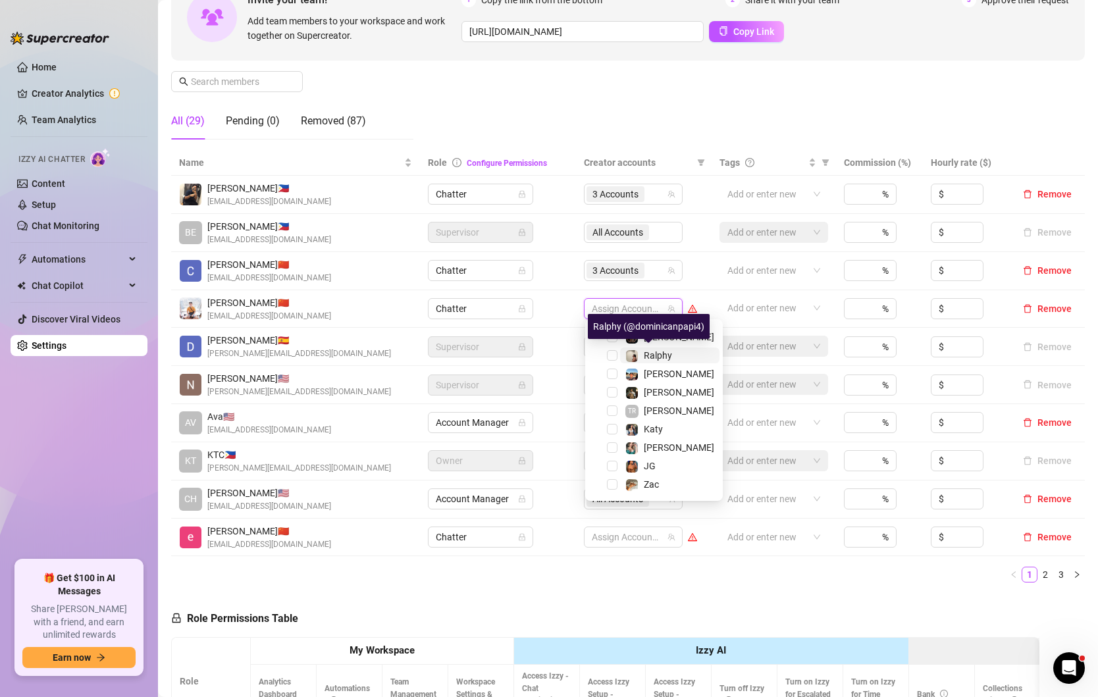
click at [653, 352] on span "Ralphy" at bounding box center [658, 355] width 28 height 11
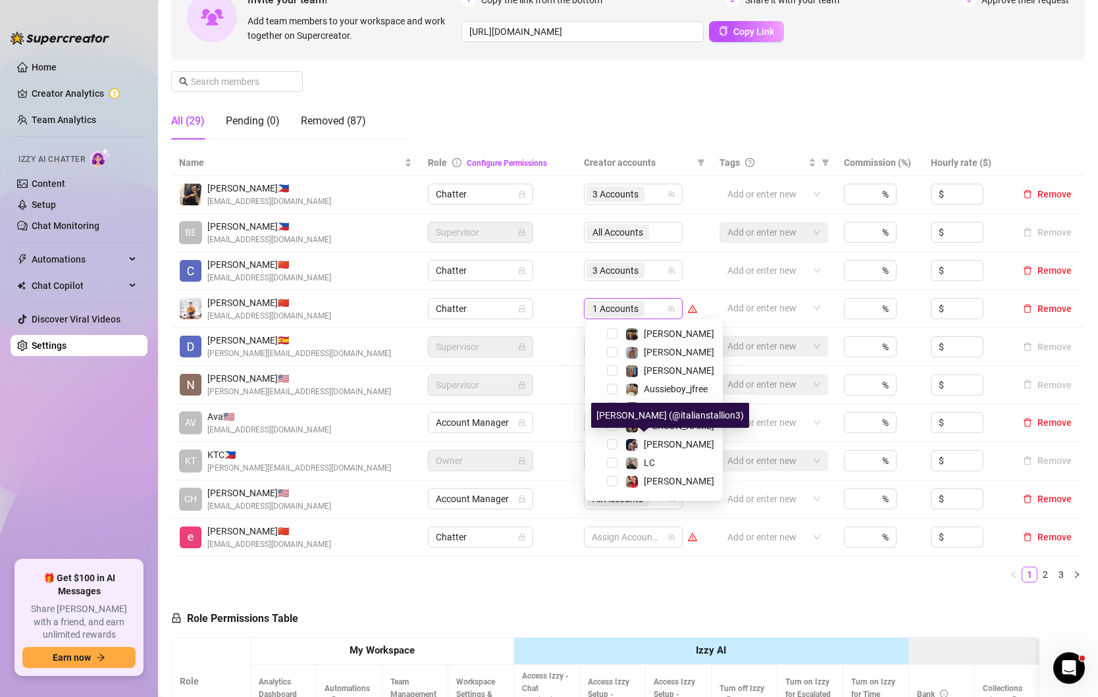
scroll to position [95, 0]
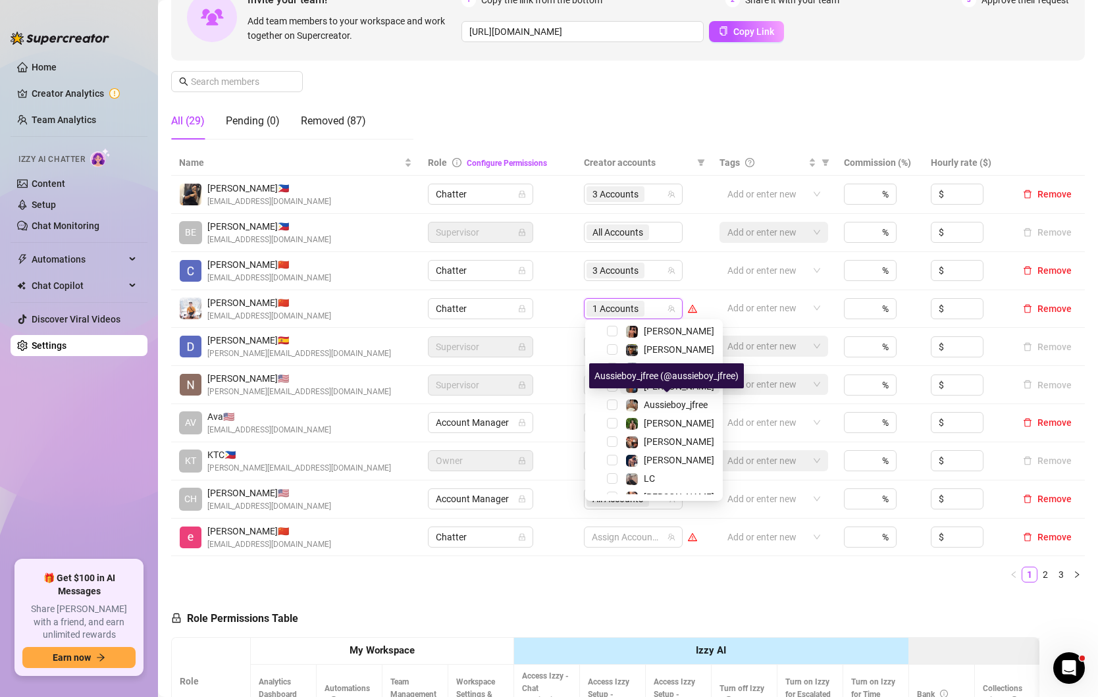
click at [652, 389] on span "[PERSON_NAME]" at bounding box center [679, 386] width 70 height 11
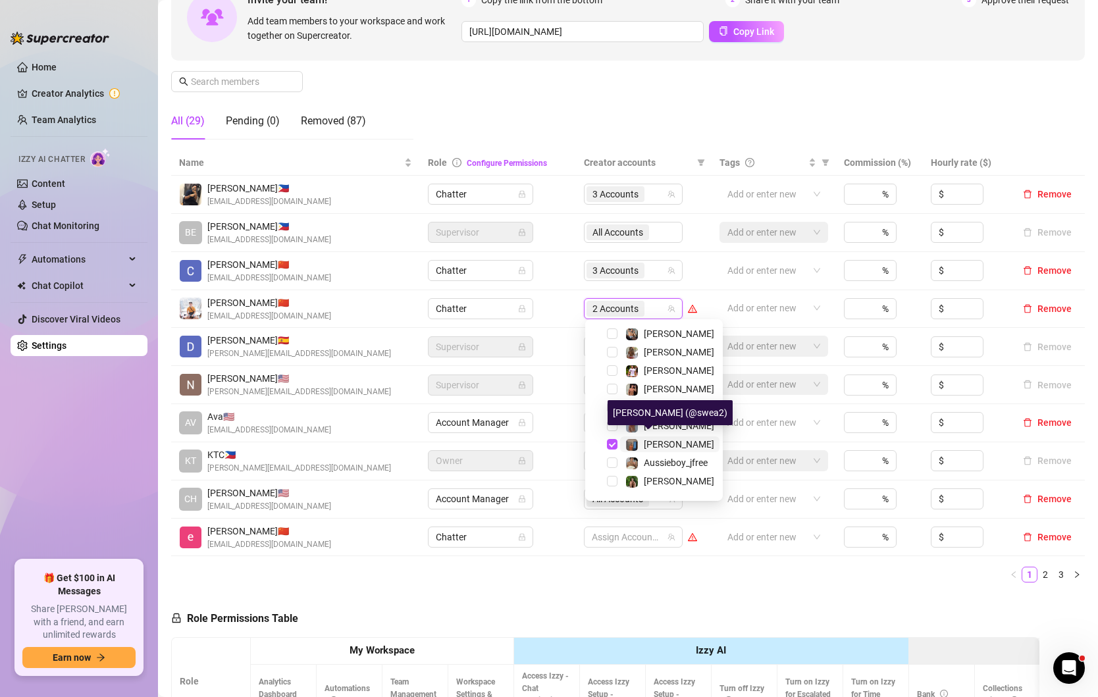
scroll to position [34, 0]
click at [666, 351] on span "[PERSON_NAME]" at bounding box center [679, 355] width 70 height 11
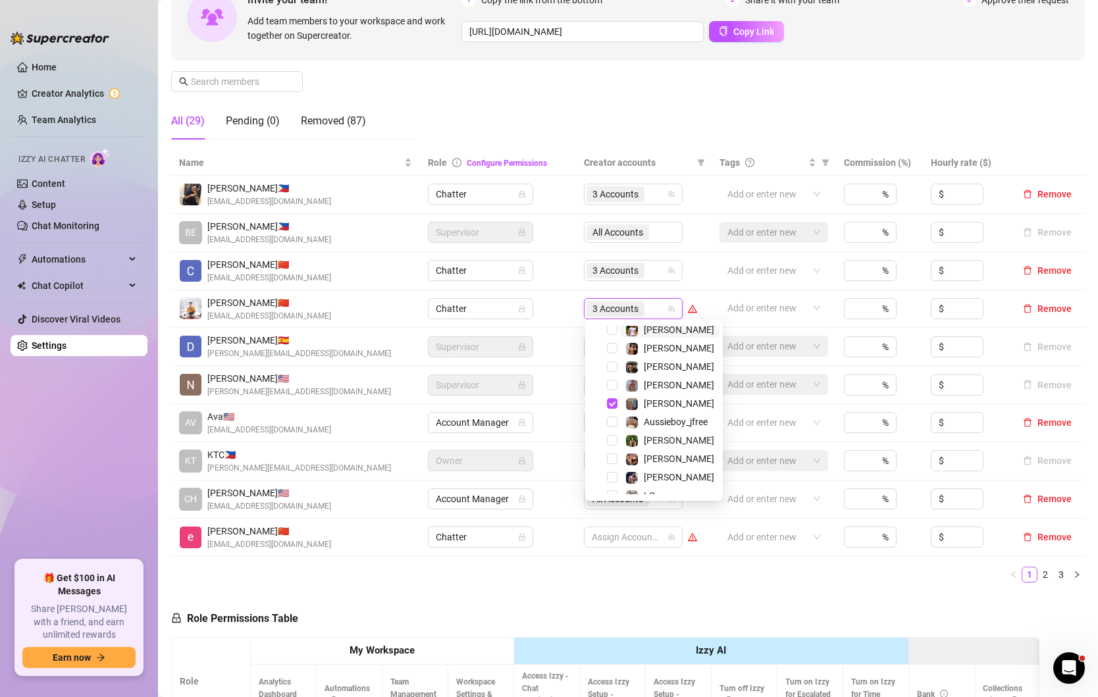
scroll to position [88, 0]
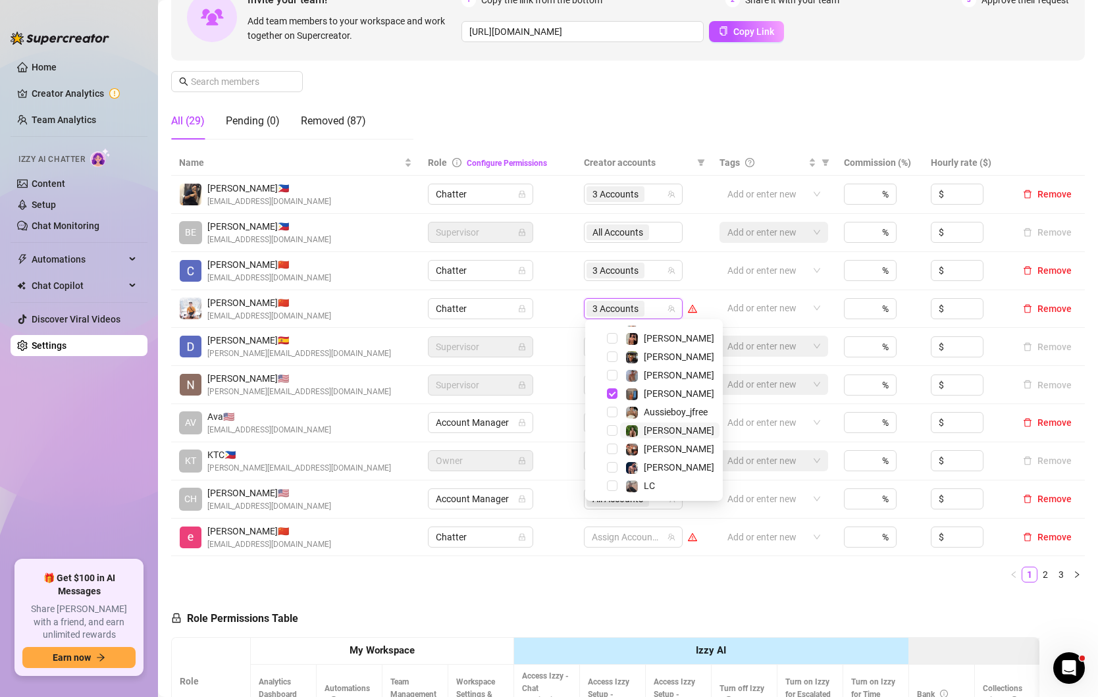
click at [662, 435] on span "[PERSON_NAME]" at bounding box center [679, 430] width 70 height 11
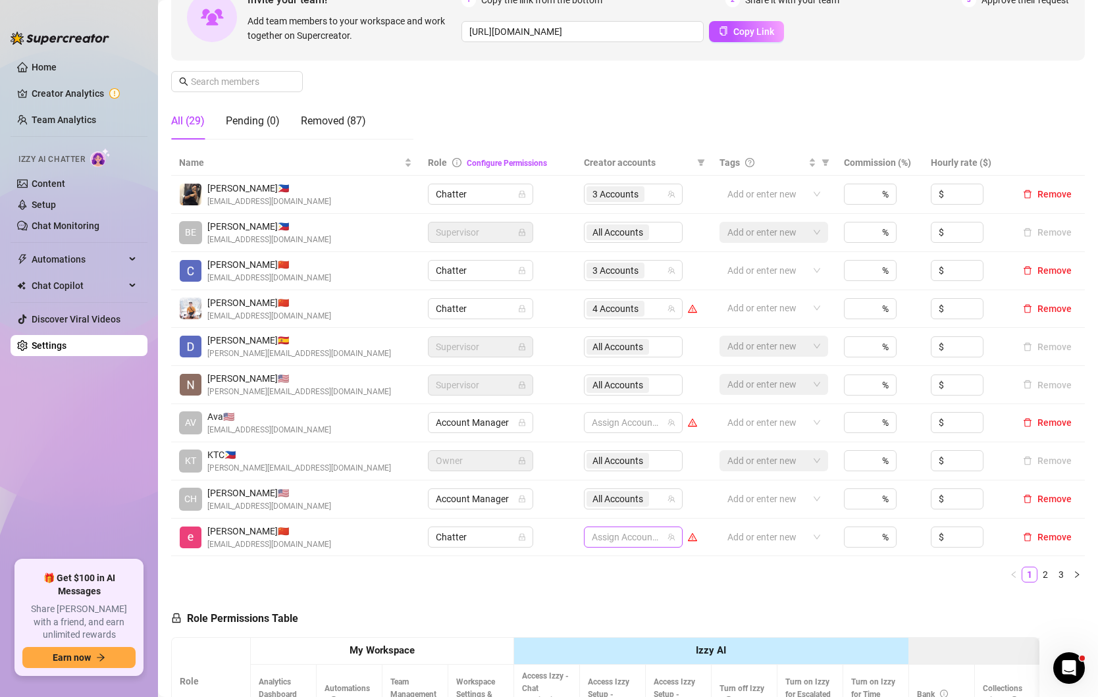
click at [612, 530] on div at bounding box center [627, 537] width 80 height 18
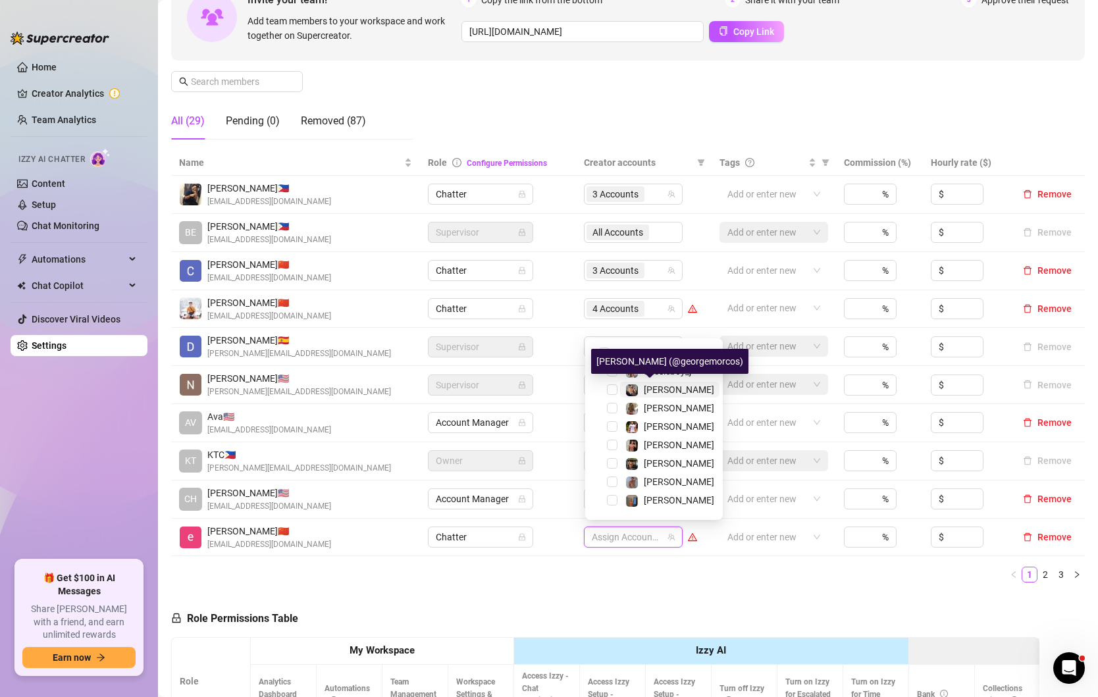
click at [665, 393] on span "[PERSON_NAME]" at bounding box center [679, 389] width 70 height 11
click at [665, 486] on span "[PERSON_NAME]" at bounding box center [669, 482] width 99 height 16
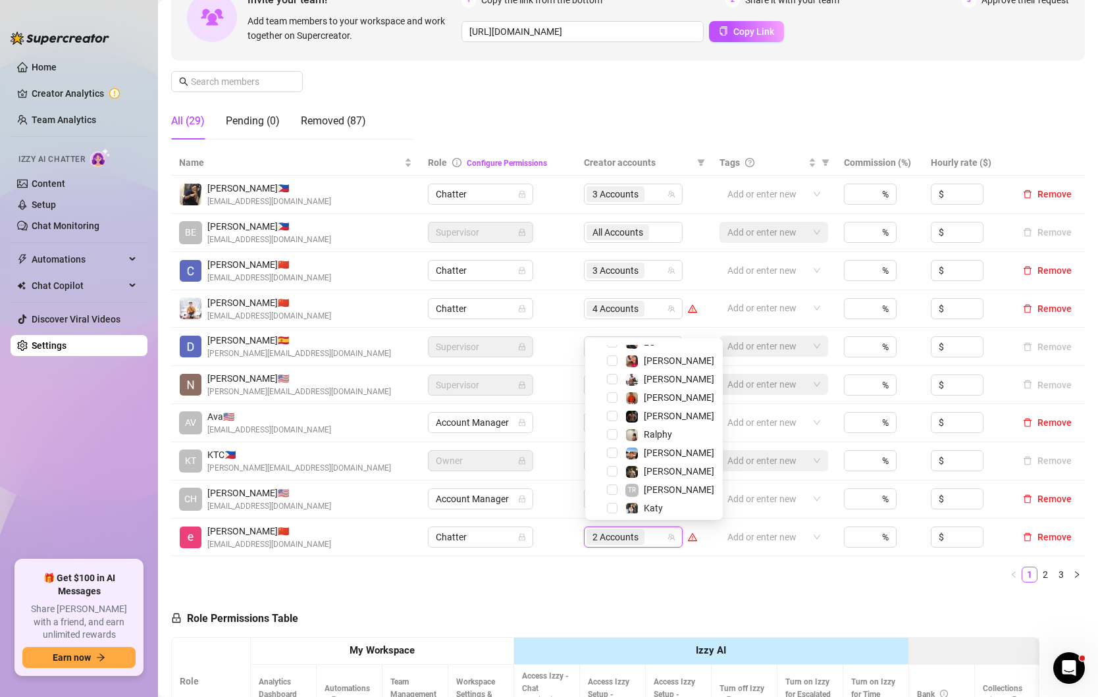
scroll to position [253, 0]
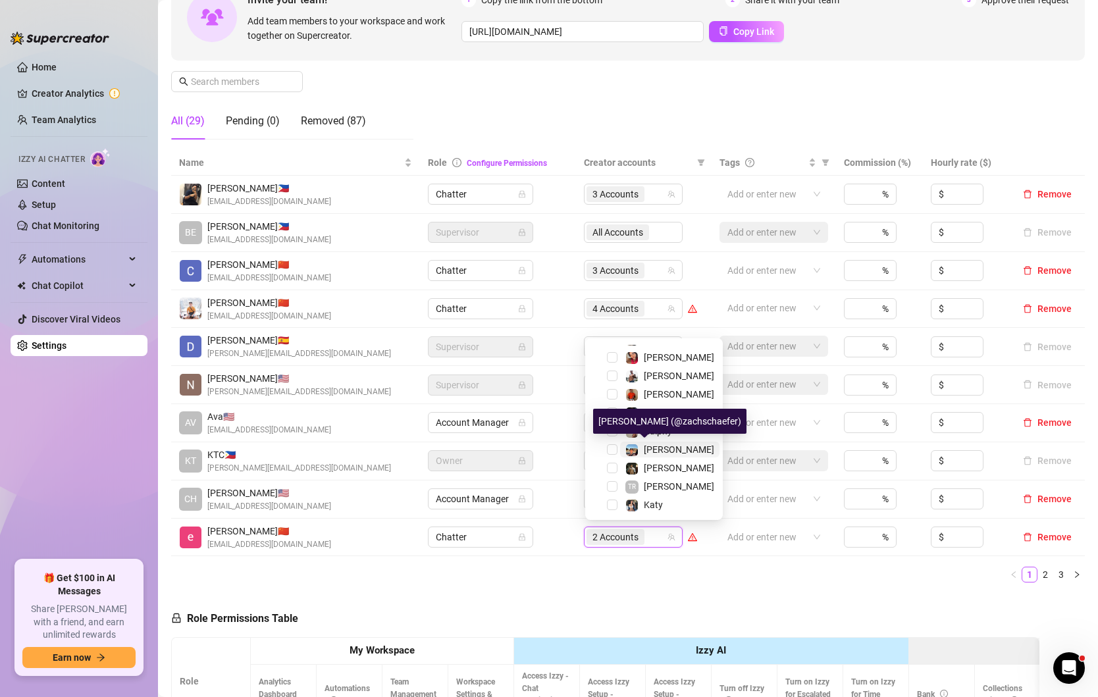
click at [655, 450] on span "[PERSON_NAME]" at bounding box center [679, 449] width 70 height 11
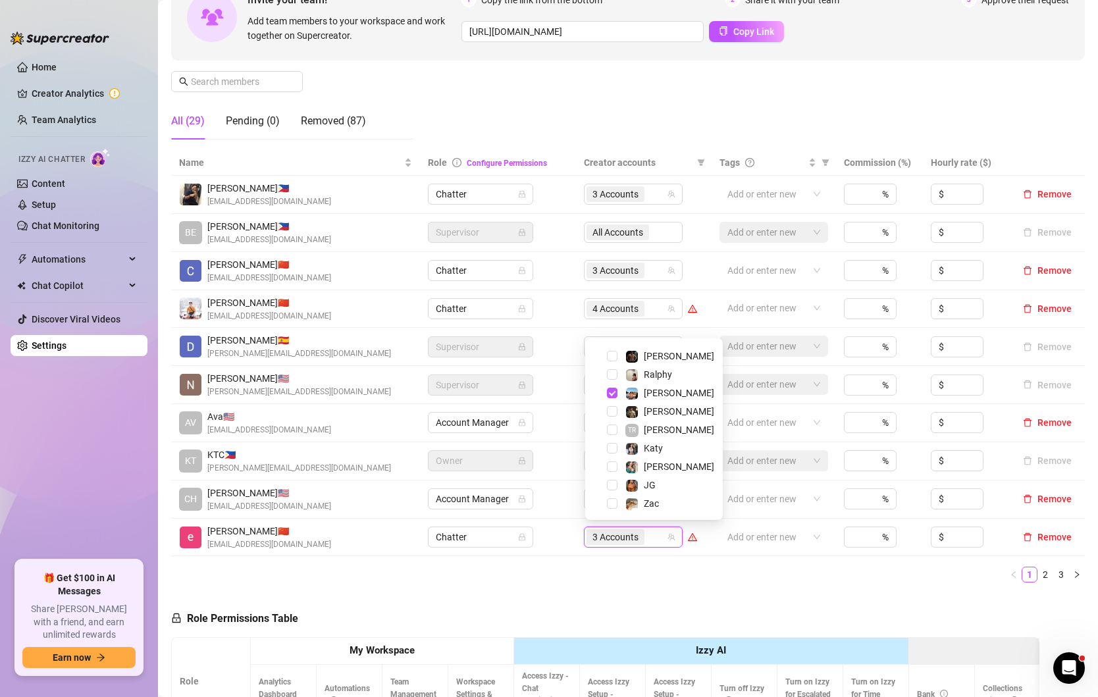
click at [522, 583] on div "Name Role Configure Permissions Creator accounts Tags Commission (%) Hourly rat…" at bounding box center [628, 371] width 914 height 443
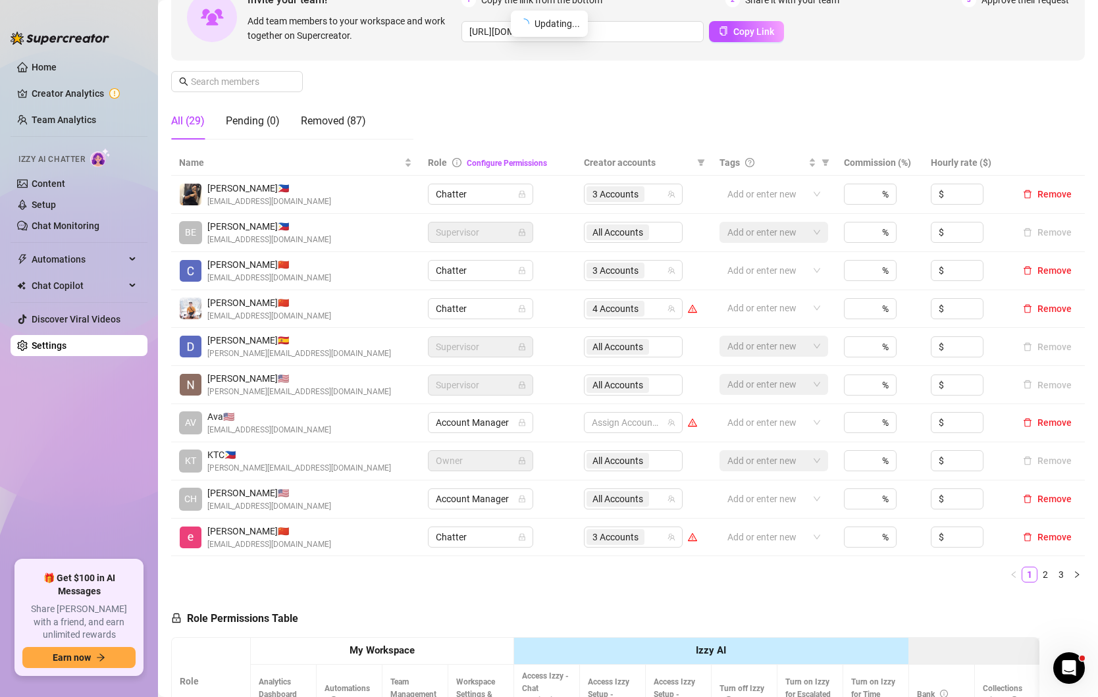
click at [592, 569] on ul "1 2 3" at bounding box center [628, 575] width 914 height 16
click at [651, 583] on div "Name Role Configure Permissions Creator accounts Tags Commission (%) Hourly rat…" at bounding box center [628, 371] width 914 height 443
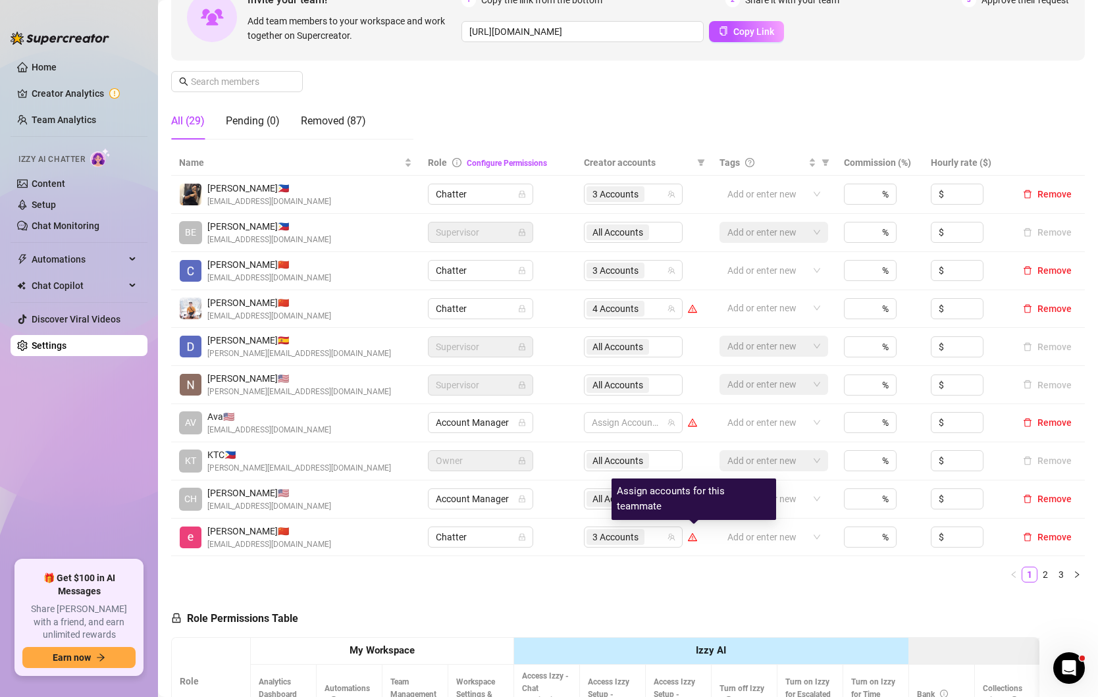
click at [696, 533] on icon "warning" at bounding box center [692, 537] width 9 height 9
click at [702, 586] on div "Name Role Configure Permissions Creator accounts Tags Commission (%) Hourly rat…" at bounding box center [628, 371] width 914 height 443
click at [1045, 572] on link "2" at bounding box center [1045, 574] width 14 height 14
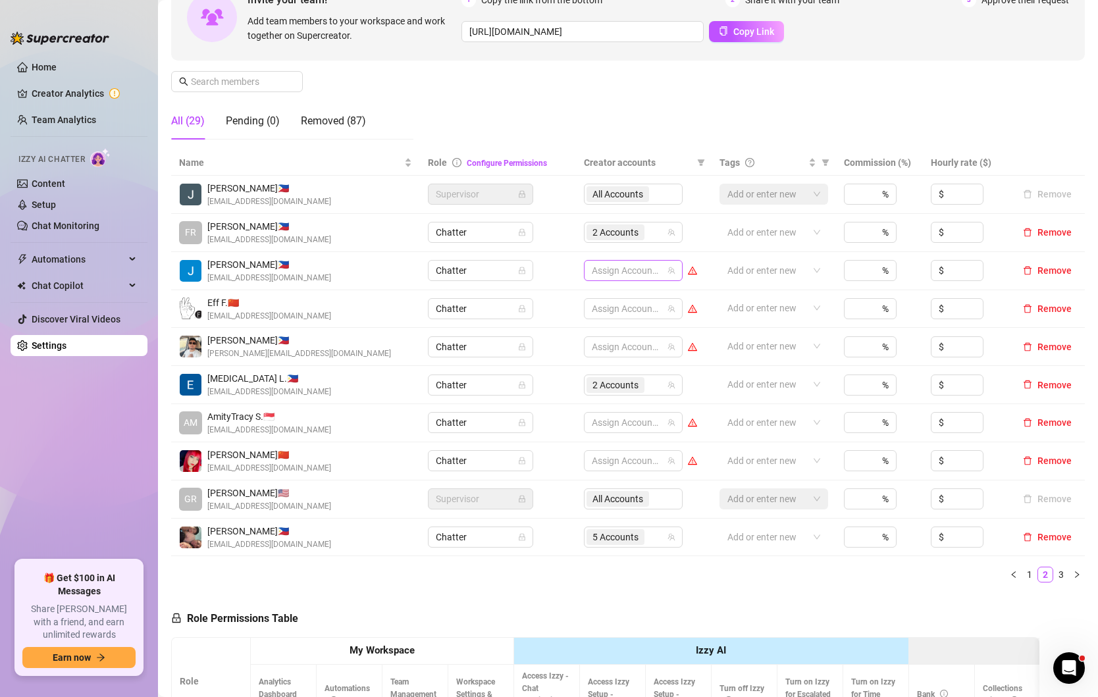
click at [637, 266] on div at bounding box center [627, 270] width 80 height 18
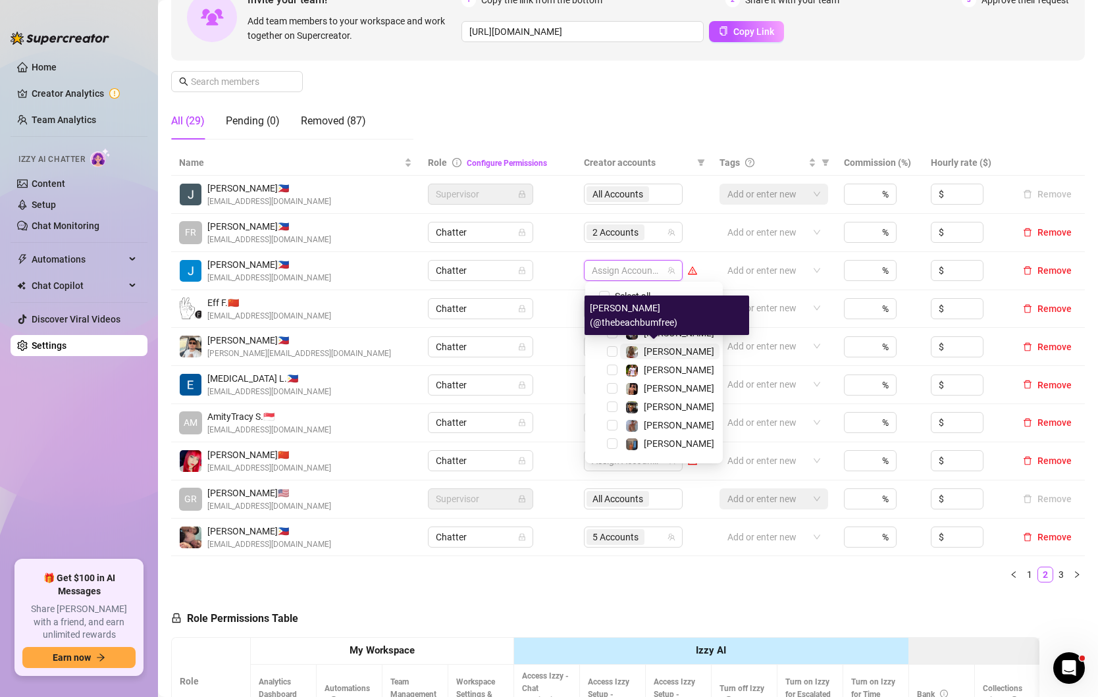
click at [670, 350] on span "[PERSON_NAME]" at bounding box center [679, 351] width 70 height 11
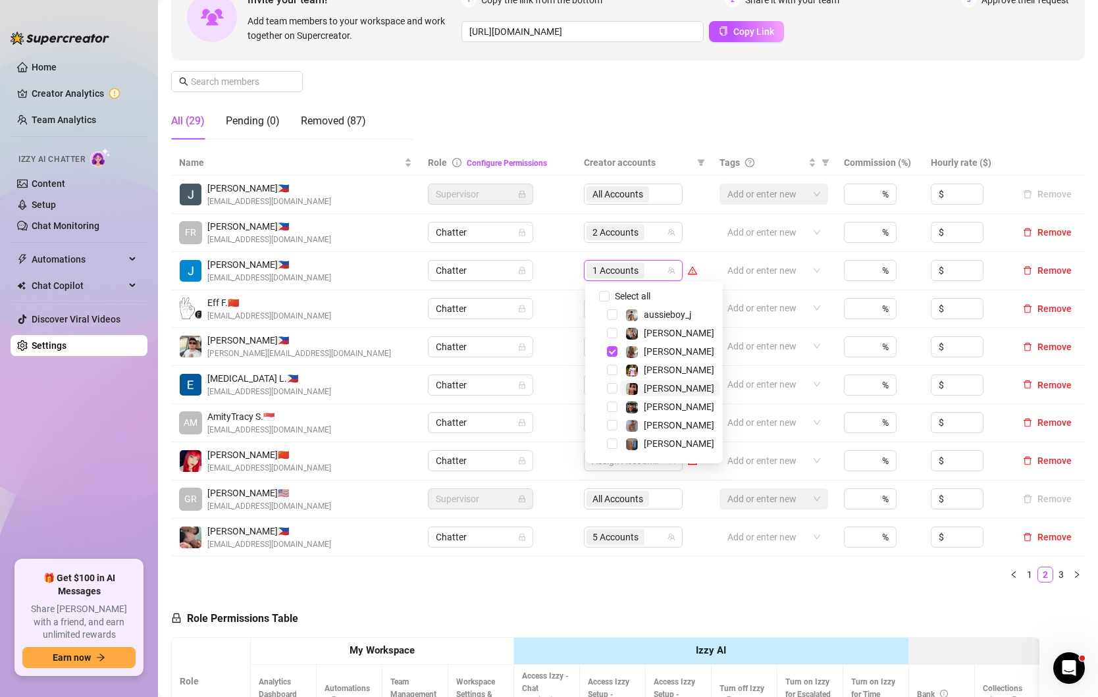
scroll to position [61, 0]
click at [658, 423] on span "[PERSON_NAME]" at bounding box center [679, 420] width 70 height 11
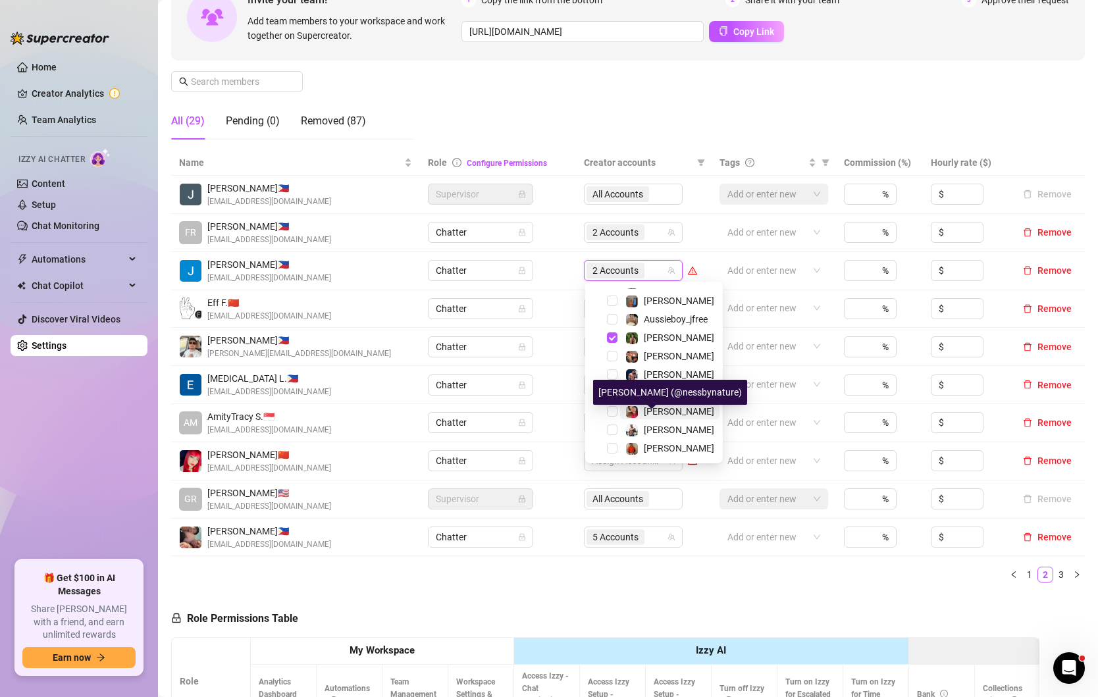
scroll to position [62, 0]
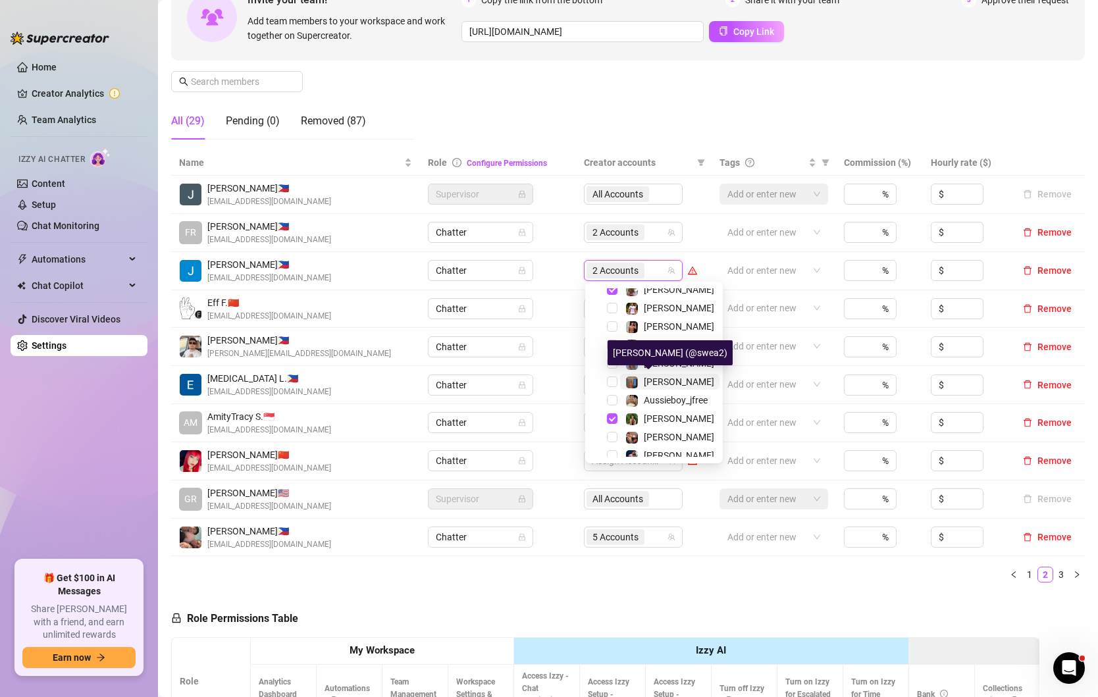
click at [660, 381] on span "[PERSON_NAME]" at bounding box center [679, 382] width 70 height 11
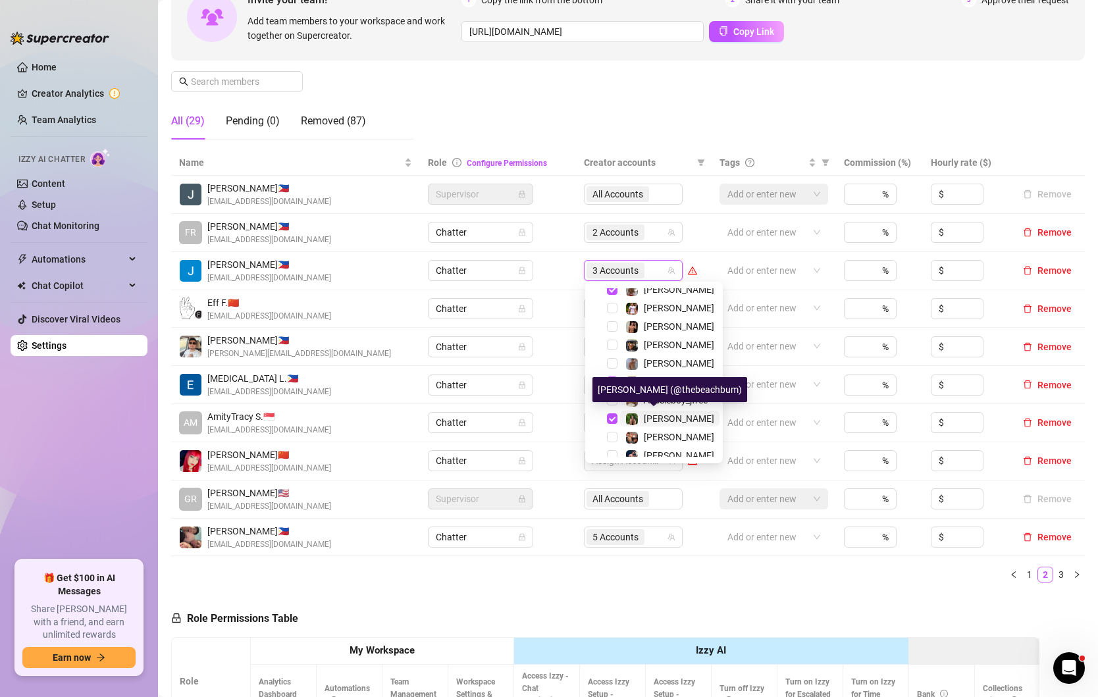
scroll to position [211, 0]
click at [665, 421] on span "Ralphy" at bounding box center [658, 417] width 28 height 11
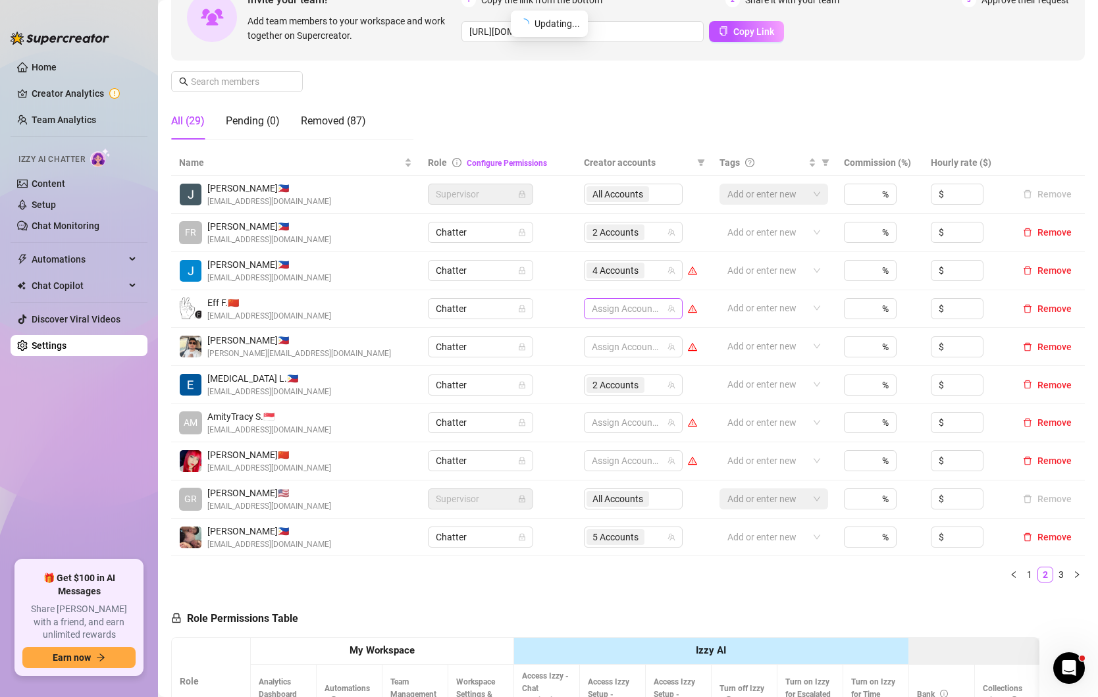
click at [643, 302] on div at bounding box center [627, 309] width 80 height 18
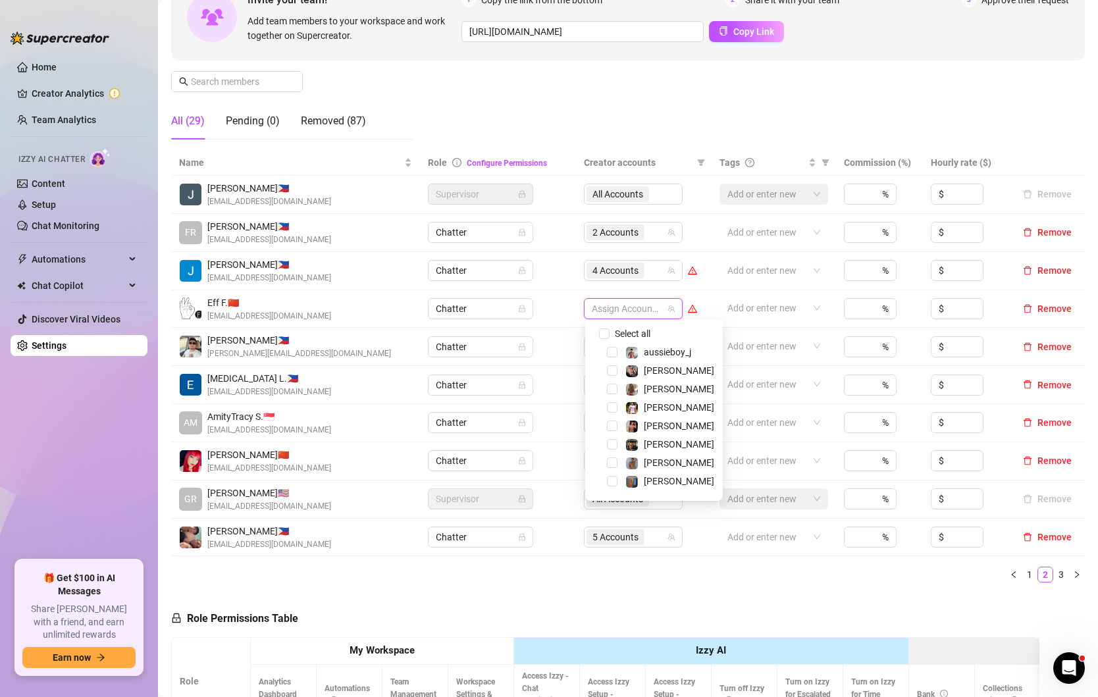
click at [617, 356] on div "aussieboy_j" at bounding box center [653, 352] width 131 height 16
click at [613, 353] on span "Select tree node" at bounding box center [612, 352] width 11 height 11
click at [614, 443] on span "Select tree node" at bounding box center [612, 443] width 11 height 11
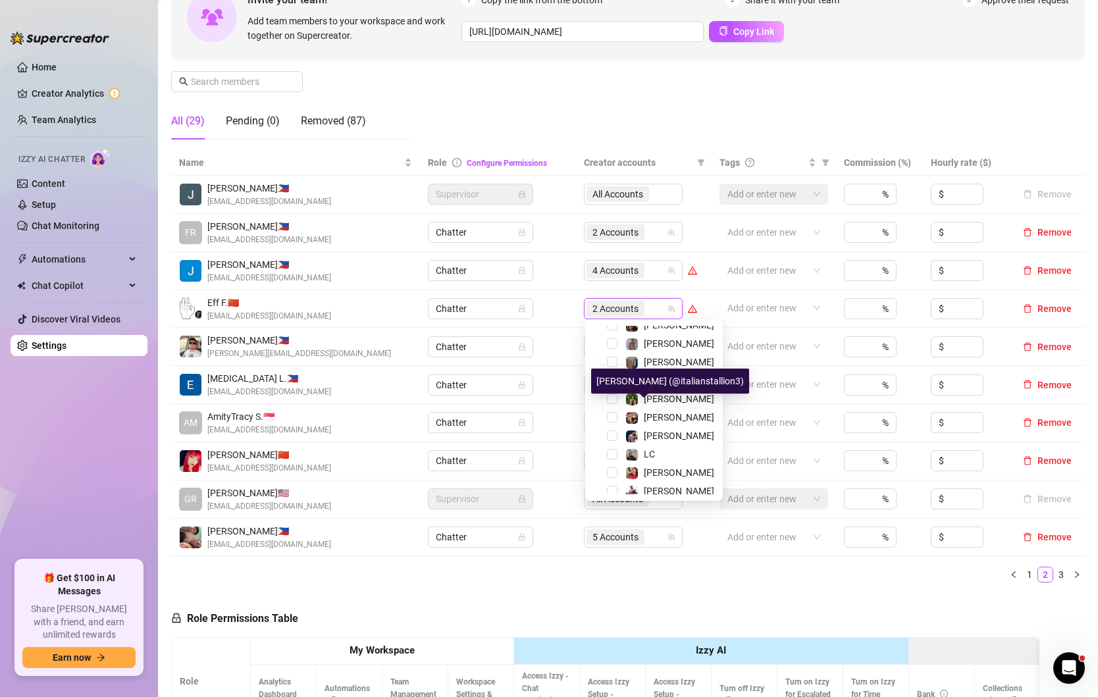
scroll to position [152, 0]
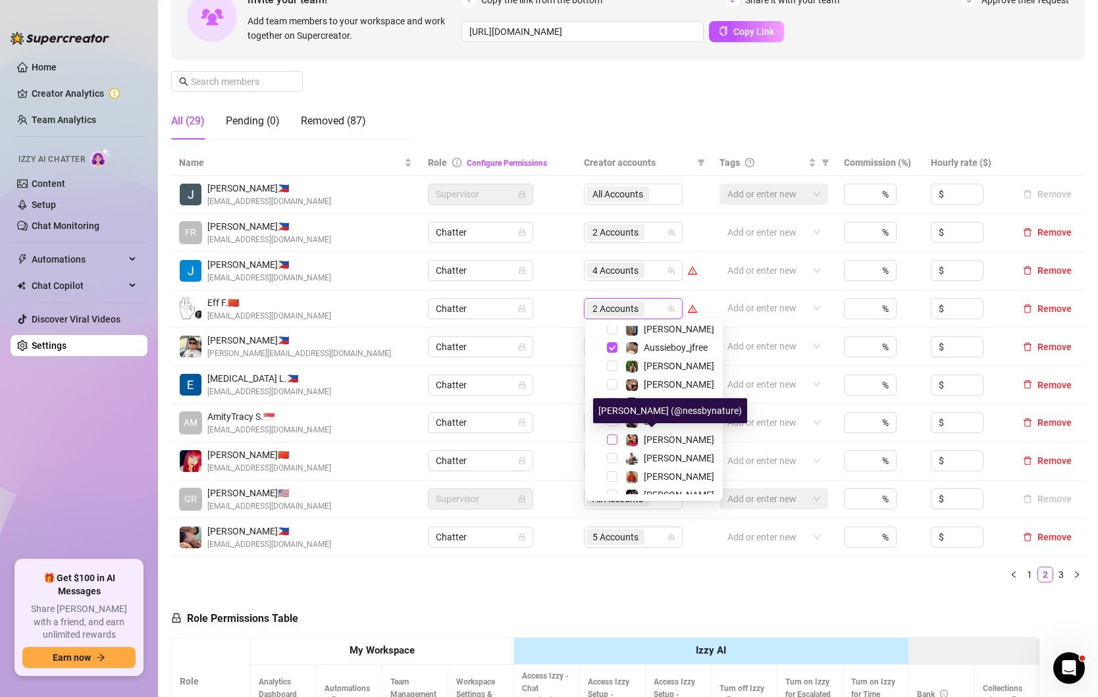
click at [616, 439] on span "Select tree node" at bounding box center [612, 439] width 11 height 11
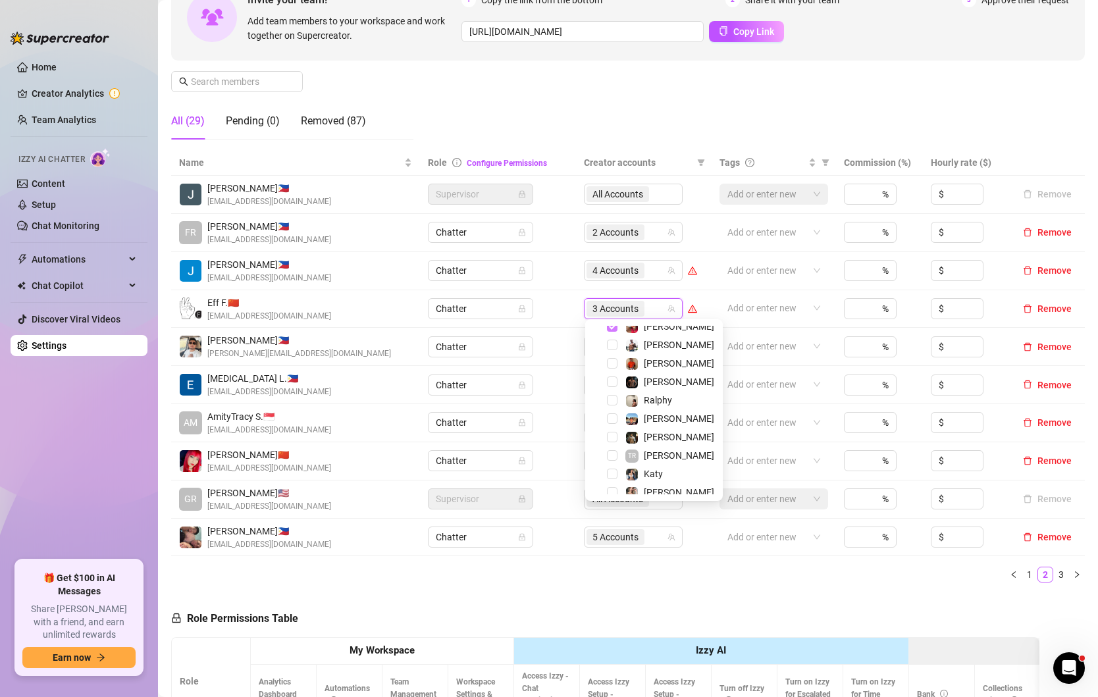
scroll to position [267, 0]
click at [615, 433] on span "Select tree node" at bounding box center [612, 435] width 11 height 11
click at [581, 569] on ul "1 2 3" at bounding box center [628, 575] width 914 height 16
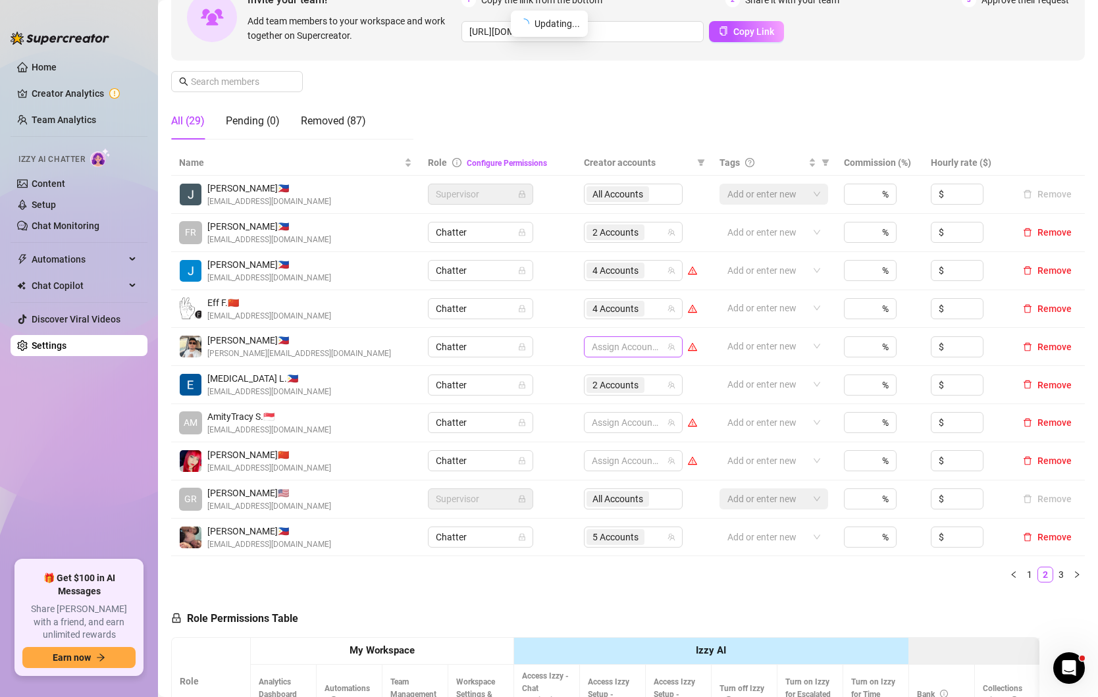
click at [659, 345] on div at bounding box center [627, 347] width 80 height 18
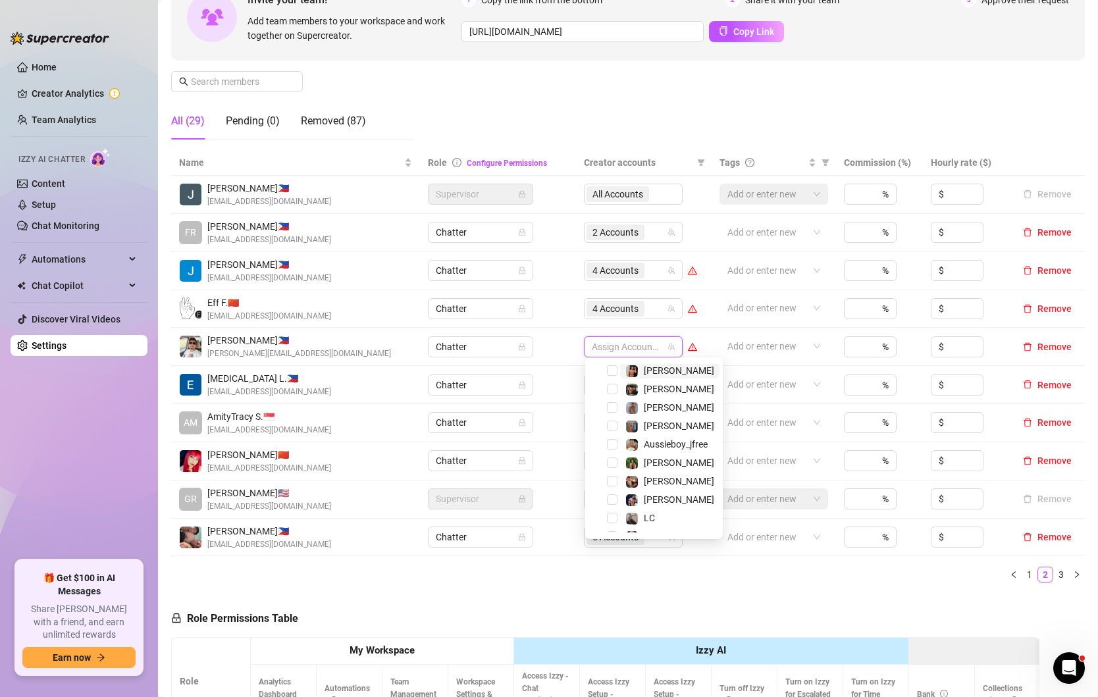
scroll to position [97, 0]
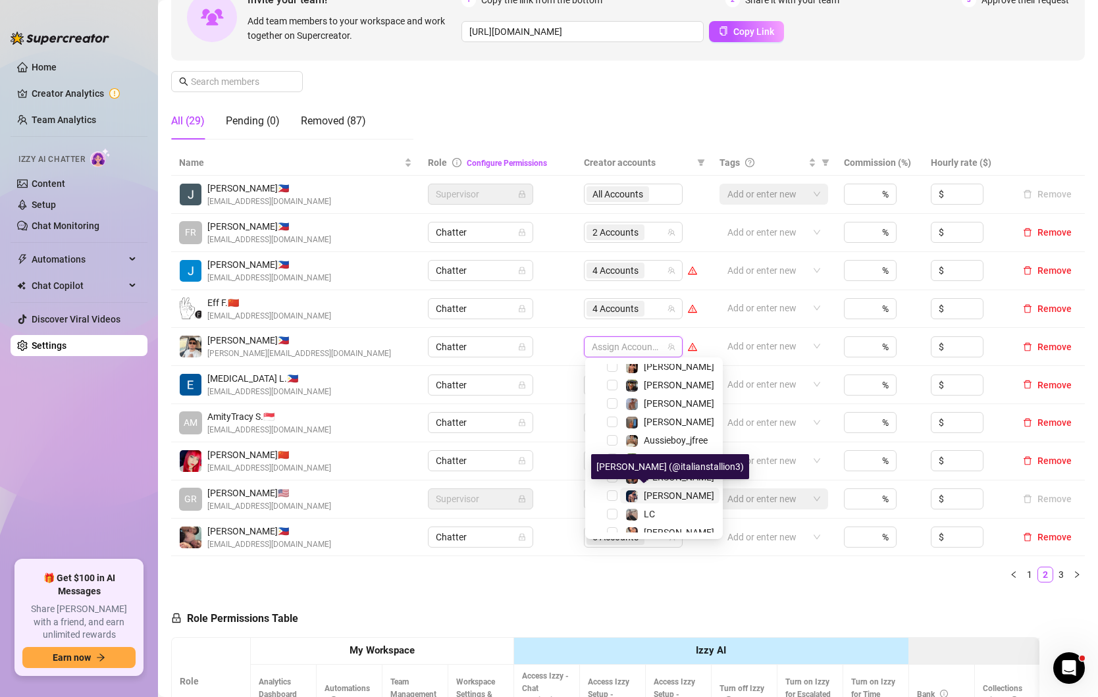
click at [638, 495] on img at bounding box center [632, 496] width 12 height 12
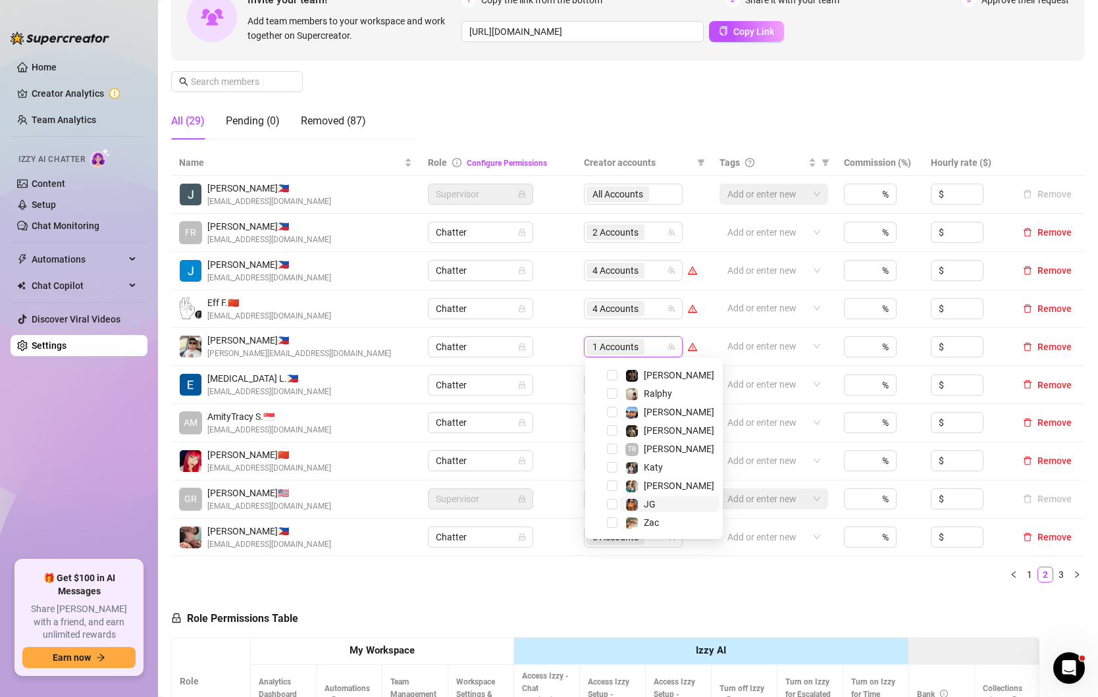
click at [647, 506] on span "JG" at bounding box center [650, 504] width 12 height 11
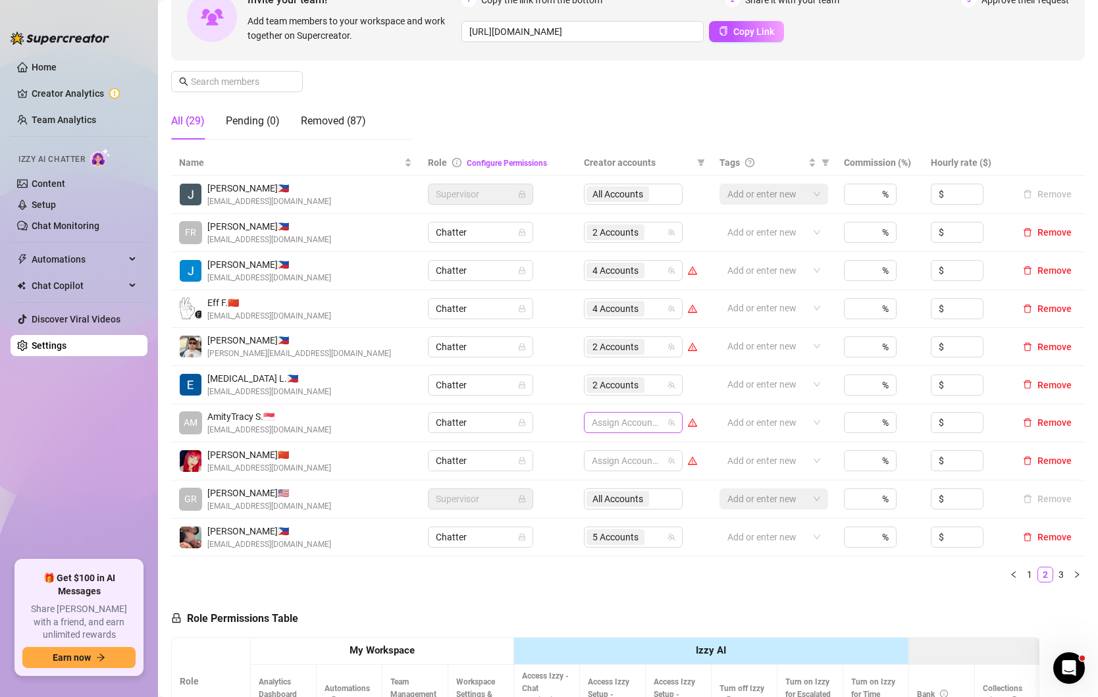
click at [632, 419] on div at bounding box center [627, 422] width 80 height 18
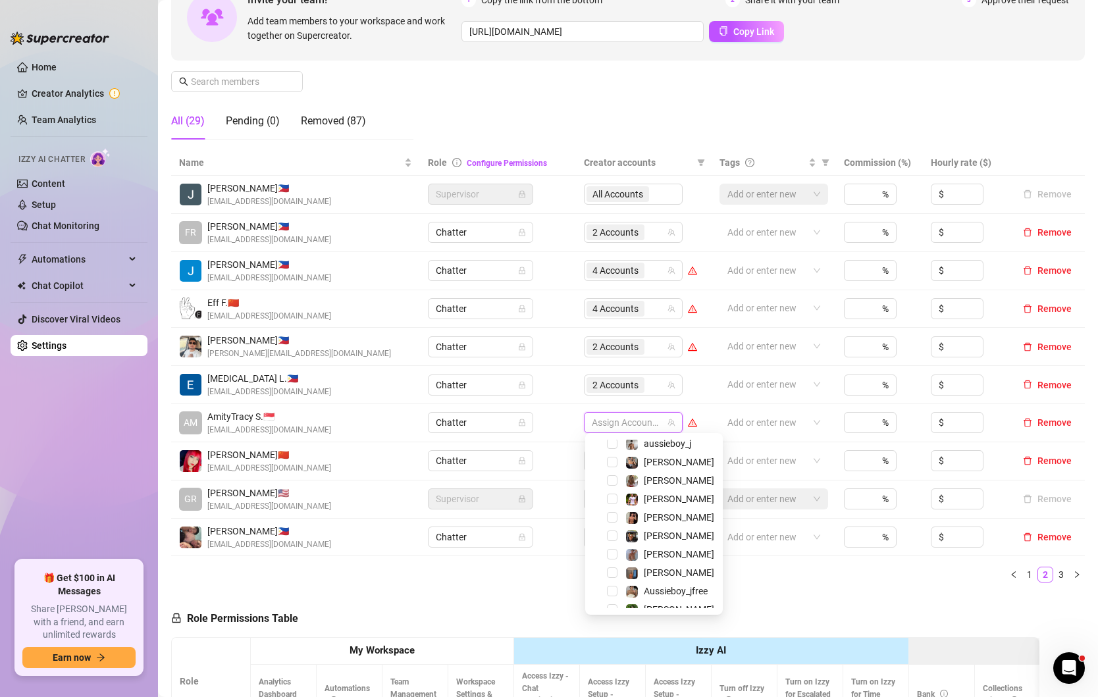
scroll to position [38, 0]
click at [666, 554] on span "[PERSON_NAME]" at bounding box center [679, 557] width 70 height 11
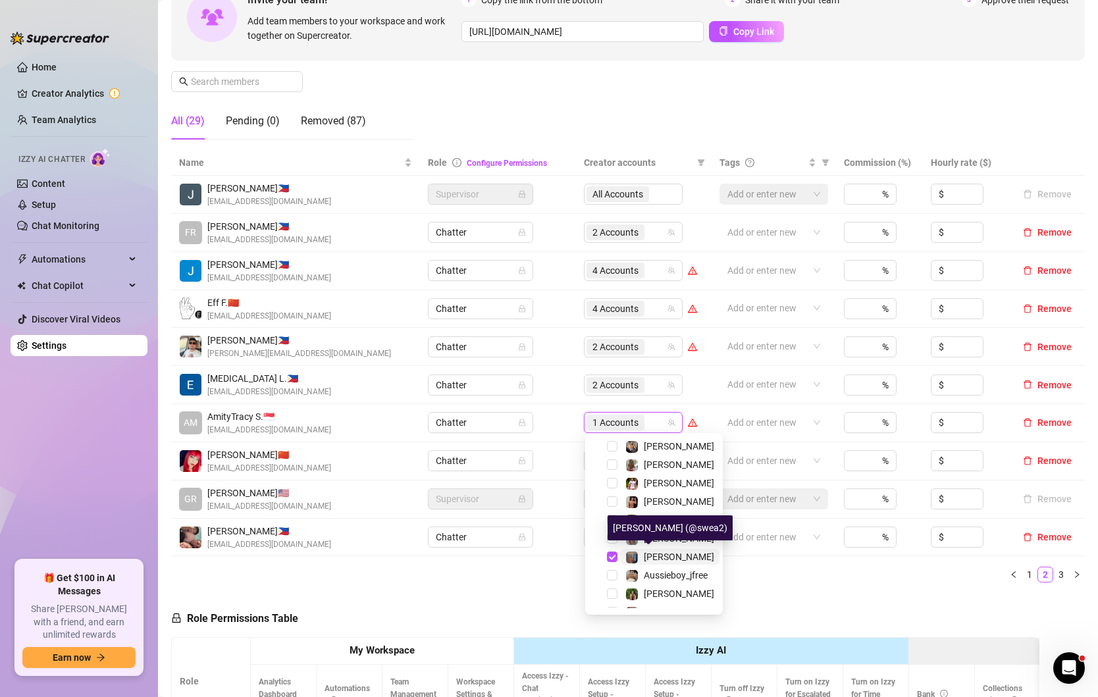
click at [666, 554] on span "[PERSON_NAME]" at bounding box center [679, 557] width 70 height 11
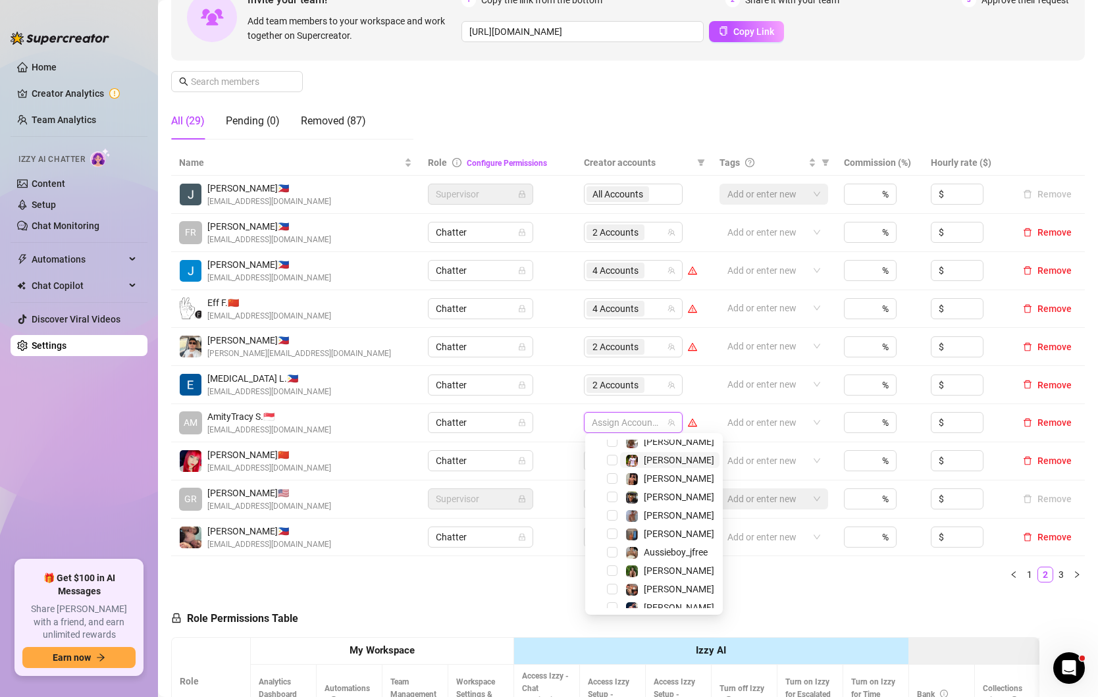
scroll to position [122, 0]
click at [663, 543] on span "[PERSON_NAME]" at bounding box center [669, 547] width 99 height 16
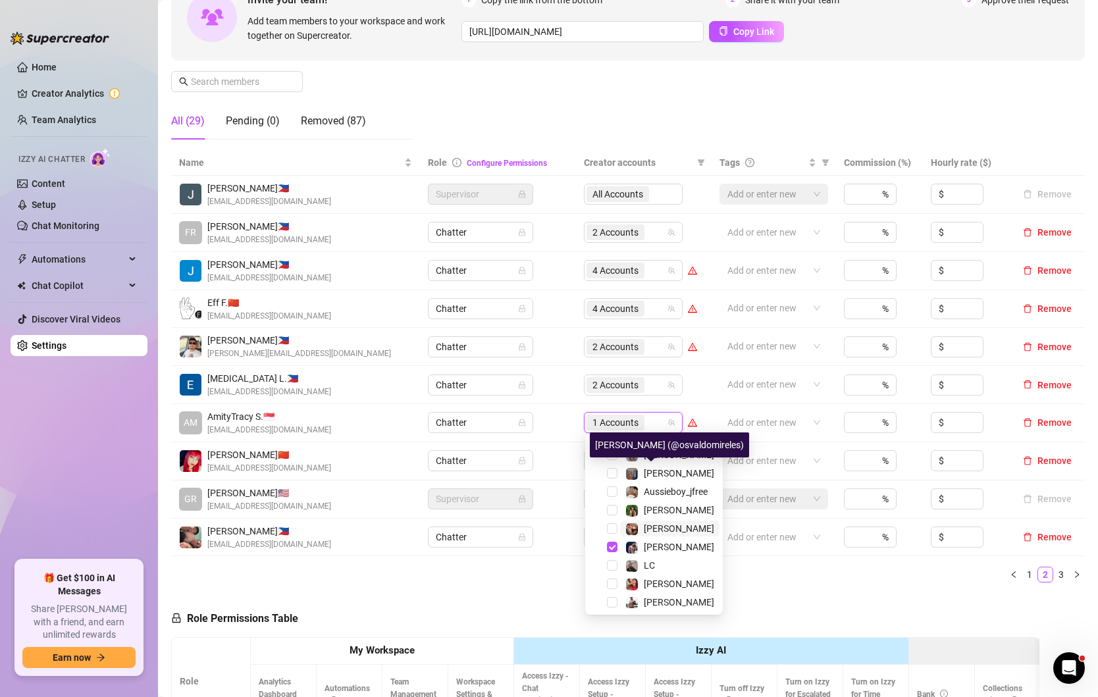
scroll to position [176, 0]
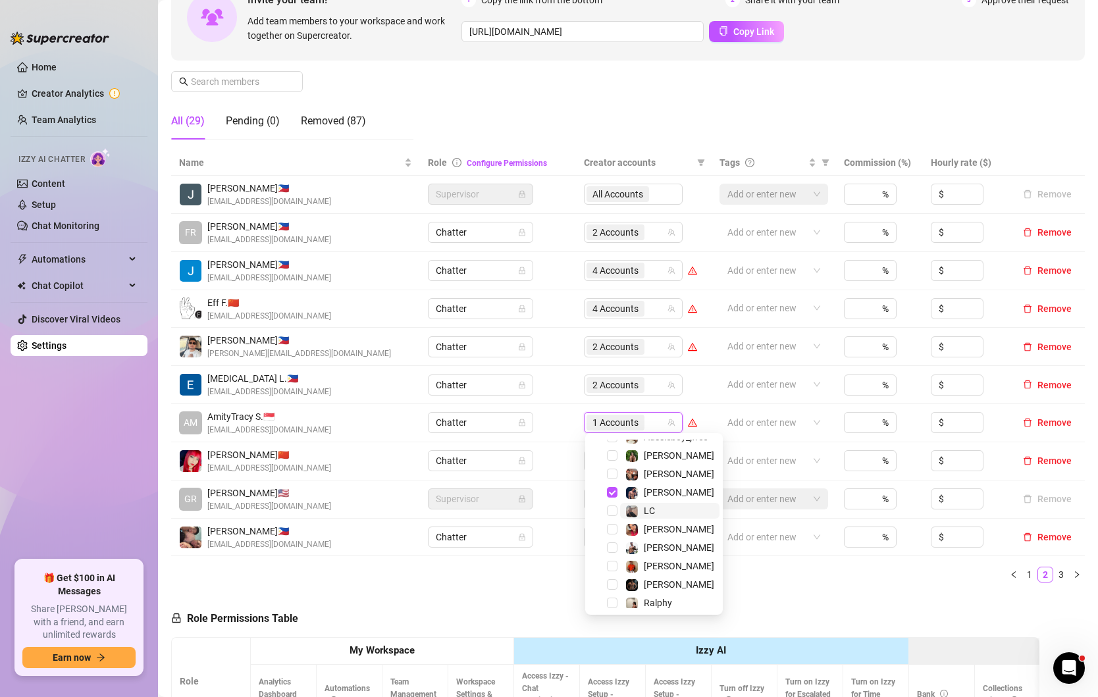
click at [664, 511] on span "LC" at bounding box center [669, 511] width 99 height 16
click at [663, 527] on span "[PERSON_NAME]" at bounding box center [679, 527] width 70 height 11
click at [653, 577] on span "JG" at bounding box center [650, 580] width 12 height 11
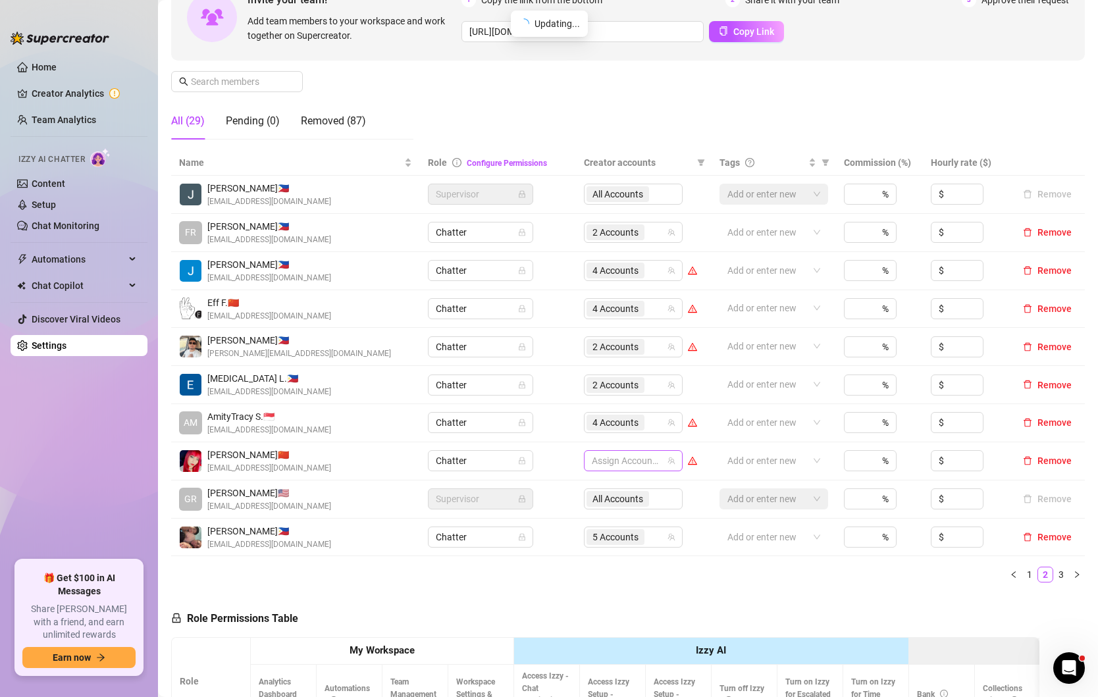
click at [612, 459] on div at bounding box center [627, 461] width 80 height 18
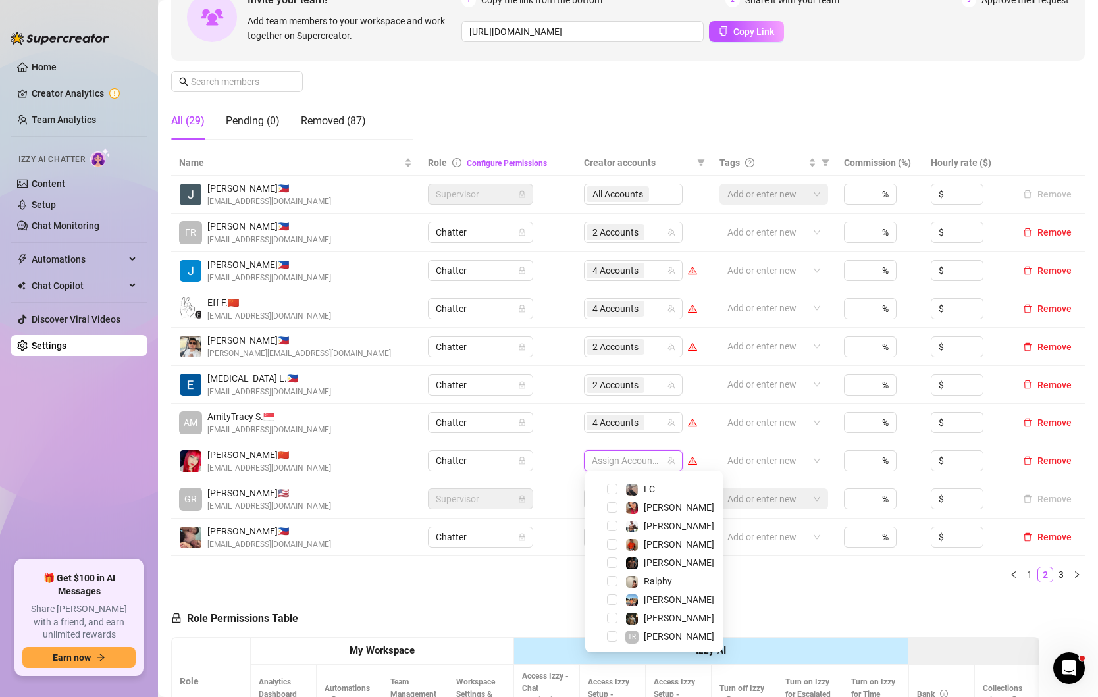
scroll to position [215, 0]
click at [613, 563] on span "Select tree node" at bounding box center [612, 565] width 11 height 11
click at [613, 550] on span "Select tree node" at bounding box center [612, 547] width 11 height 11
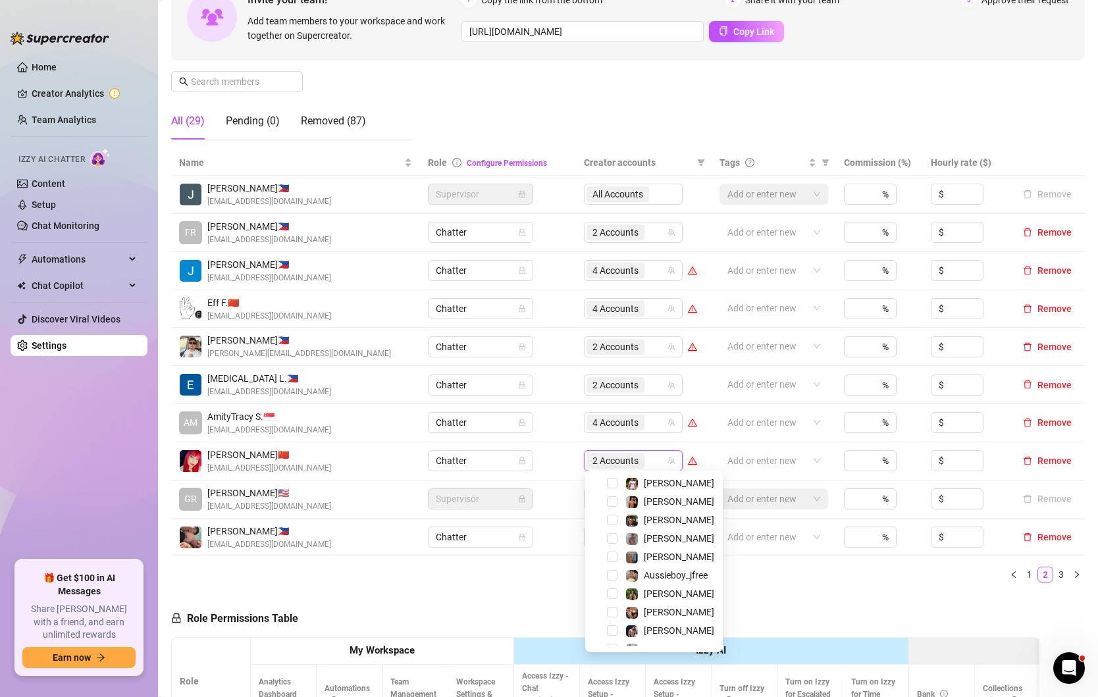
scroll to position [74, 0]
click at [614, 525] on span "Select tree node" at bounding box center [612, 522] width 11 height 11
click at [563, 552] on td "Chatter" at bounding box center [498, 538] width 156 height 38
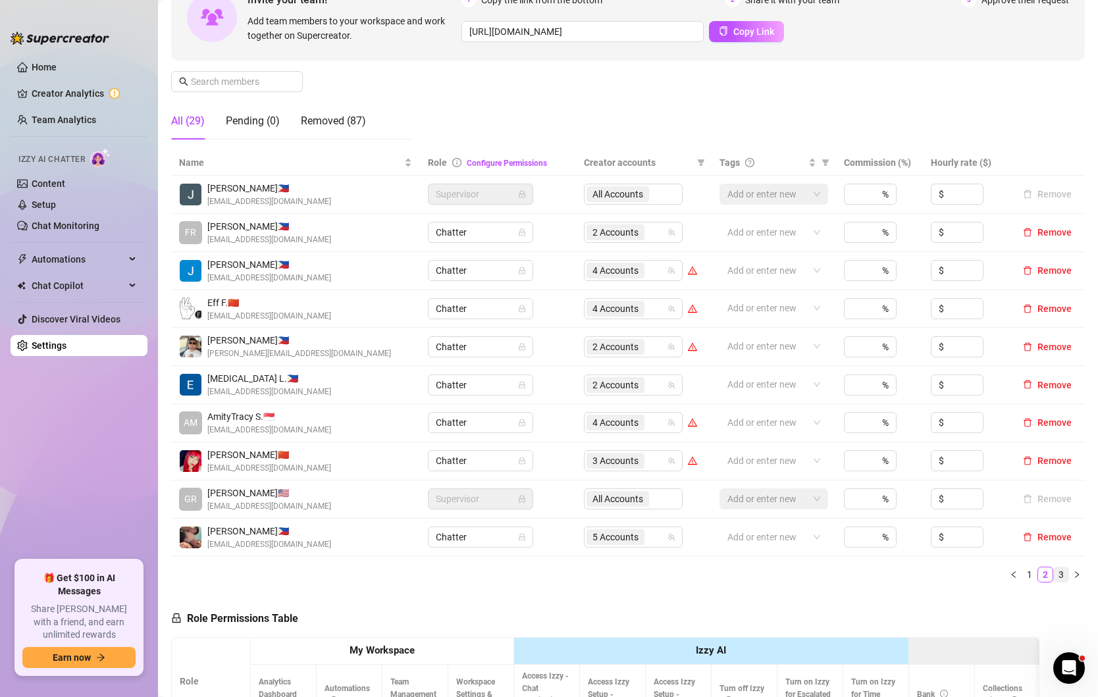
click at [1064, 575] on link "3" at bounding box center [1061, 574] width 14 height 14
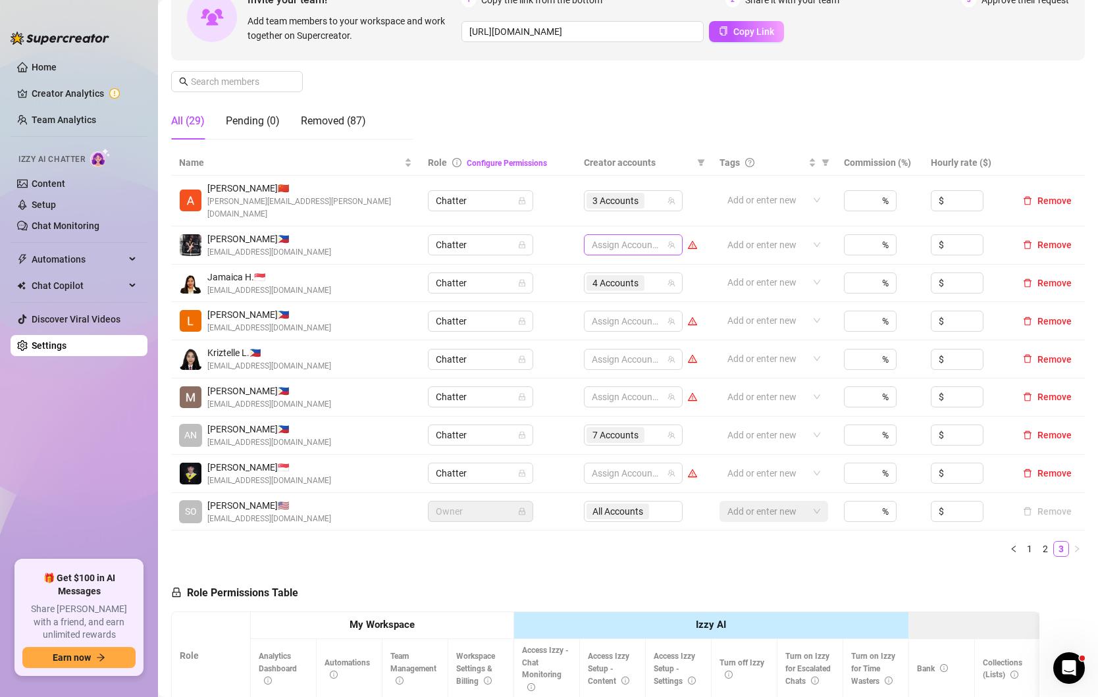
click at [615, 236] on div at bounding box center [627, 245] width 80 height 18
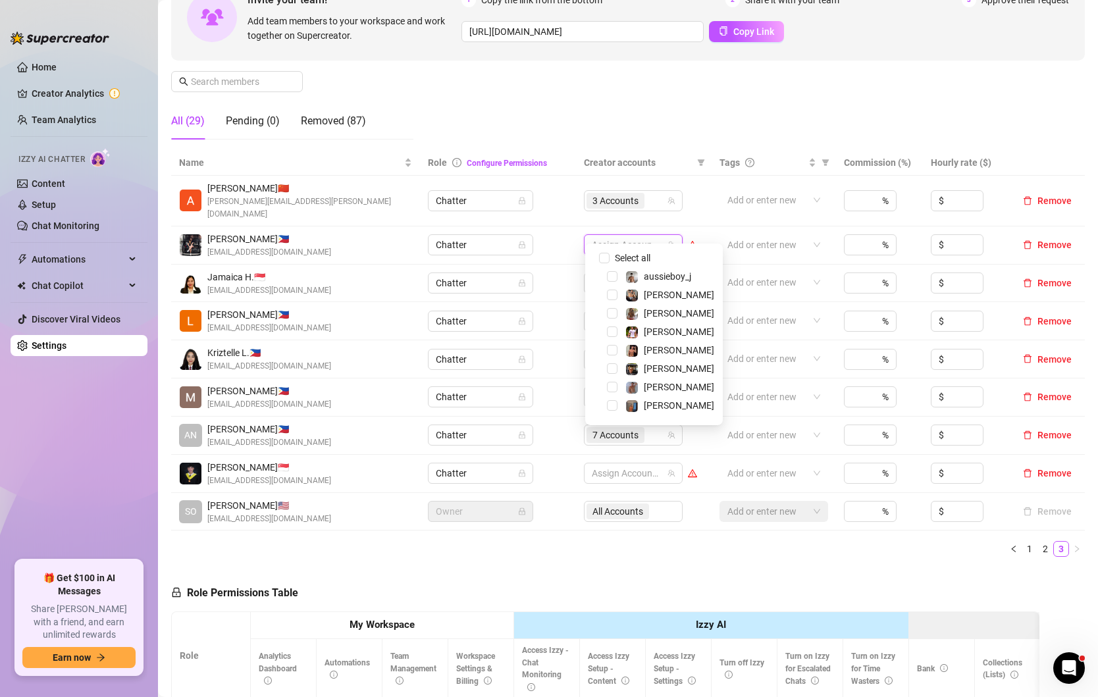
scroll to position [310, 0]
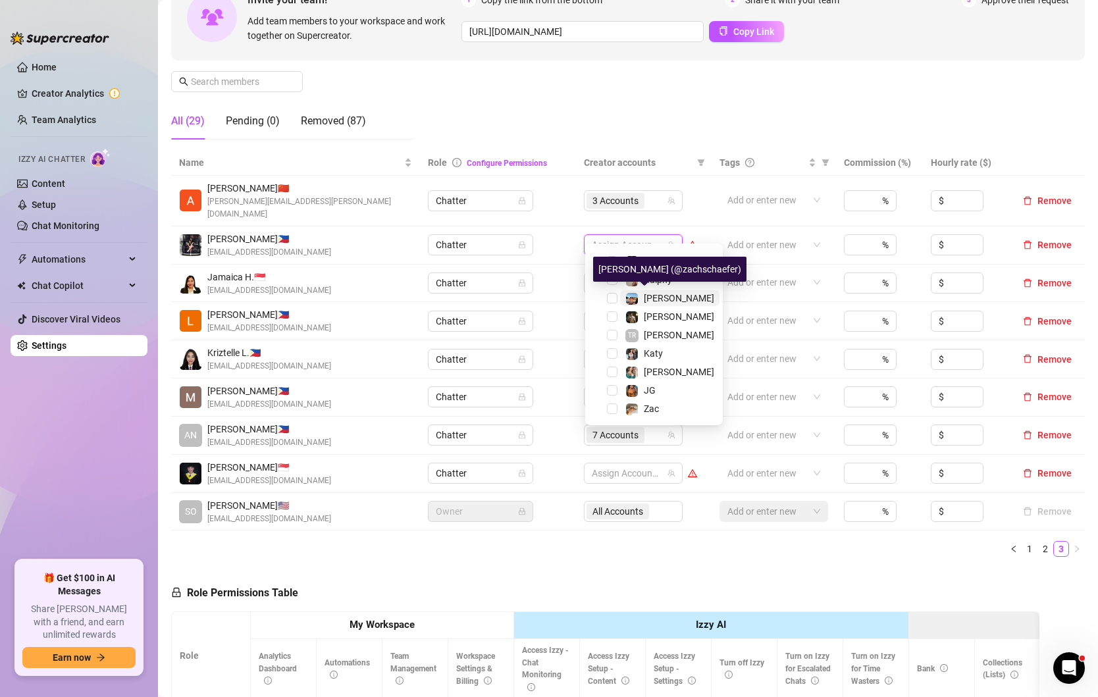
click at [654, 300] on span "[PERSON_NAME]" at bounding box center [679, 298] width 70 height 11
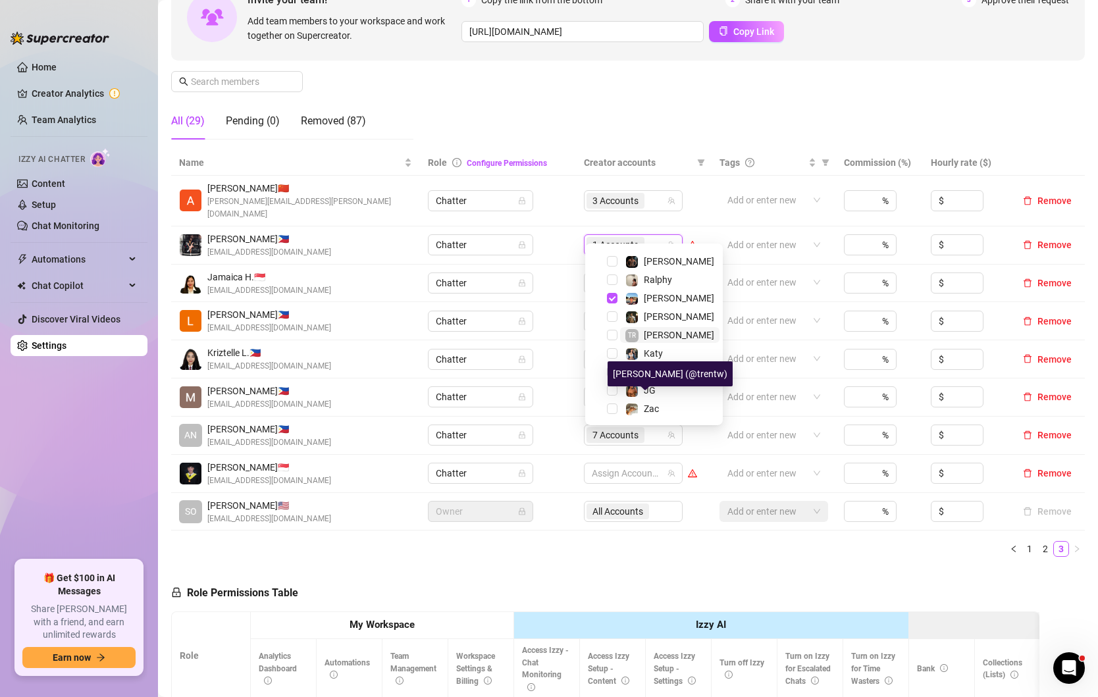
scroll to position [242, 0]
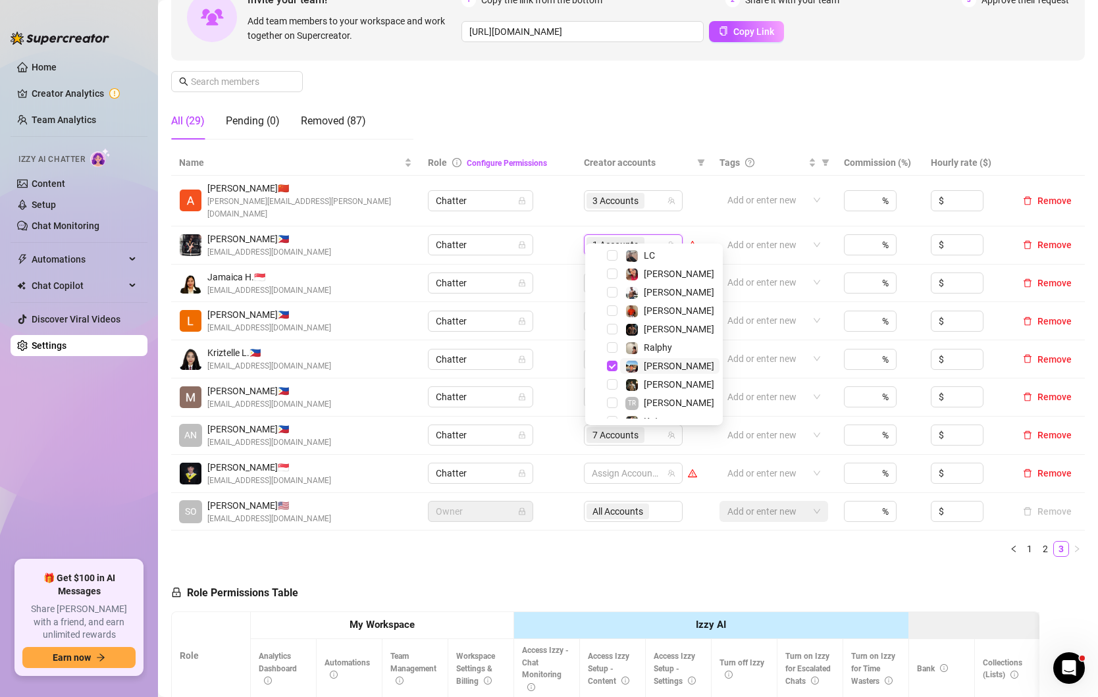
click at [672, 364] on span "[PERSON_NAME]" at bounding box center [669, 366] width 99 height 16
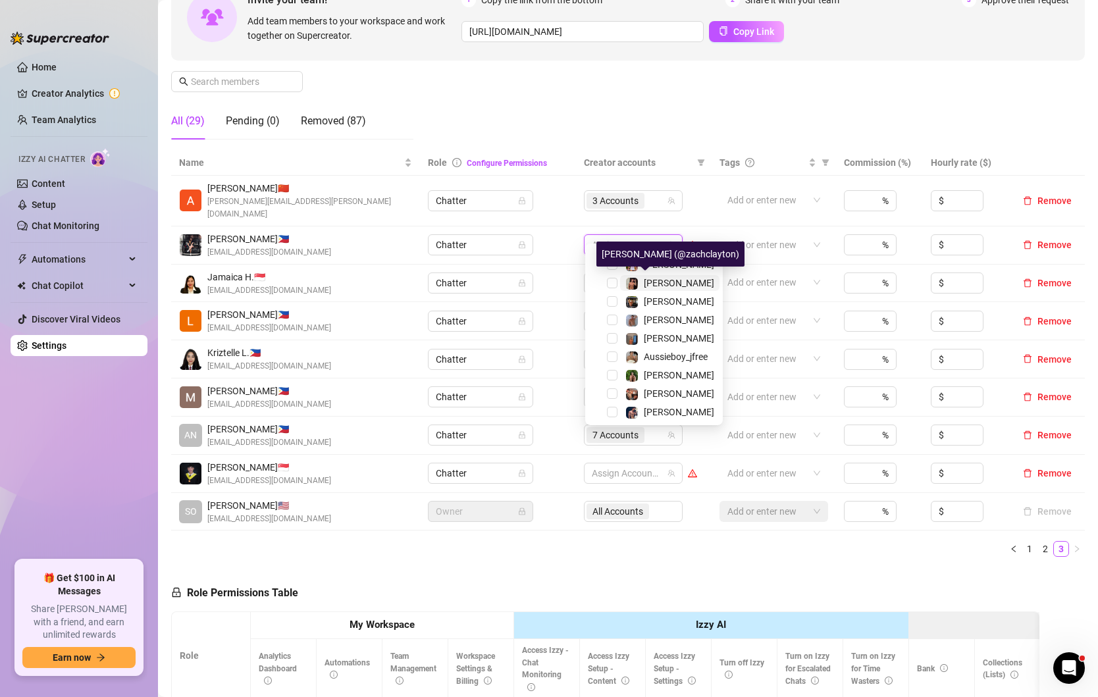
click at [652, 279] on span "[PERSON_NAME]" at bounding box center [679, 283] width 70 height 11
click at [653, 275] on div "[PERSON_NAME]" at bounding box center [679, 283] width 70 height 16
click at [658, 282] on span "[PERSON_NAME]" at bounding box center [679, 283] width 70 height 11
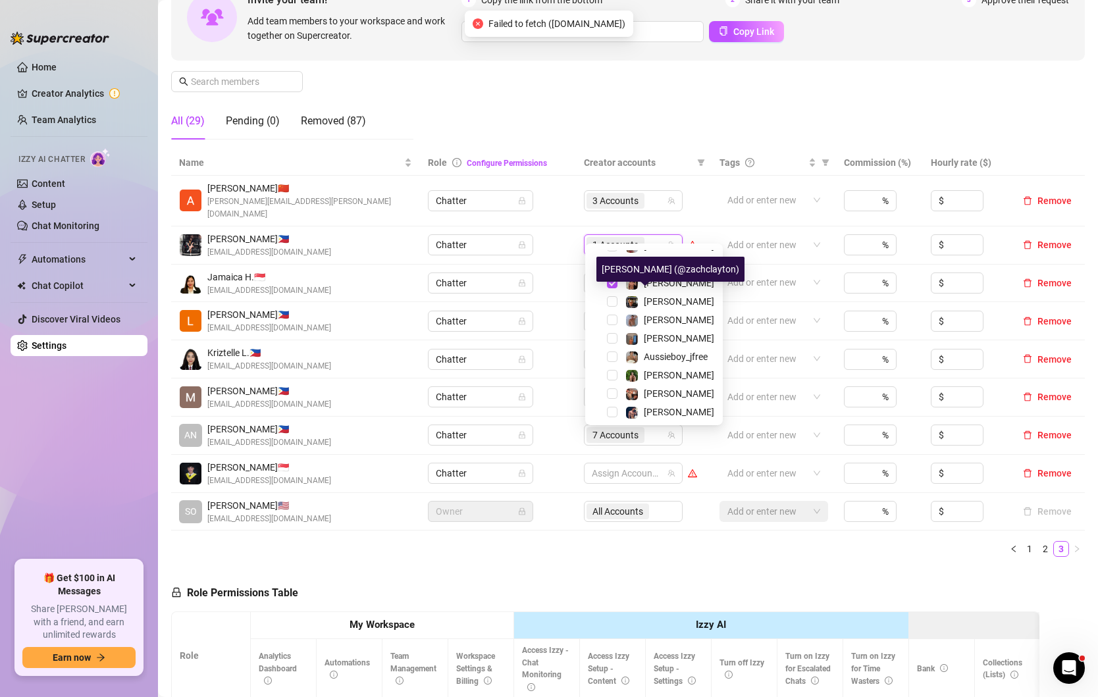
scroll to position [52, 0]
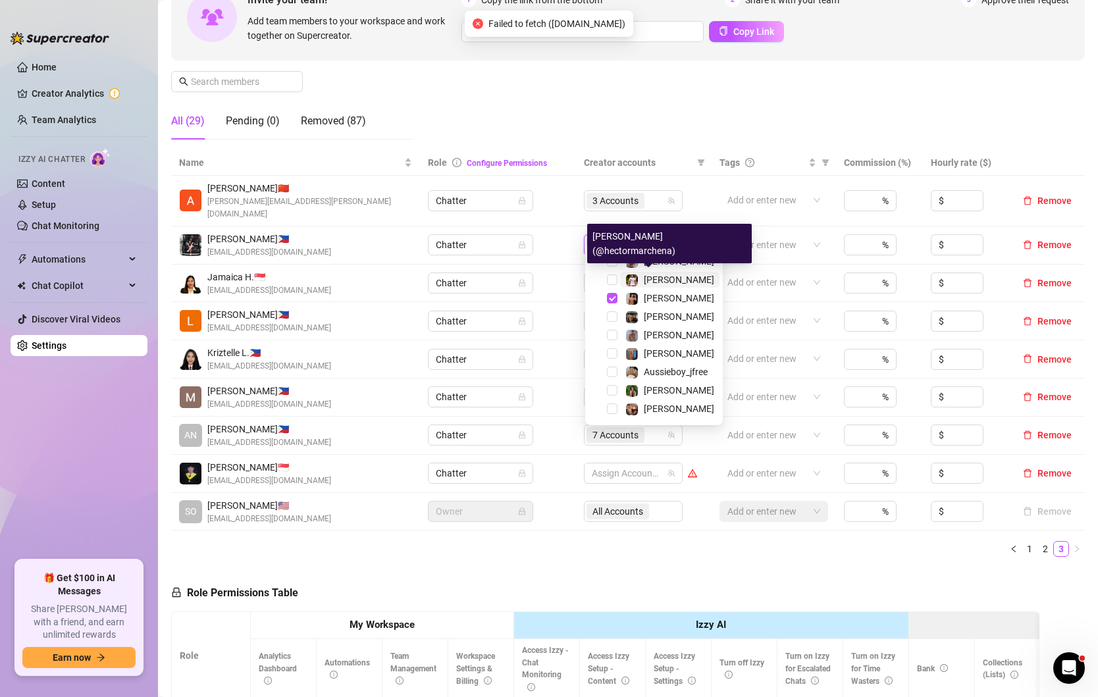
click at [669, 280] on span "[PERSON_NAME]" at bounding box center [679, 279] width 70 height 11
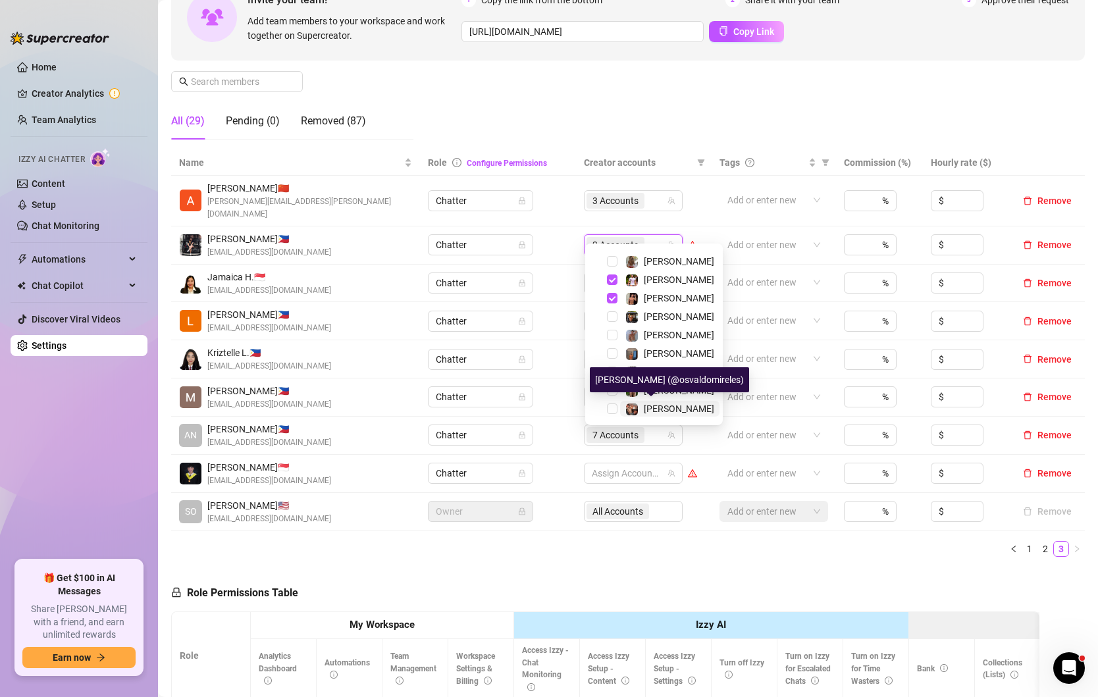
click at [650, 412] on span "[PERSON_NAME]" at bounding box center [679, 409] width 70 height 11
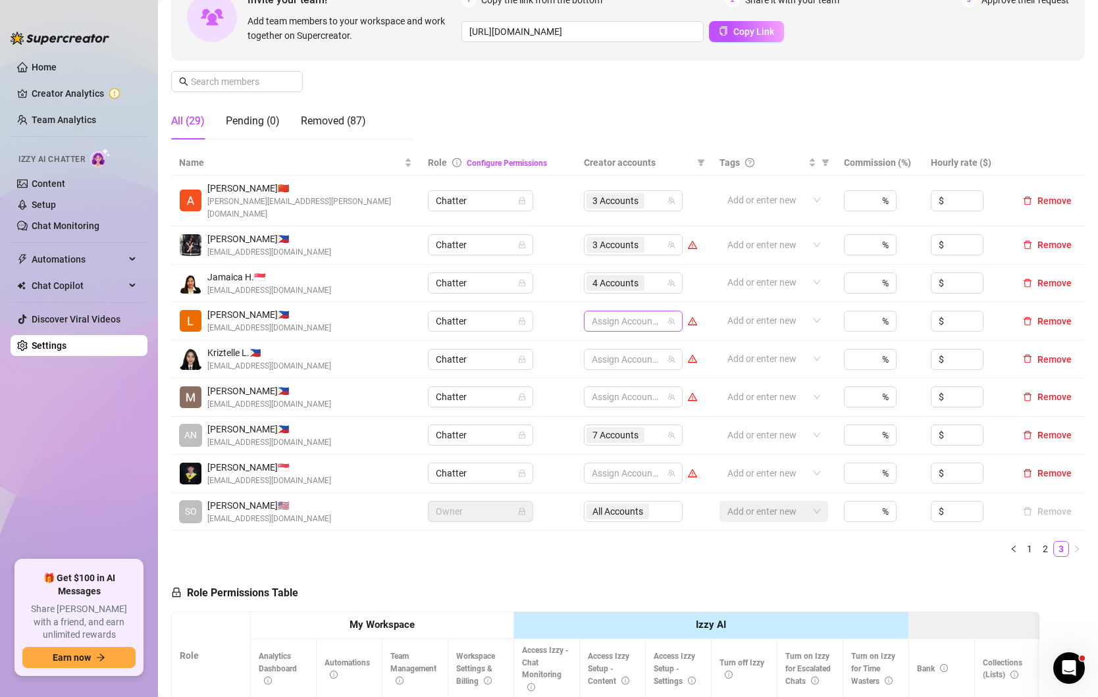
click at [633, 314] on div at bounding box center [627, 321] width 80 height 18
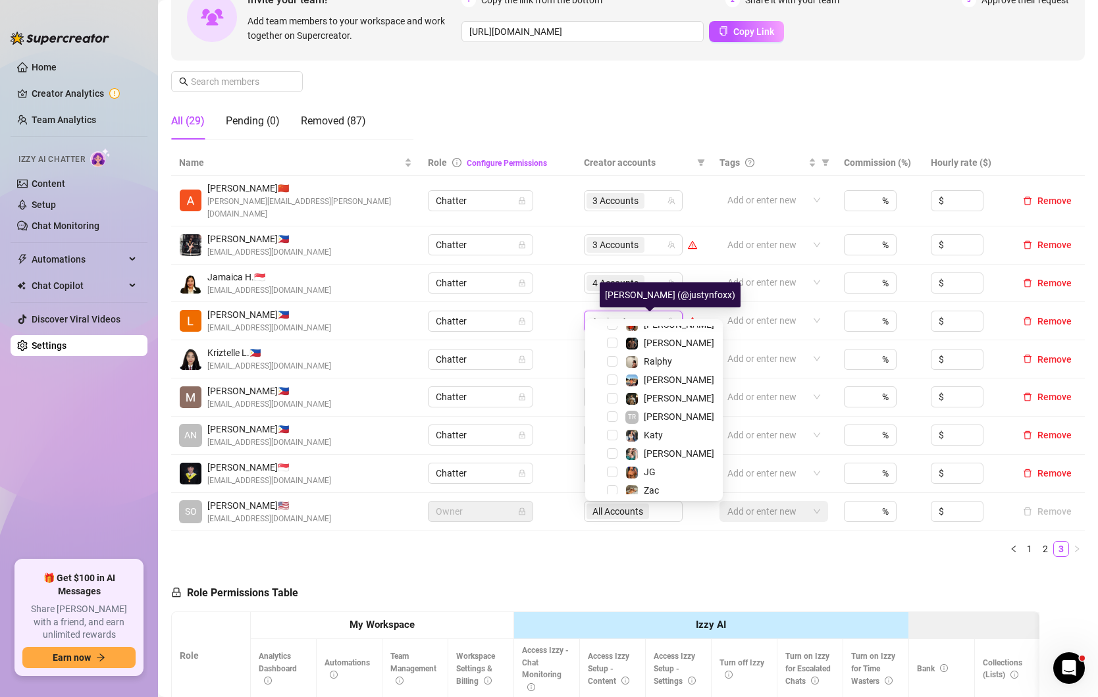
scroll to position [305, 0]
click at [670, 448] on span "[PERSON_NAME]" at bounding box center [669, 453] width 99 height 16
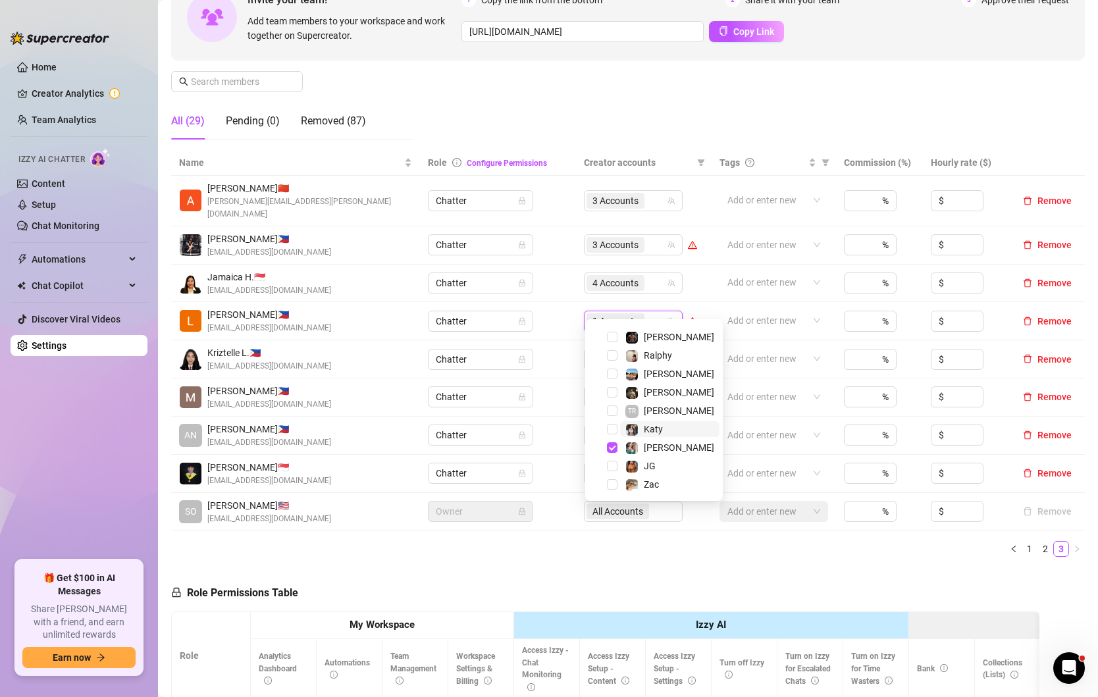
click at [667, 435] on span "Katy" at bounding box center [669, 429] width 99 height 16
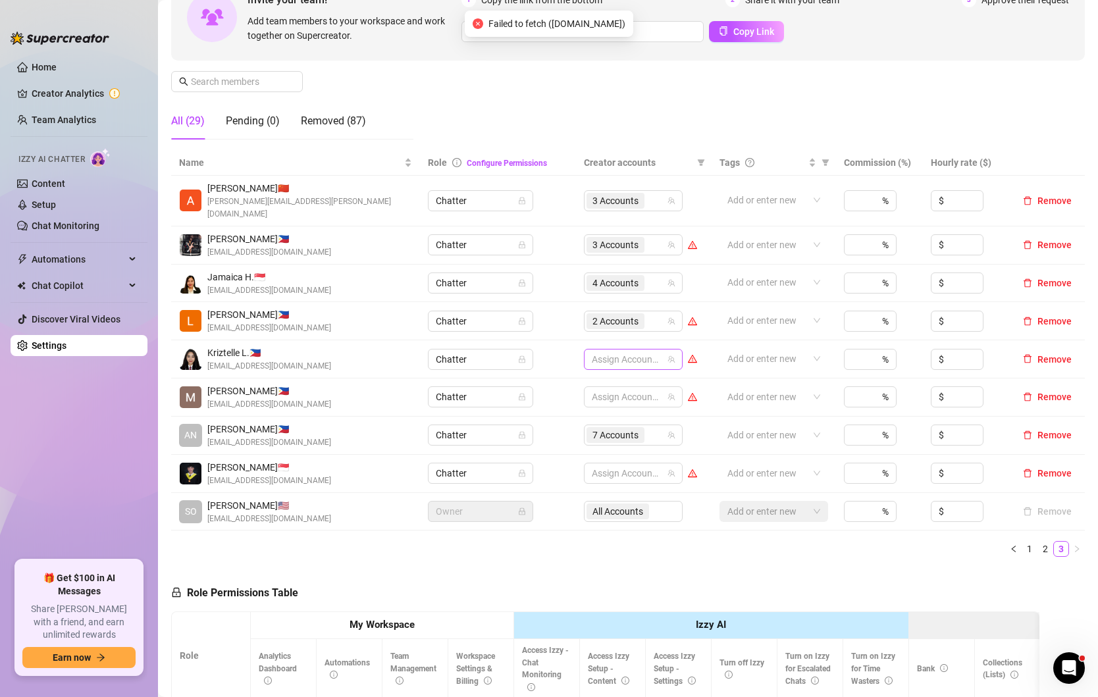
click at [640, 350] on div at bounding box center [627, 359] width 80 height 18
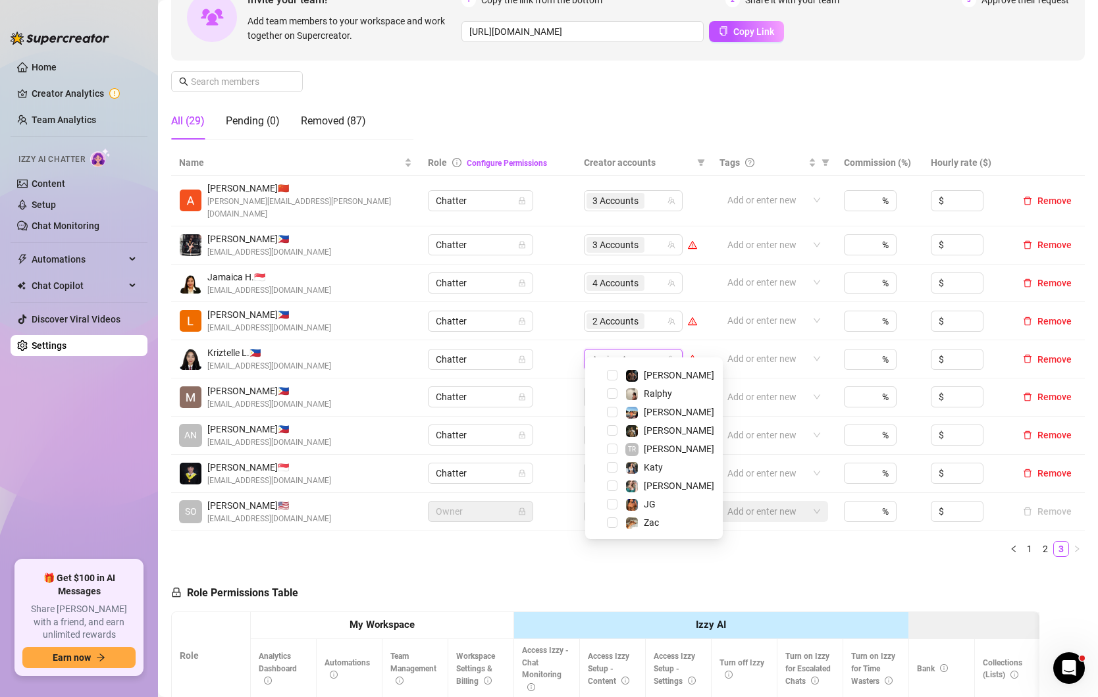
click at [658, 471] on span "Katy" at bounding box center [653, 467] width 19 height 11
click at [658, 478] on div "[PERSON_NAME]" at bounding box center [679, 486] width 70 height 16
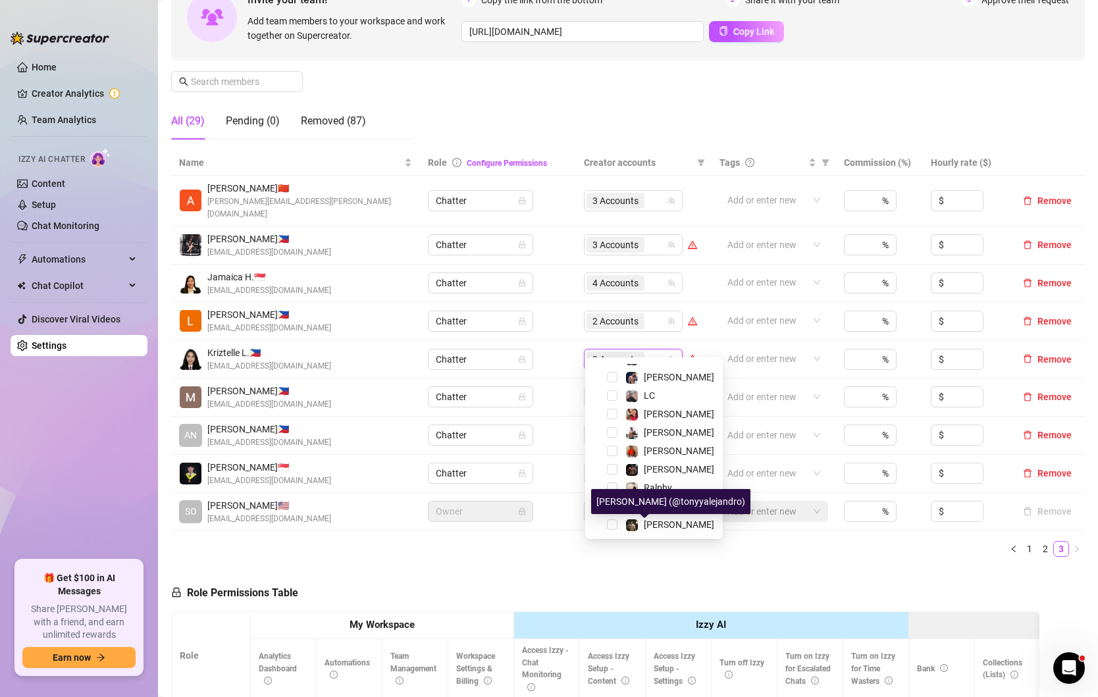
scroll to position [210, 0]
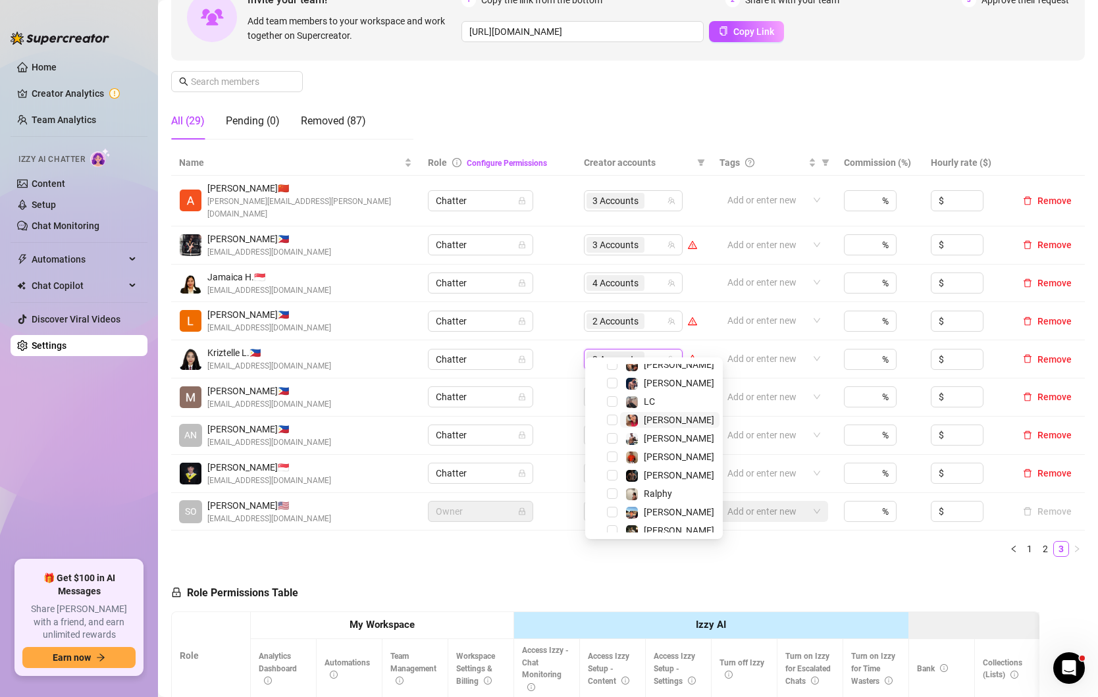
click at [663, 423] on span "[PERSON_NAME]" at bounding box center [679, 420] width 70 height 11
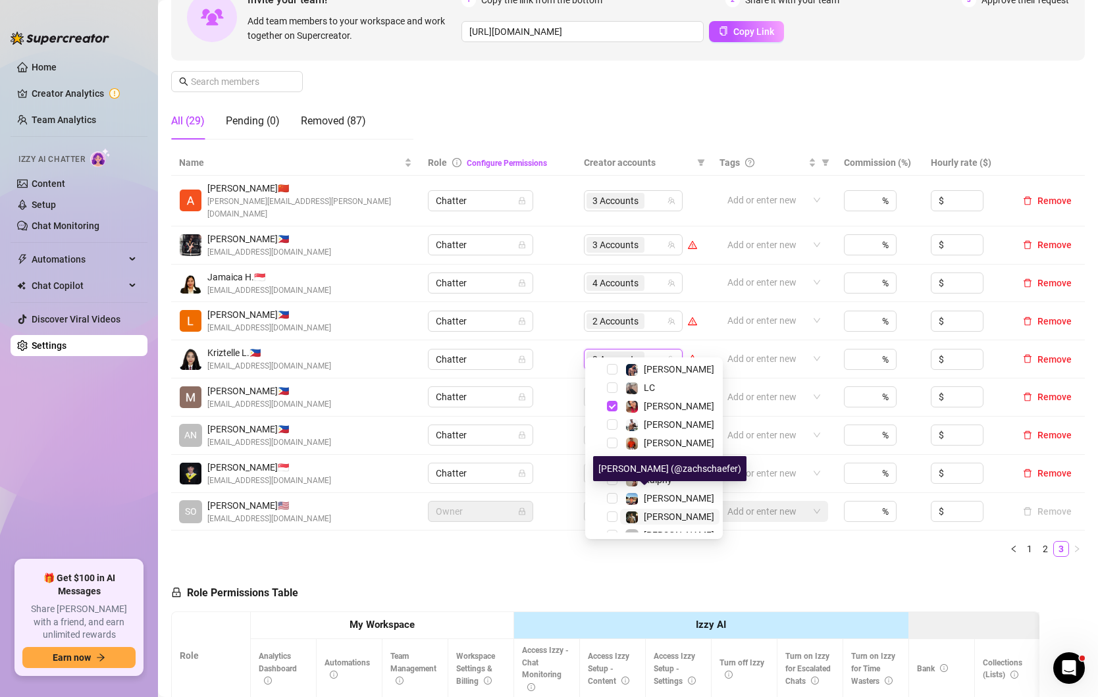
click at [655, 513] on span "[PERSON_NAME]" at bounding box center [679, 516] width 70 height 11
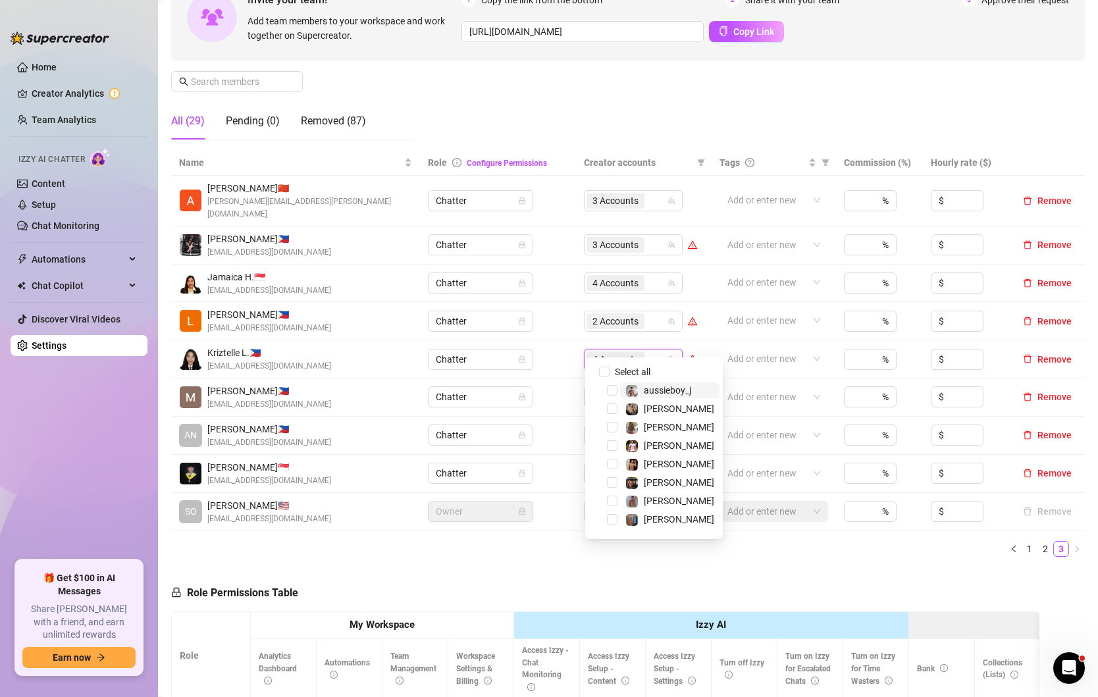
click at [669, 393] on span "aussieboy_j" at bounding box center [667, 390] width 47 height 11
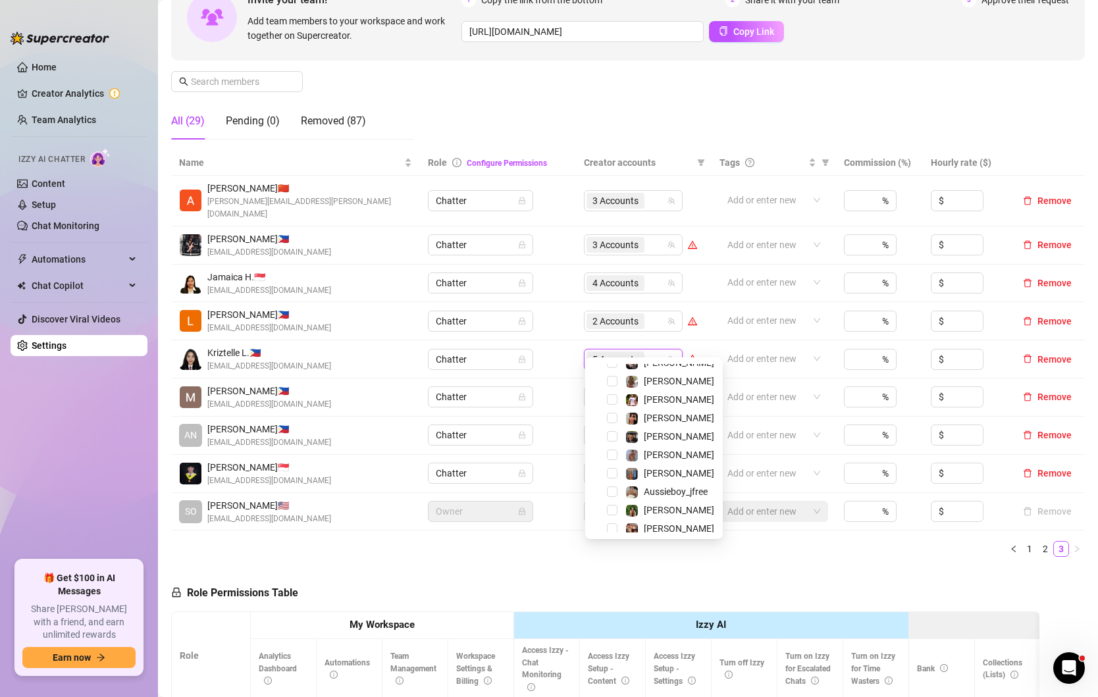
scroll to position [52, 0]
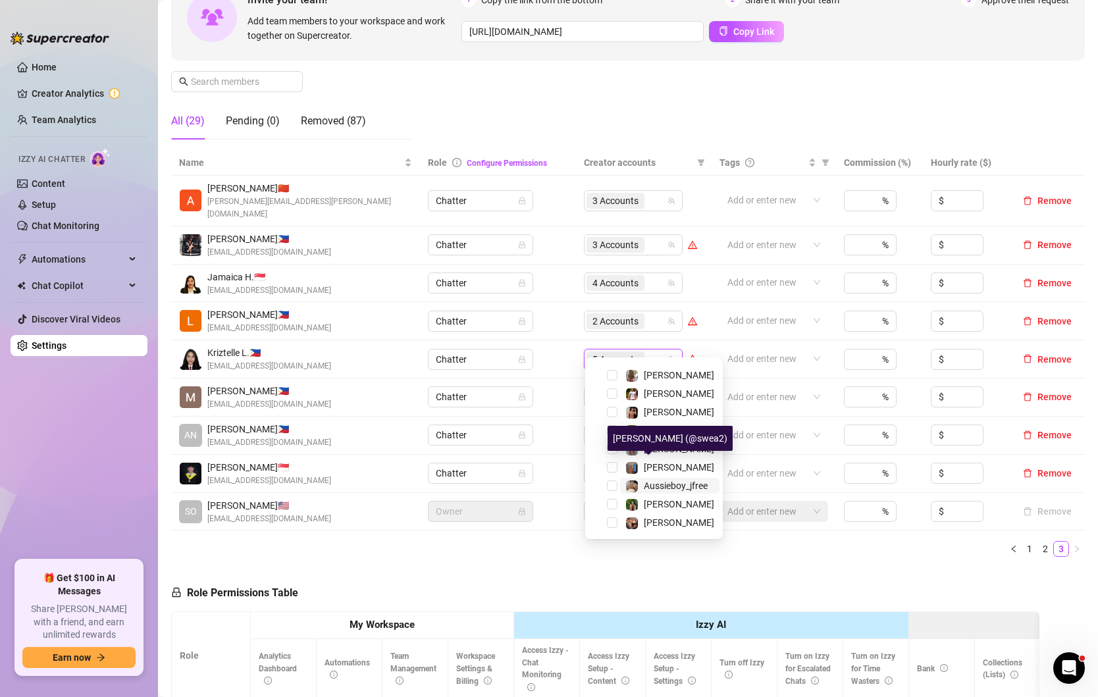
click at [664, 486] on span "Aussieboy_jfree" at bounding box center [676, 486] width 64 height 11
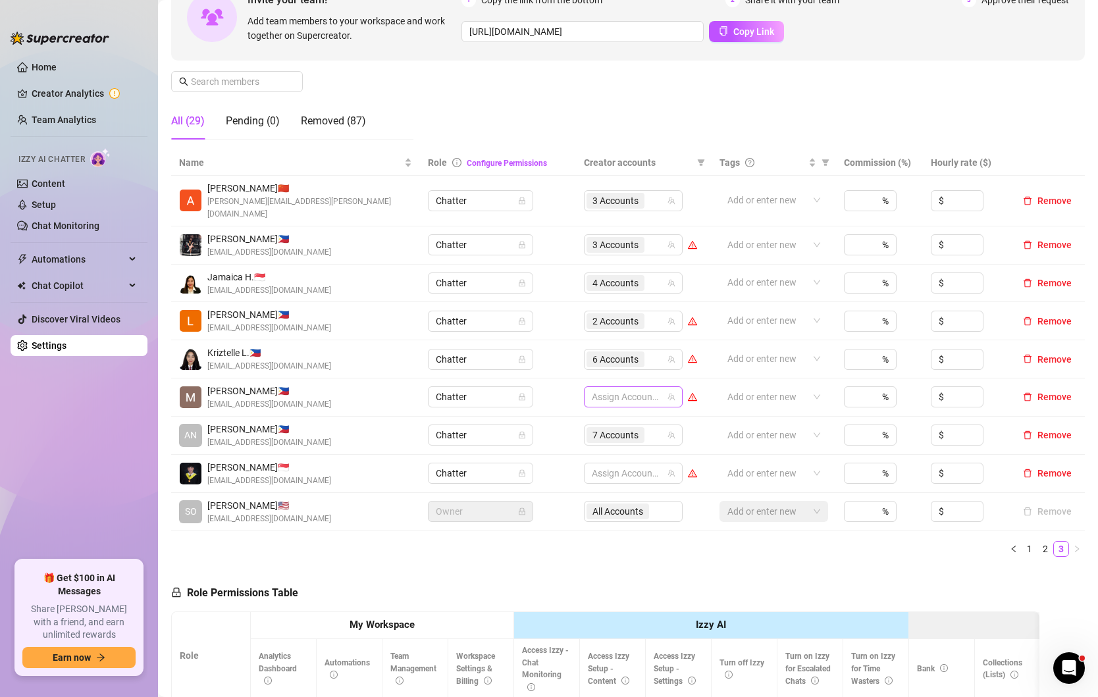
click at [633, 388] on div at bounding box center [627, 397] width 80 height 18
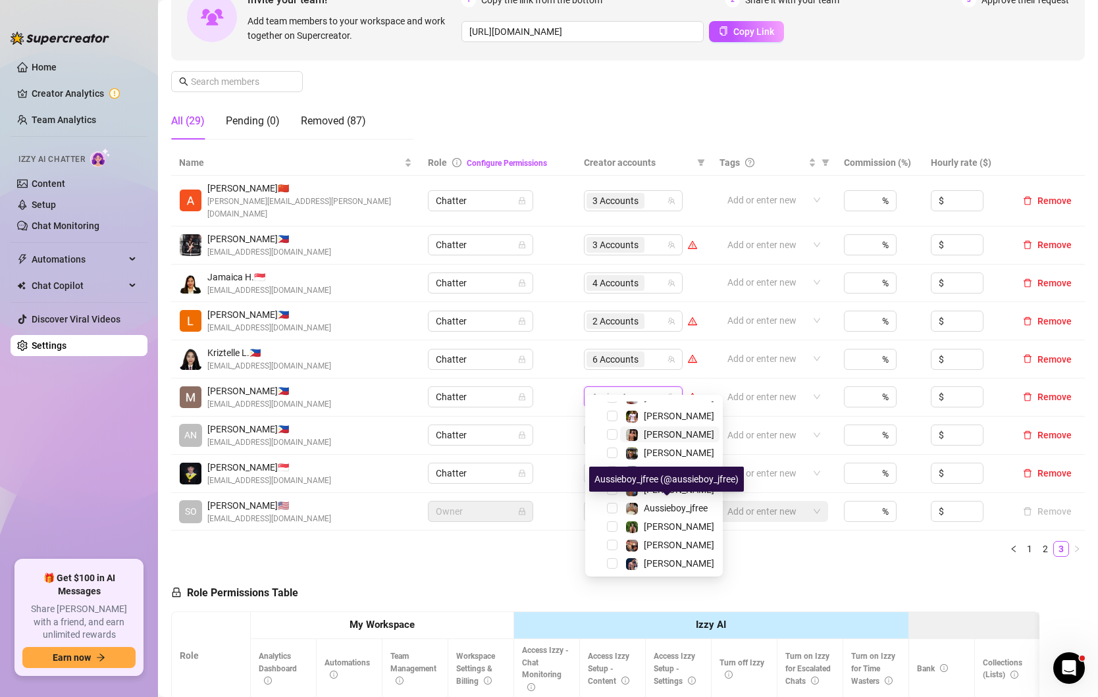
scroll to position [192, 0]
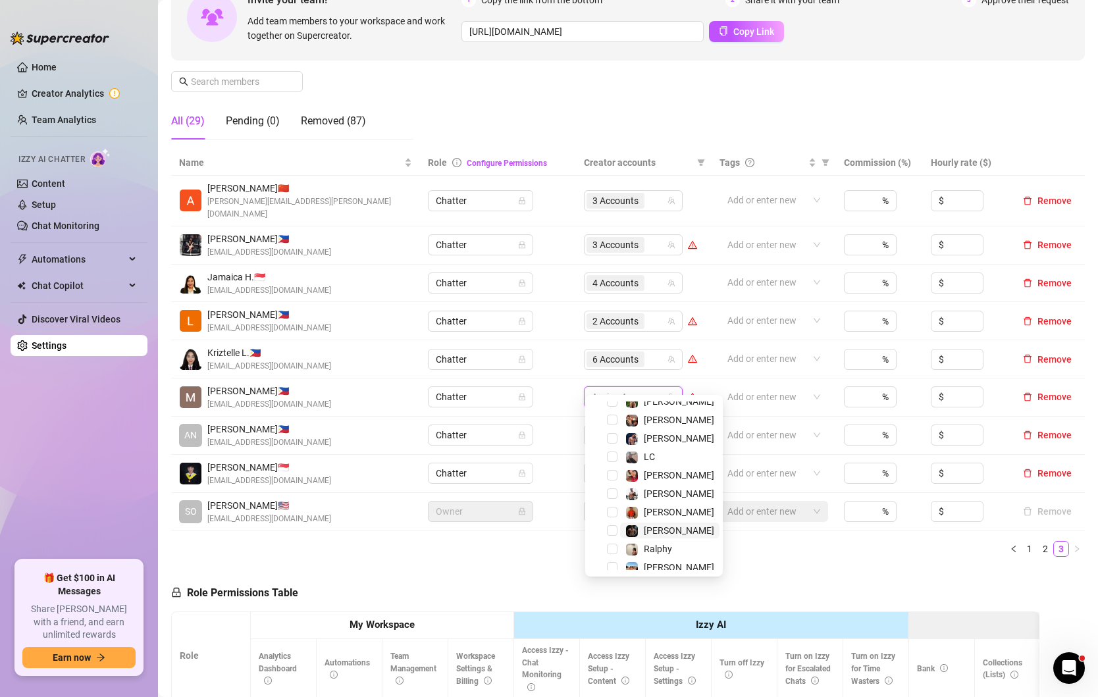
click at [620, 533] on span "[PERSON_NAME]" at bounding box center [669, 531] width 99 height 16
click at [620, 460] on span "LC" at bounding box center [669, 457] width 99 height 16
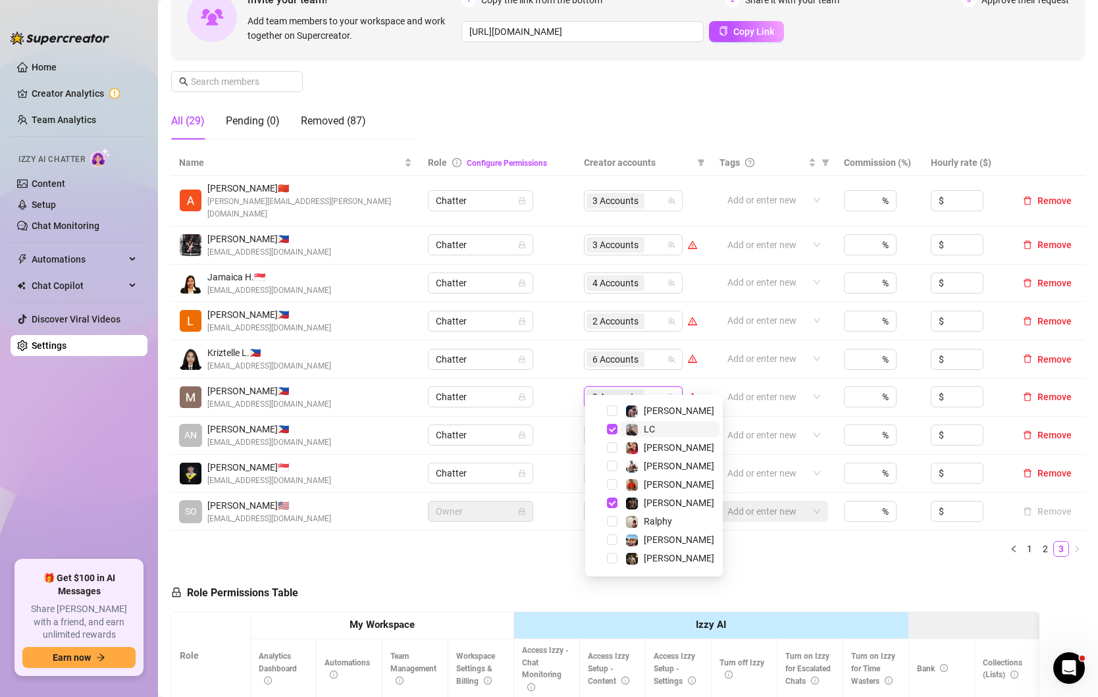
scroll to position [310, 0]
click at [612, 484] on span "Select tree node" at bounding box center [612, 486] width 11 height 11
click at [554, 546] on div "Name Role Configure Permissions Creator accounts Tags Commission (%) Hourly rat…" at bounding box center [628, 358] width 914 height 417
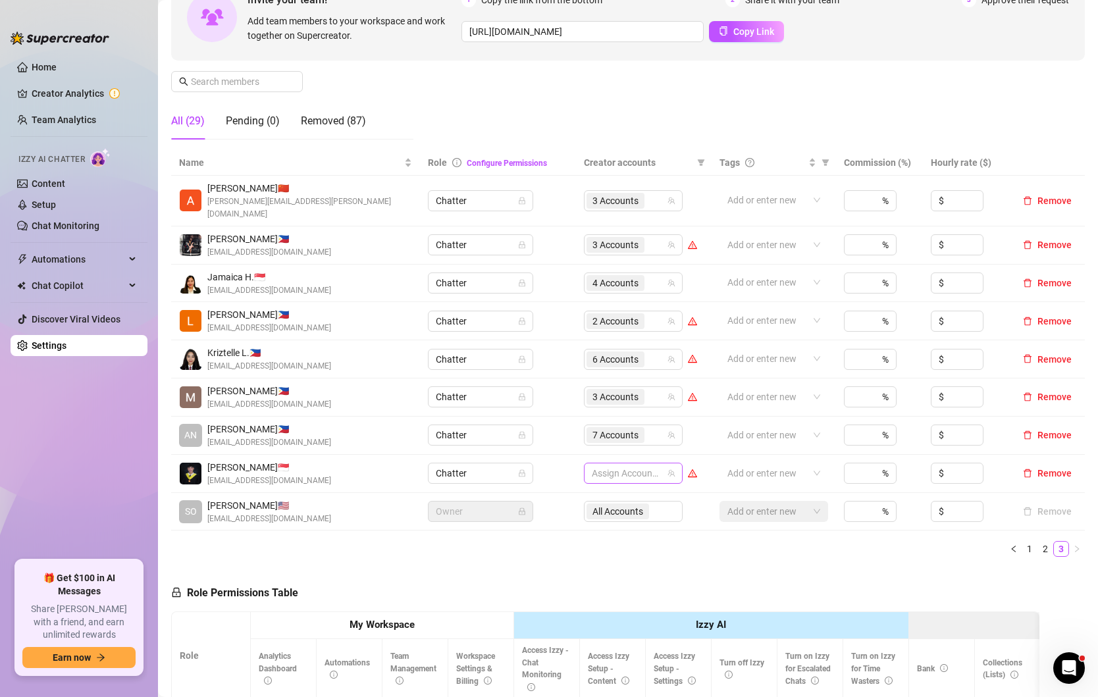
click at [617, 464] on div at bounding box center [627, 473] width 80 height 18
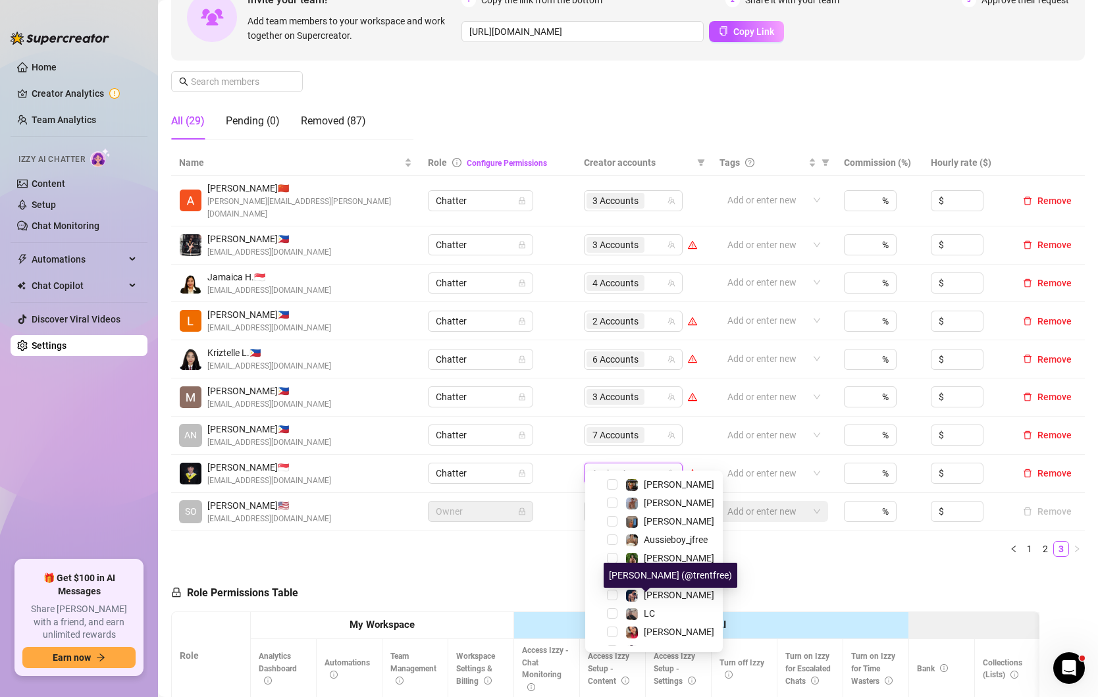
scroll to position [110, 0]
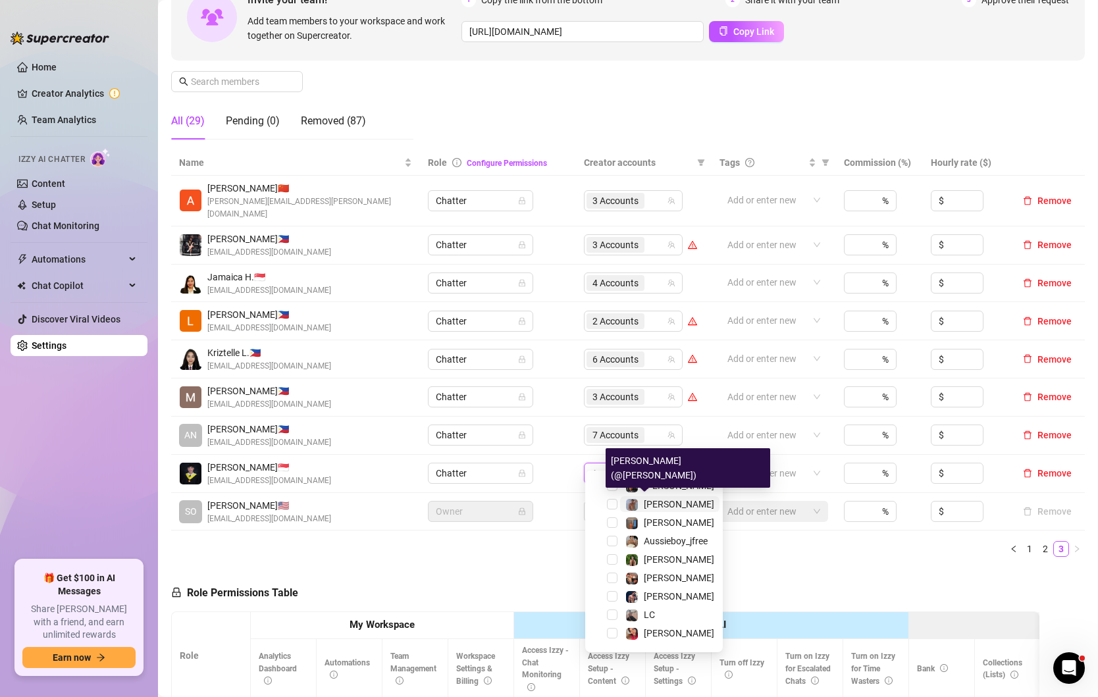
click at [660, 507] on span "[PERSON_NAME]" at bounding box center [679, 504] width 70 height 11
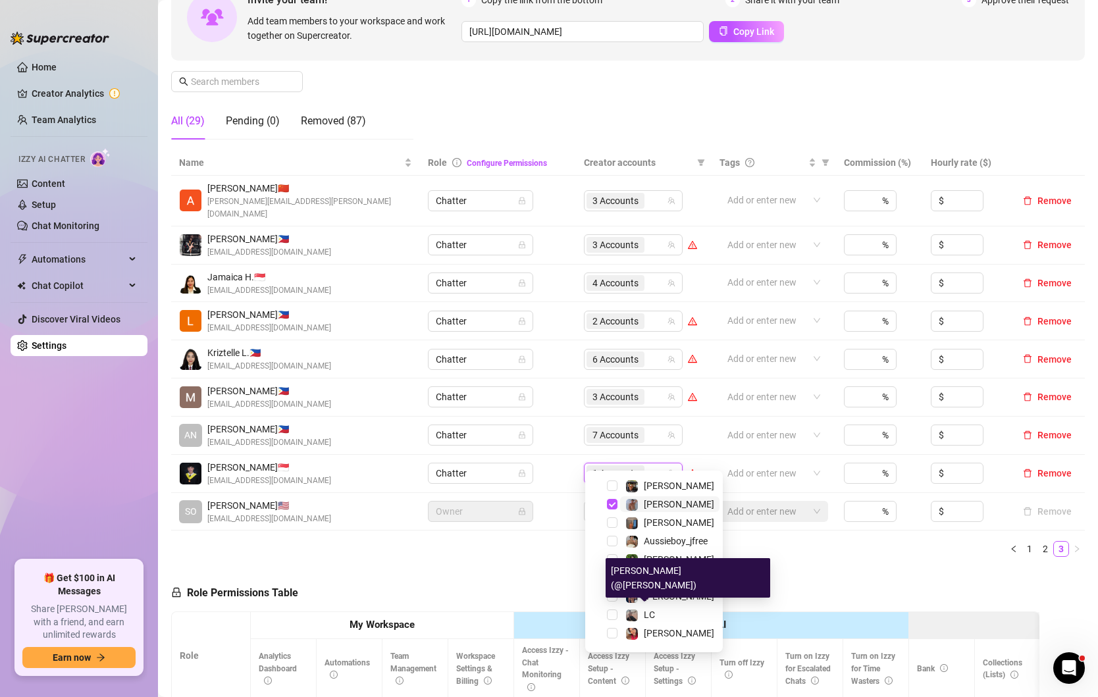
scroll to position [0, 0]
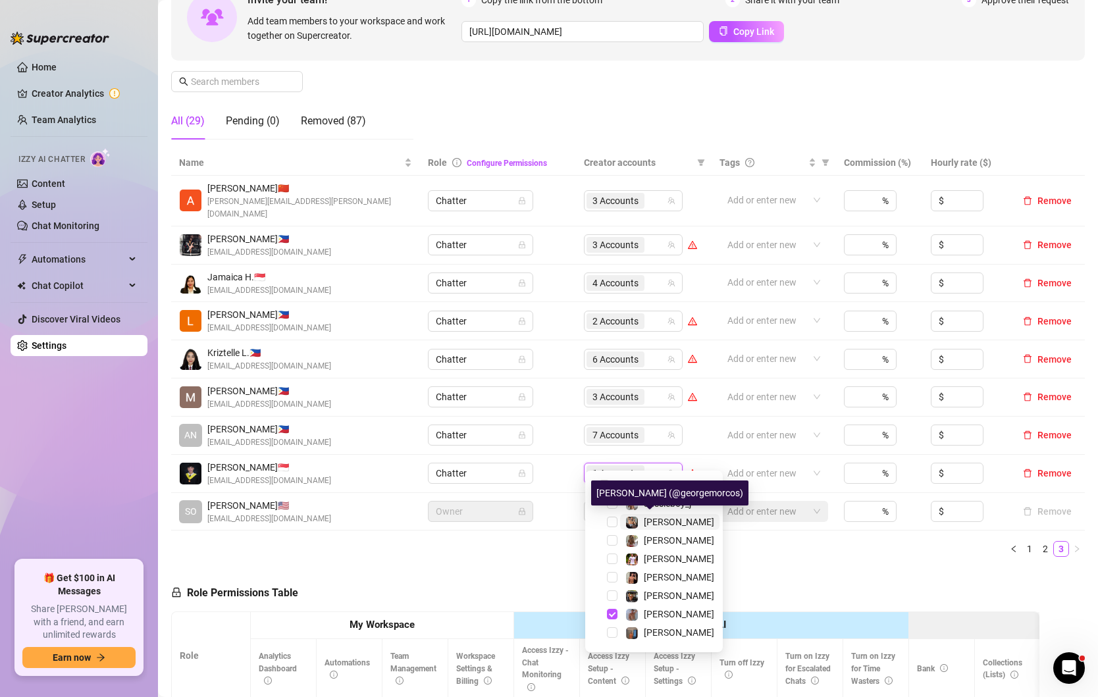
click at [671, 527] on span "[PERSON_NAME]" at bounding box center [679, 522] width 70 height 11
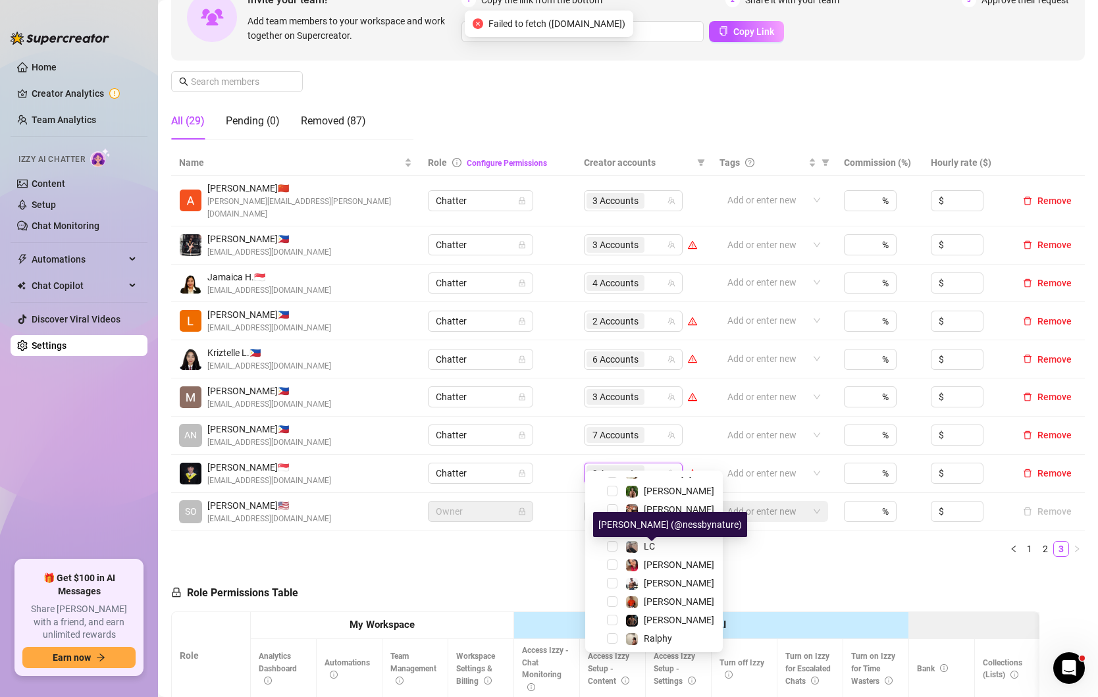
scroll to position [296, 0]
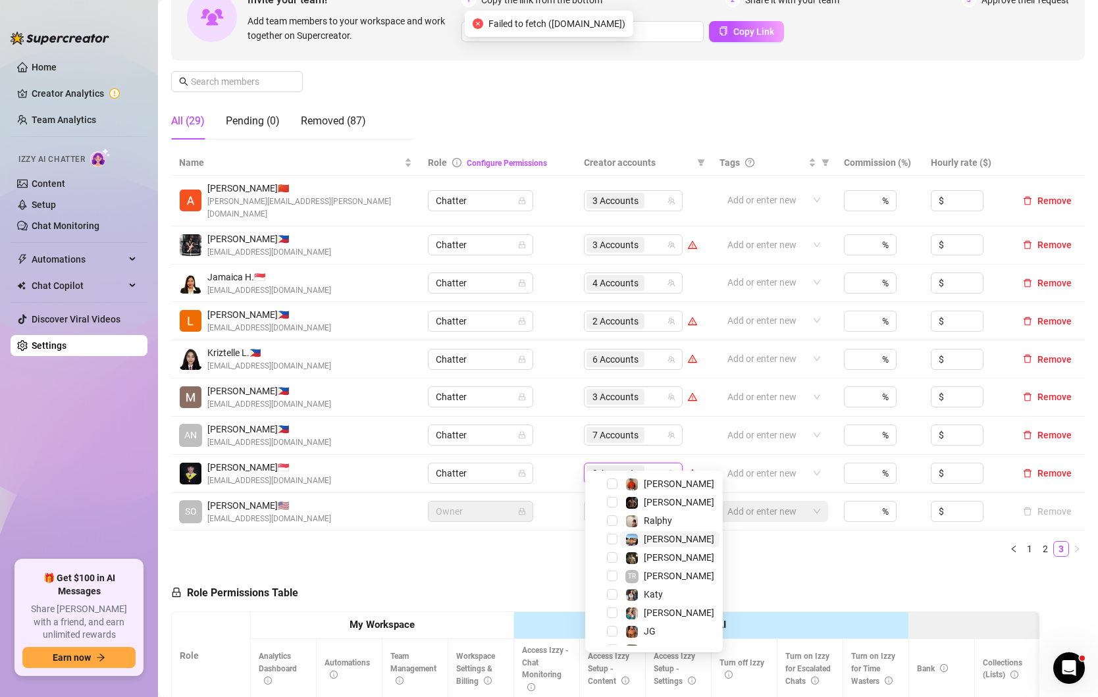
click at [661, 542] on span "[PERSON_NAME]" at bounding box center [679, 539] width 70 height 11
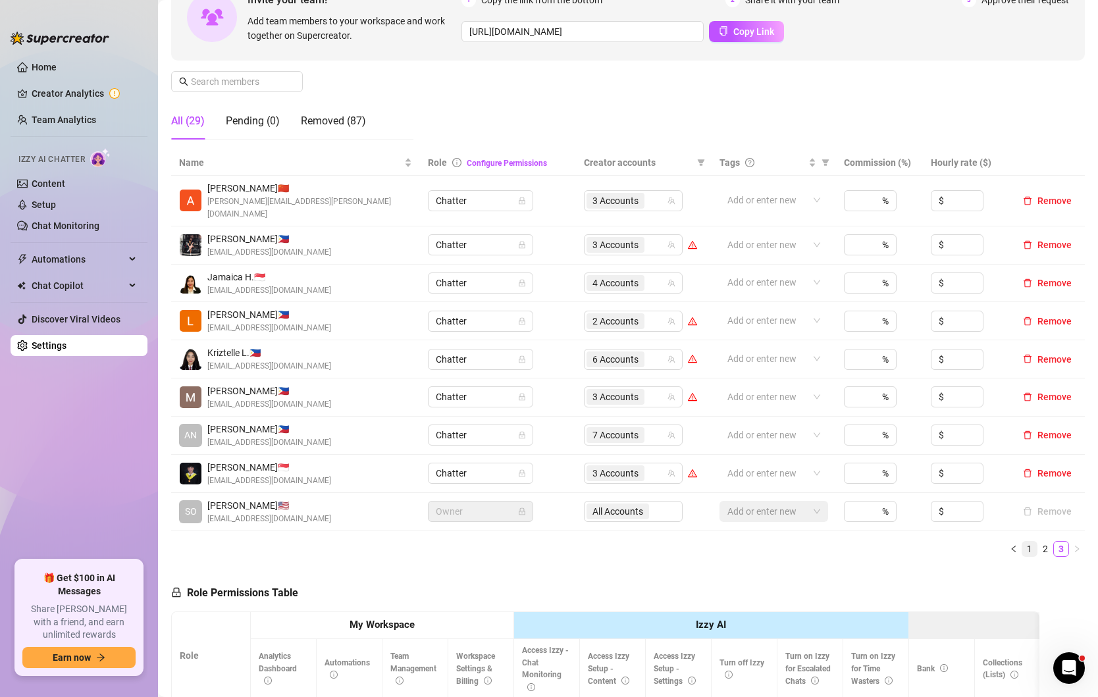
click at [1026, 542] on link "1" at bounding box center [1029, 549] width 14 height 14
